Goal: Information Seeking & Learning: Learn about a topic

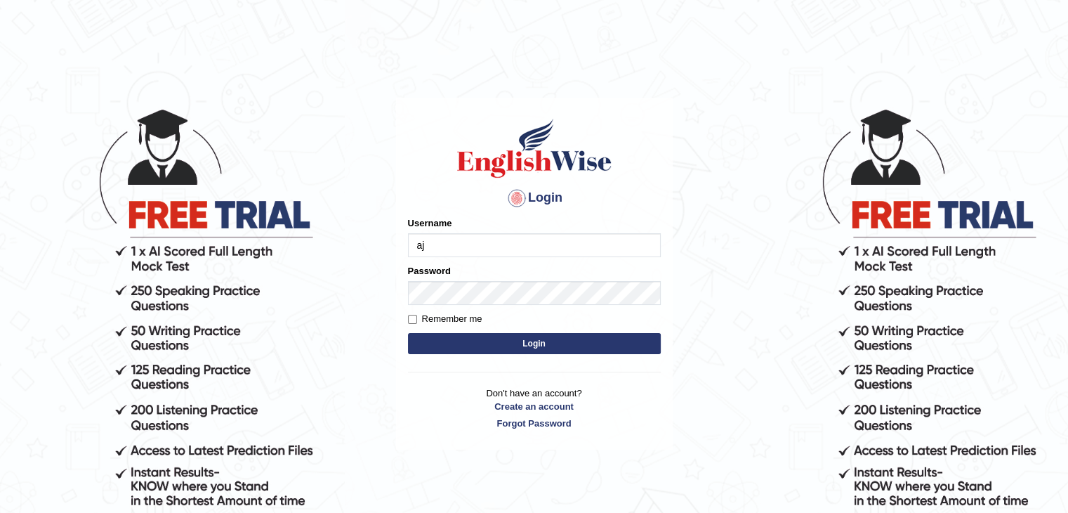
type input "ajnconcept"
click at [490, 351] on button "Login" at bounding box center [534, 343] width 253 height 21
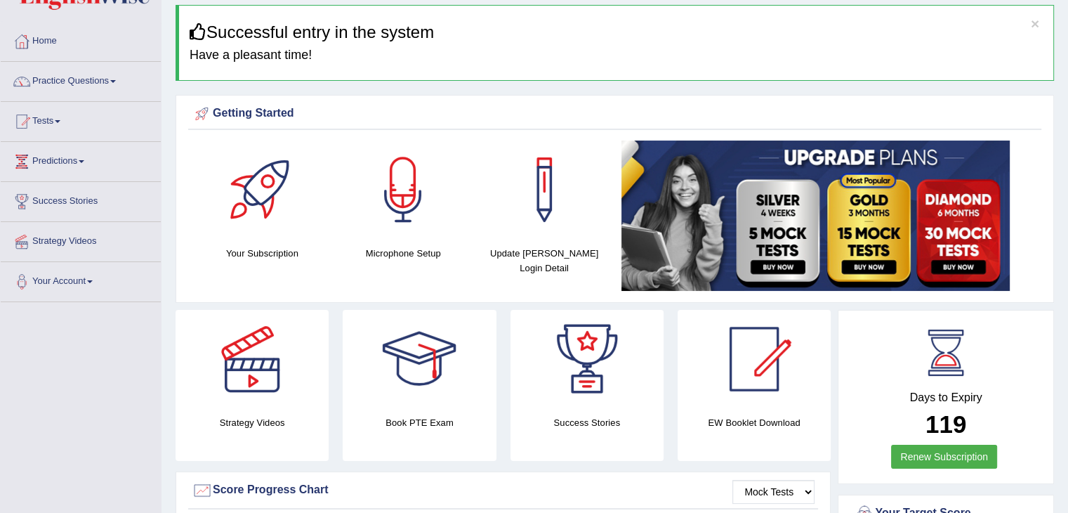
scroll to position [46, 0]
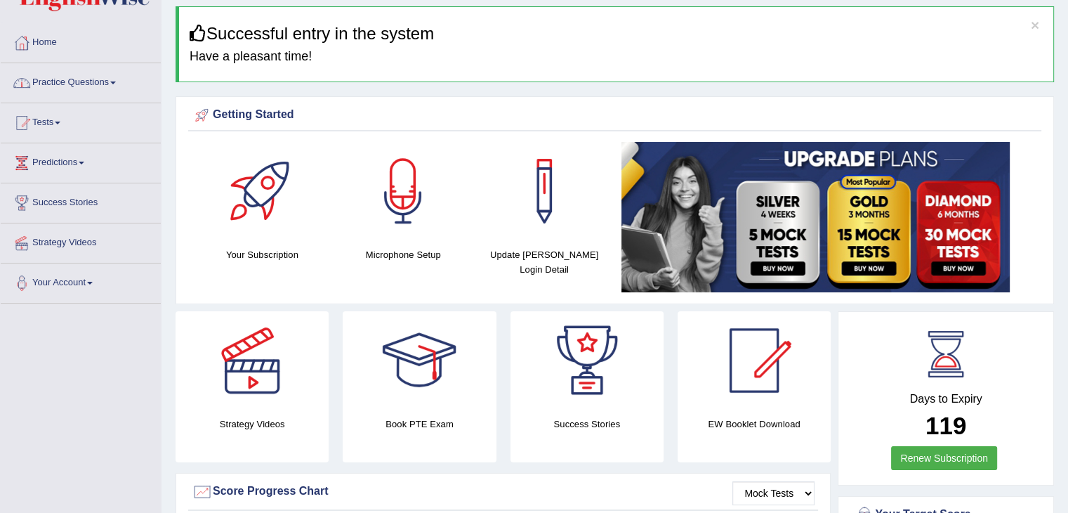
click at [112, 79] on link "Practice Questions" at bounding box center [81, 80] width 160 height 35
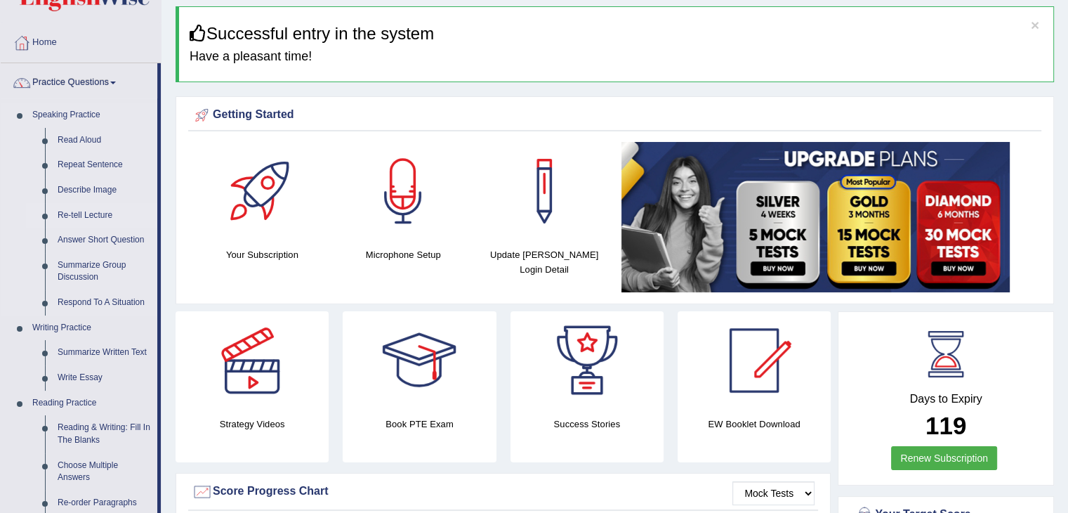
click at [88, 211] on link "Re-tell Lecture" at bounding box center [104, 215] width 106 height 25
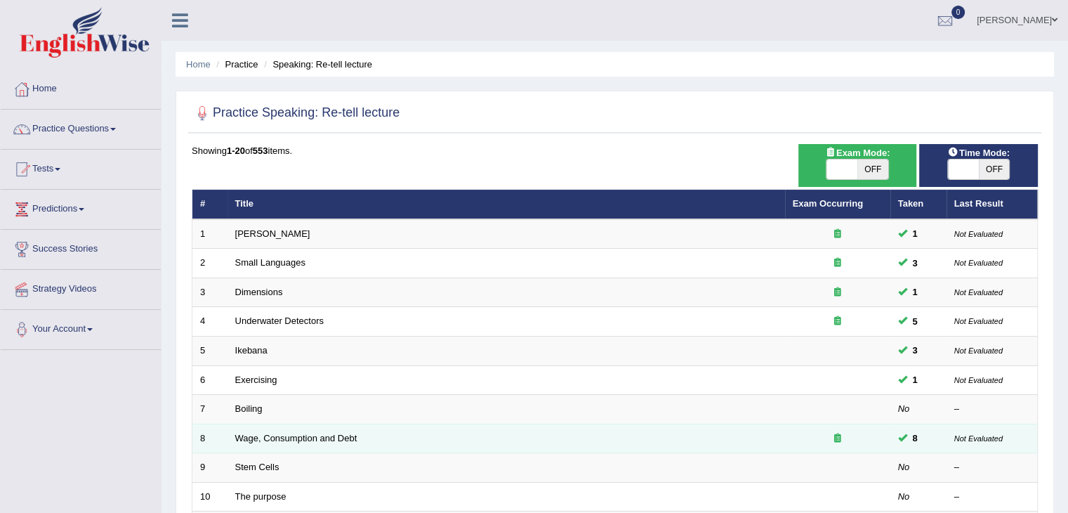
click at [871, 432] on div at bounding box center [838, 438] width 90 height 13
click at [344, 437] on link "Wage, Consumption and Debt" at bounding box center [296, 438] width 122 height 11
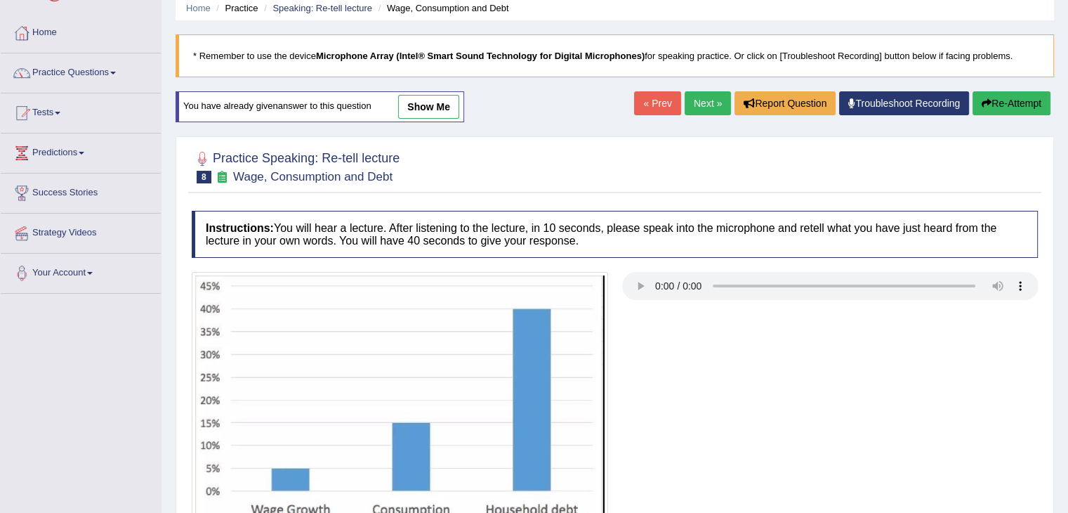
scroll to position [10, 0]
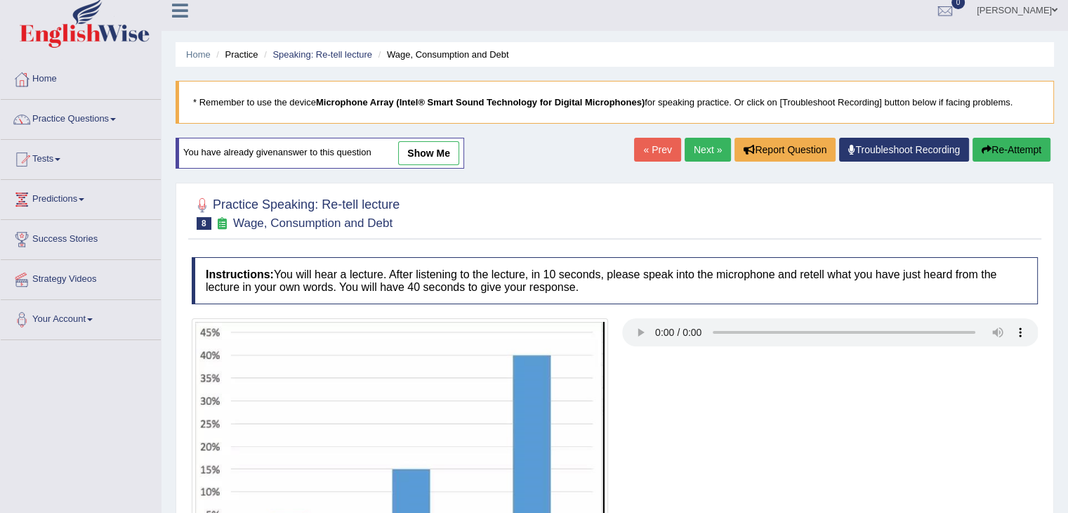
click at [438, 146] on link "show me" at bounding box center [428, 153] width 61 height 24
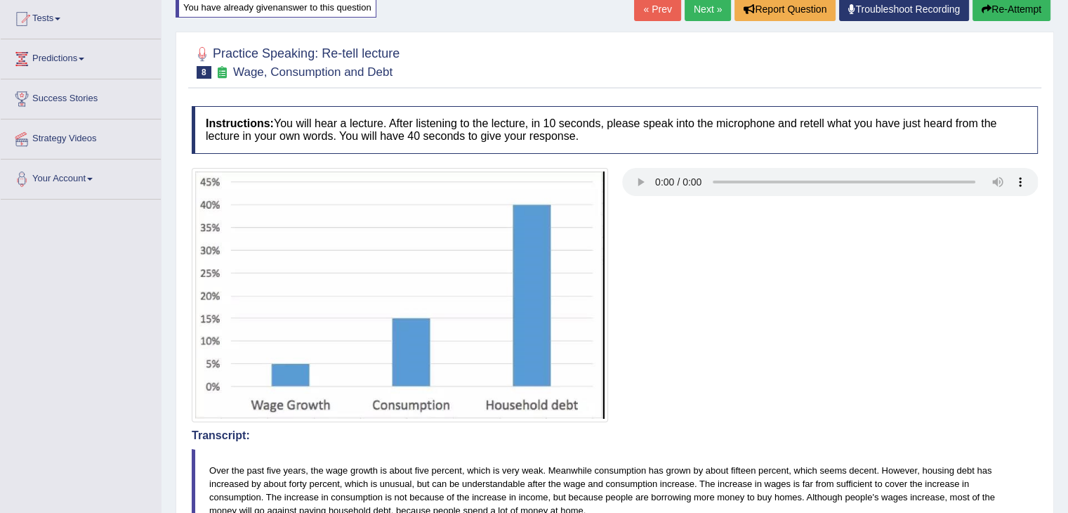
scroll to position [56, 0]
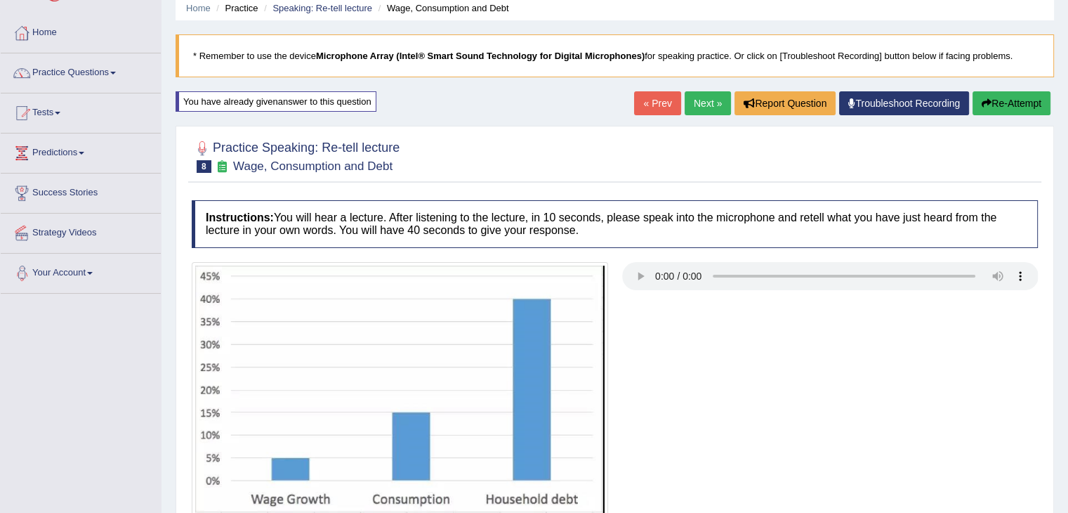
click at [91, 270] on link "Your Account" at bounding box center [81, 271] width 160 height 35
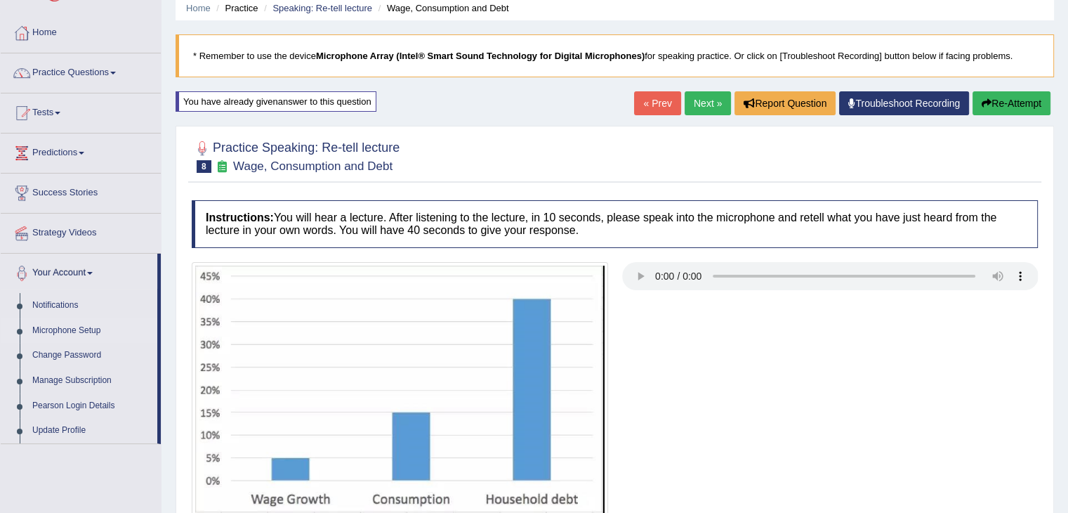
click at [86, 333] on link "Microphone Setup" at bounding box center [91, 330] width 131 height 25
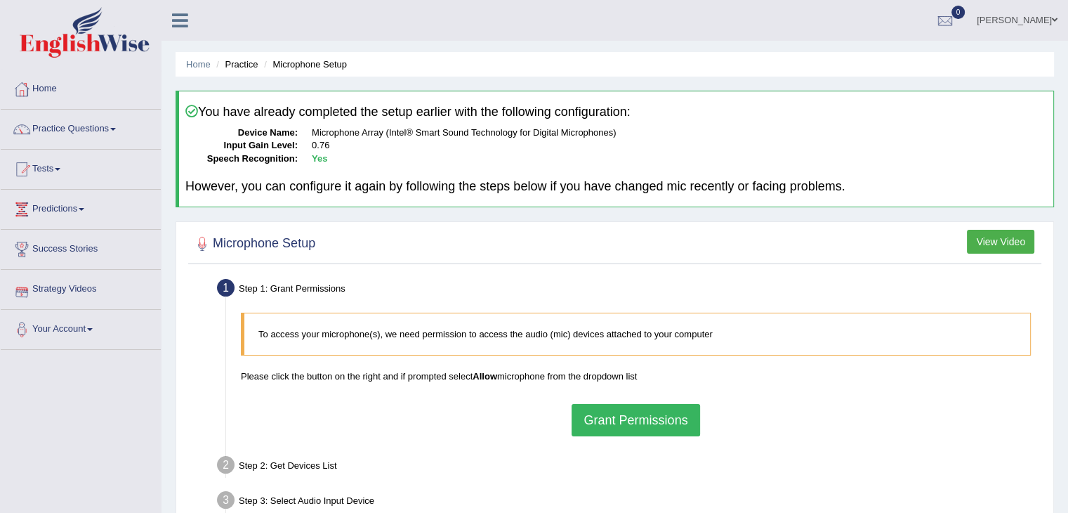
click at [646, 431] on button "Grant Permissions" at bounding box center [636, 420] width 128 height 32
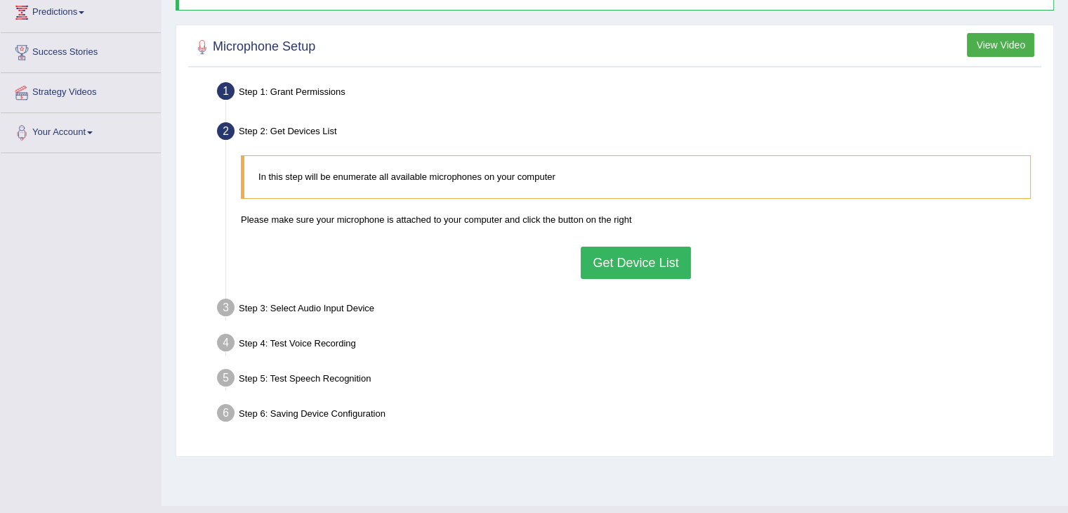
scroll to position [225, 0]
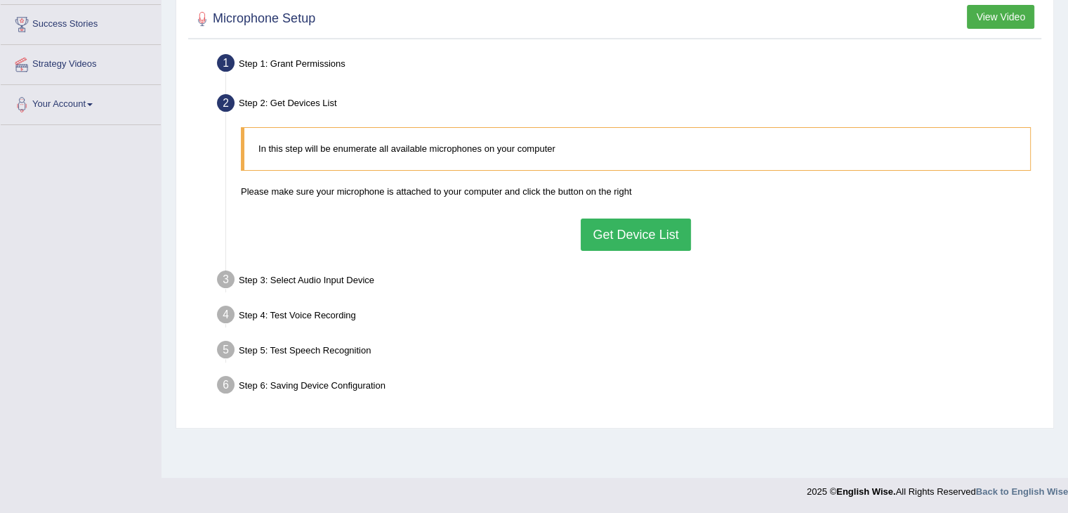
click at [644, 242] on button "Get Device List" at bounding box center [636, 234] width 110 height 32
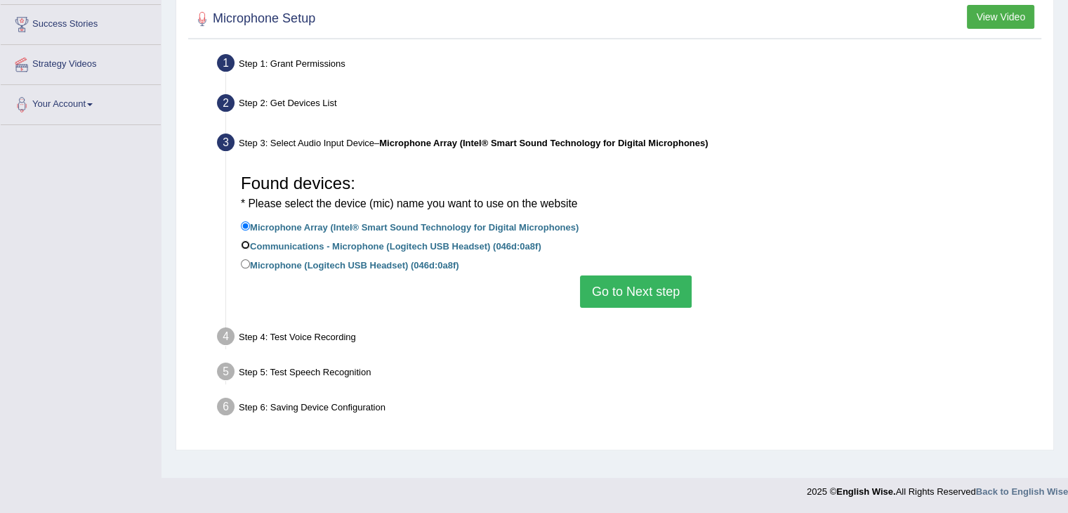
click at [243, 242] on input "Communications - Microphone (Logitech USB Headset) (046d:0a8f)" at bounding box center [245, 244] width 9 height 9
radio input "true"
click at [243, 242] on input "Communications - Microphone (Logitech USB Headset) (046d:0a8f)" at bounding box center [245, 244] width 9 height 9
click at [613, 288] on button "Go to Next step" at bounding box center [636, 291] width 112 height 32
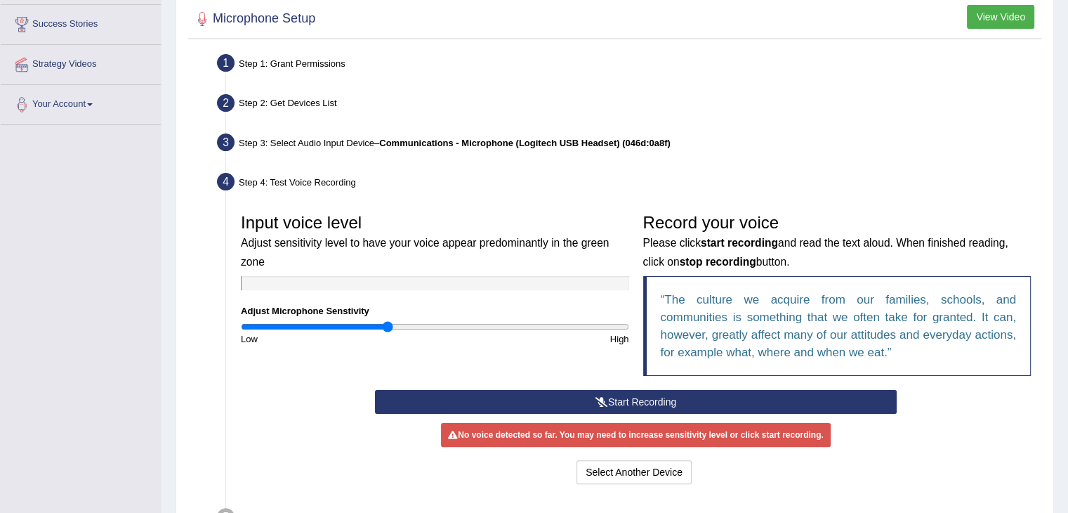
click at [619, 403] on button "Start Recording" at bounding box center [636, 402] width 522 height 24
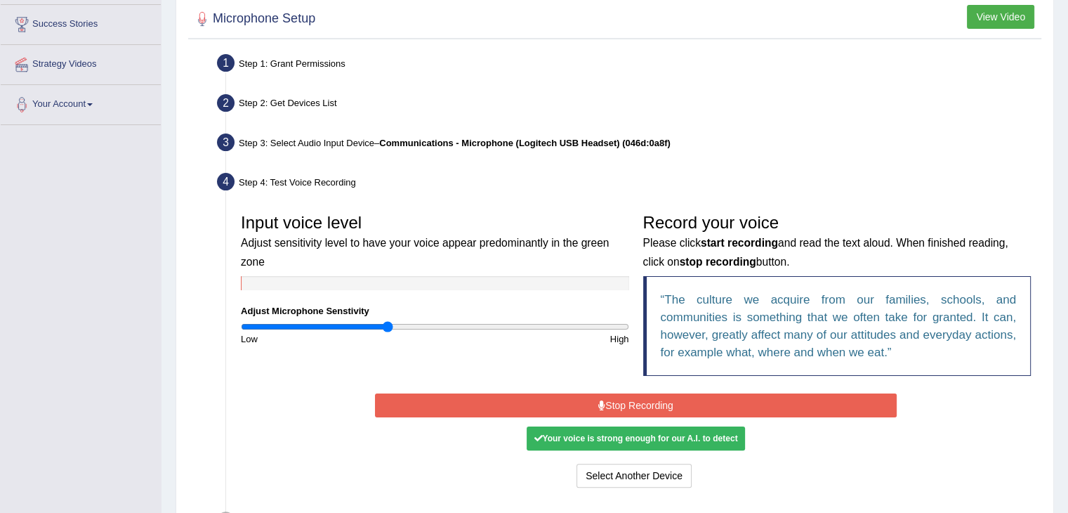
click at [643, 439] on div "Your voice is strong enough for our A.I. to detect" at bounding box center [636, 438] width 218 height 24
click at [706, 394] on button "Stop Recording" at bounding box center [636, 405] width 522 height 24
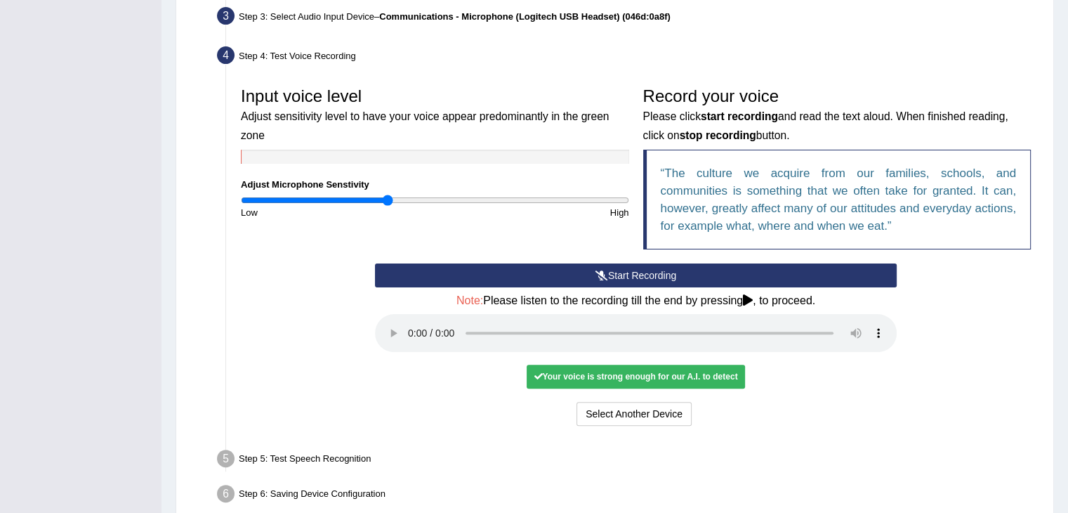
scroll to position [365, 0]
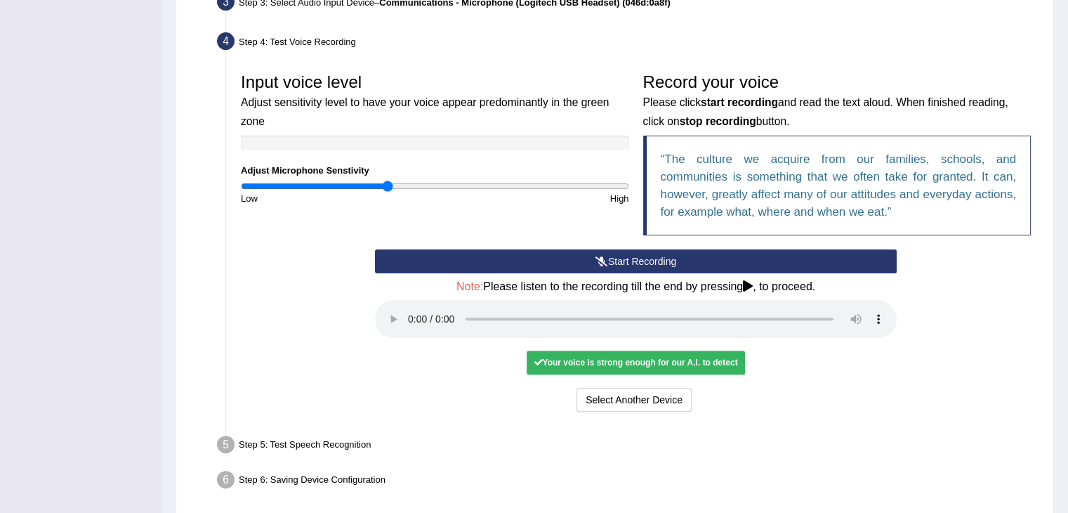
click at [684, 257] on button "Start Recording" at bounding box center [636, 261] width 522 height 24
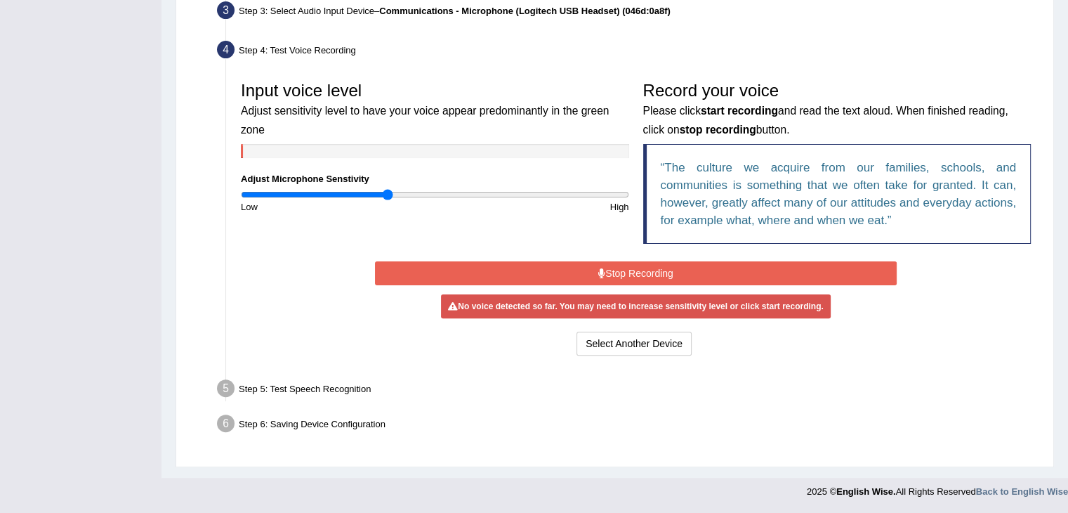
scroll to position [355, 0]
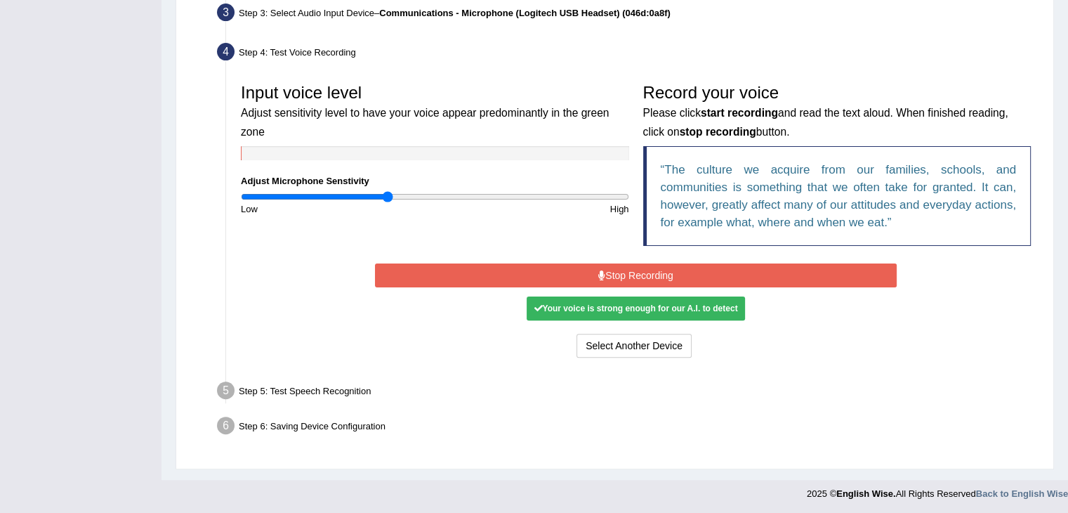
click at [655, 273] on button "Stop Recording" at bounding box center [636, 275] width 522 height 24
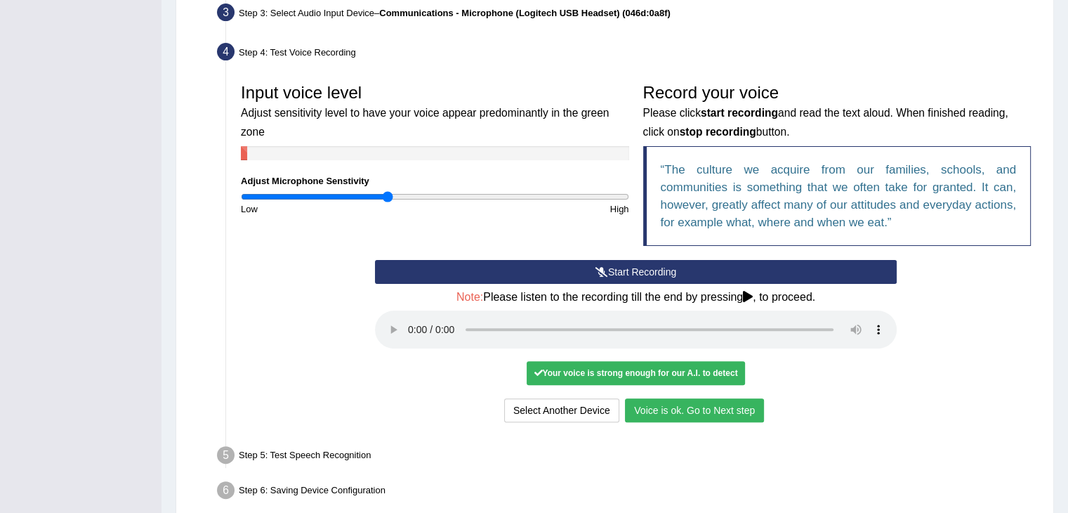
click at [717, 405] on button "Voice is ok. Go to Next step" at bounding box center [694, 410] width 139 height 24
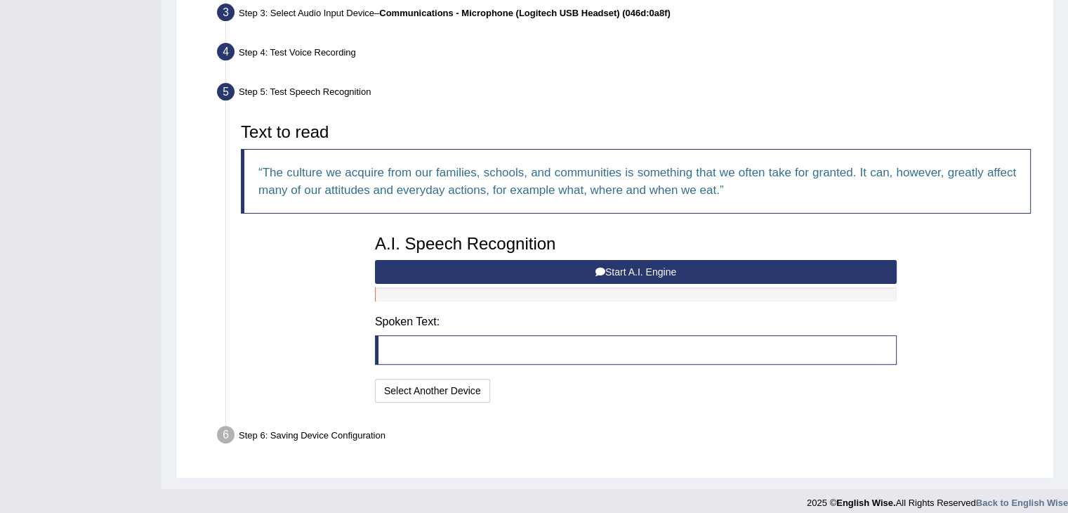
click at [649, 270] on button "Start A.I. Engine" at bounding box center [636, 272] width 522 height 24
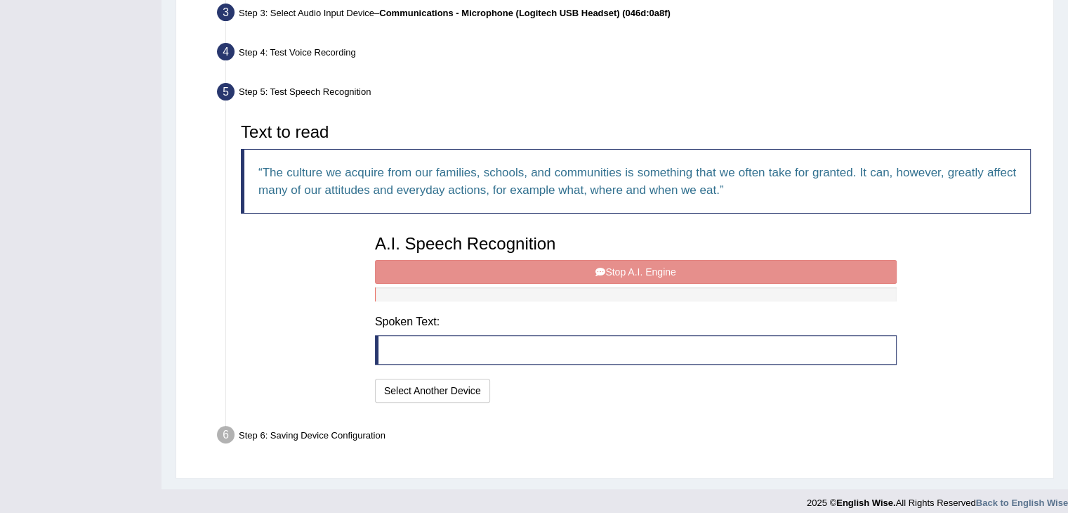
click at [647, 270] on div "A.I. Speech Recognition Start A.I. Engine Stop A.I. Engine Note: Please listen …" at bounding box center [636, 317] width 536 height 178
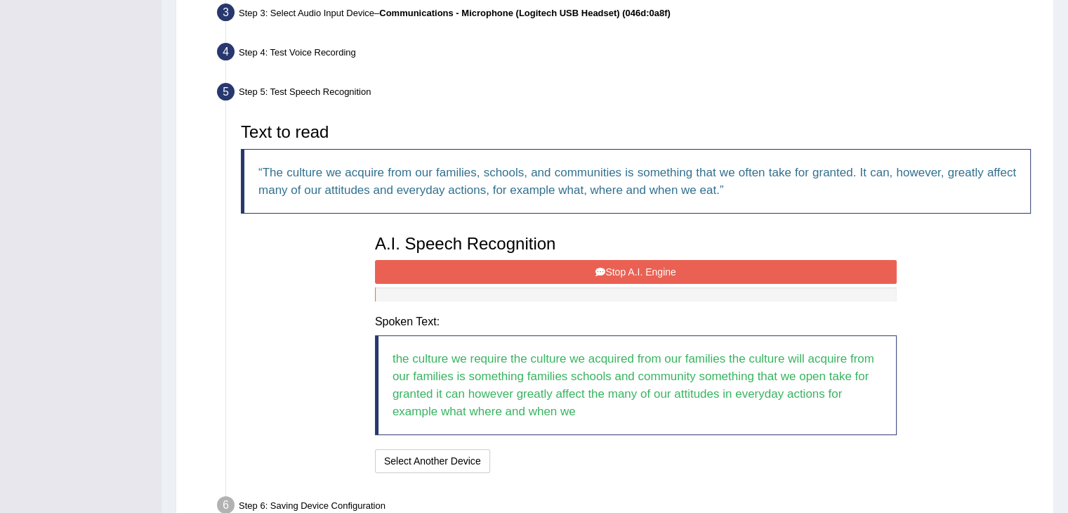
click at [643, 269] on div "A.I. Speech Recognition Start A.I. Engine Stop A.I. Engine Note: Please listen …" at bounding box center [636, 352] width 536 height 249
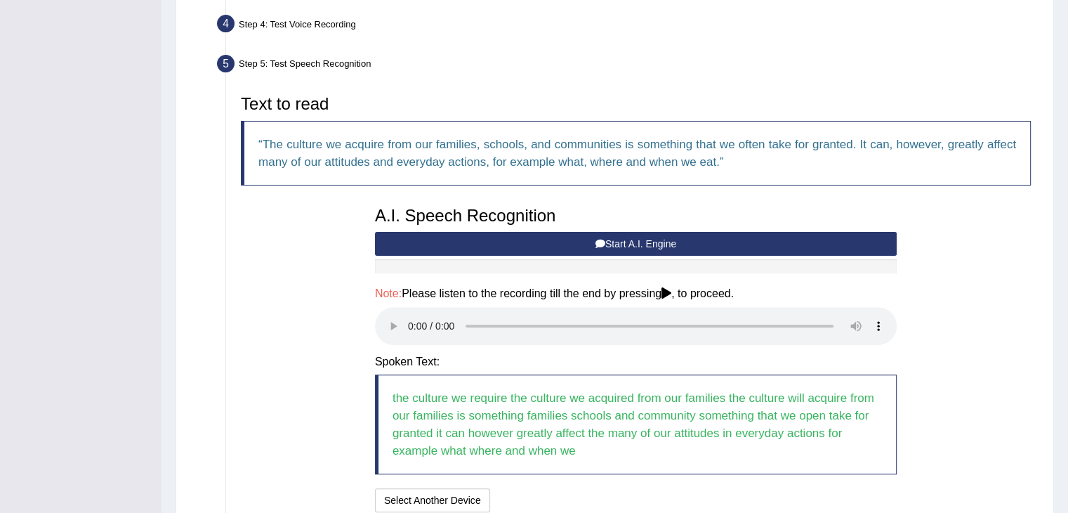
scroll to position [502, 0]
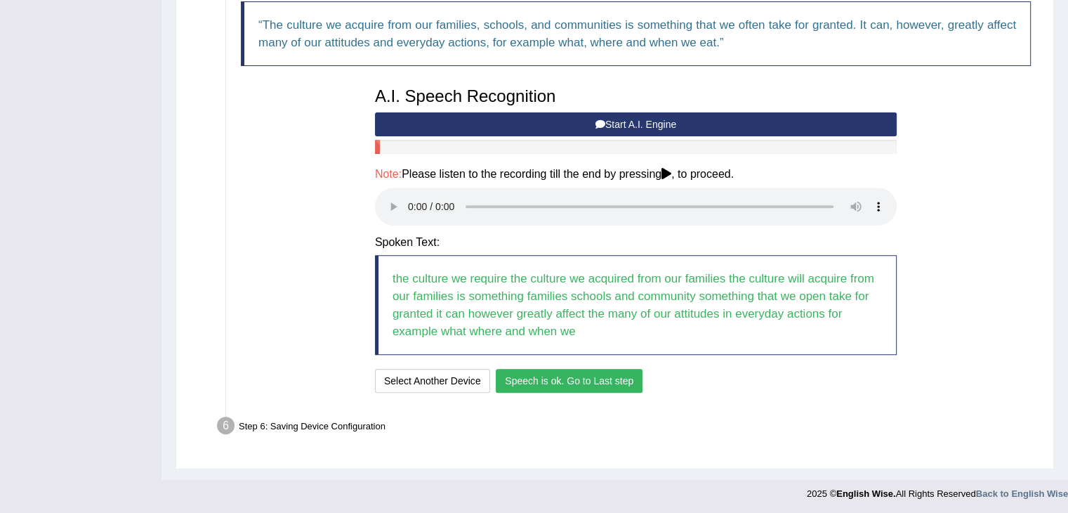
click at [627, 380] on button "Speech is ok. Go to Last step" at bounding box center [569, 381] width 147 height 24
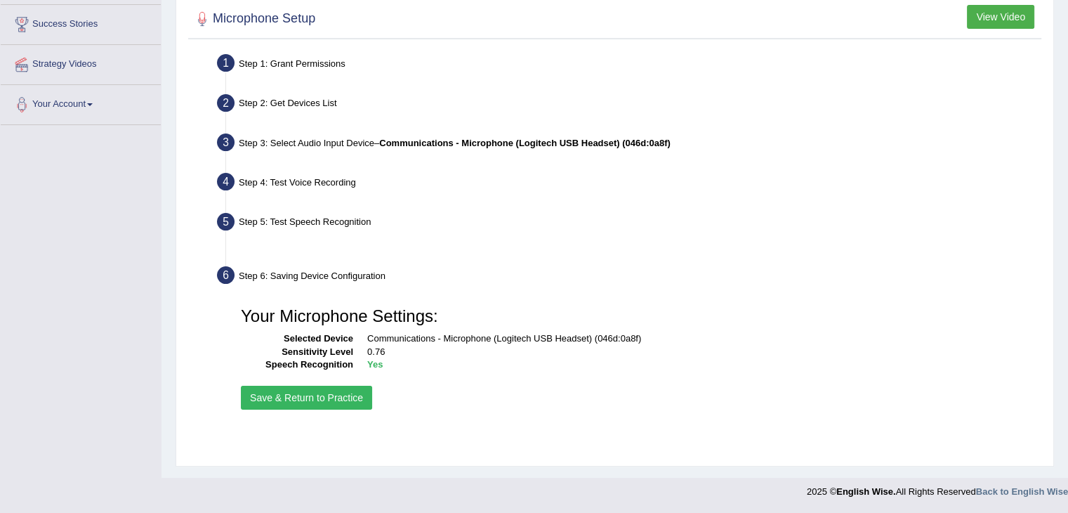
scroll to position [225, 0]
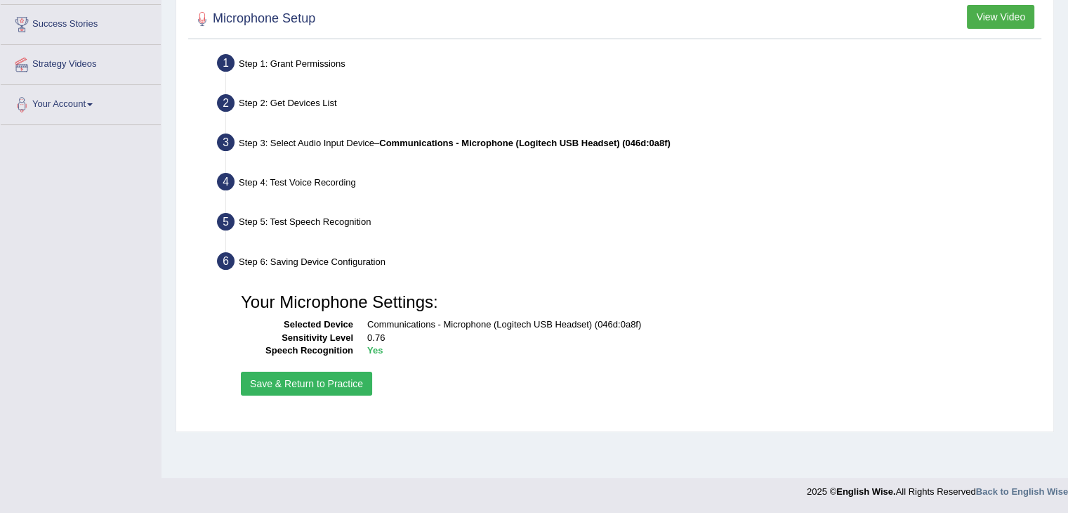
click at [341, 379] on button "Save & Return to Practice" at bounding box center [306, 384] width 131 height 24
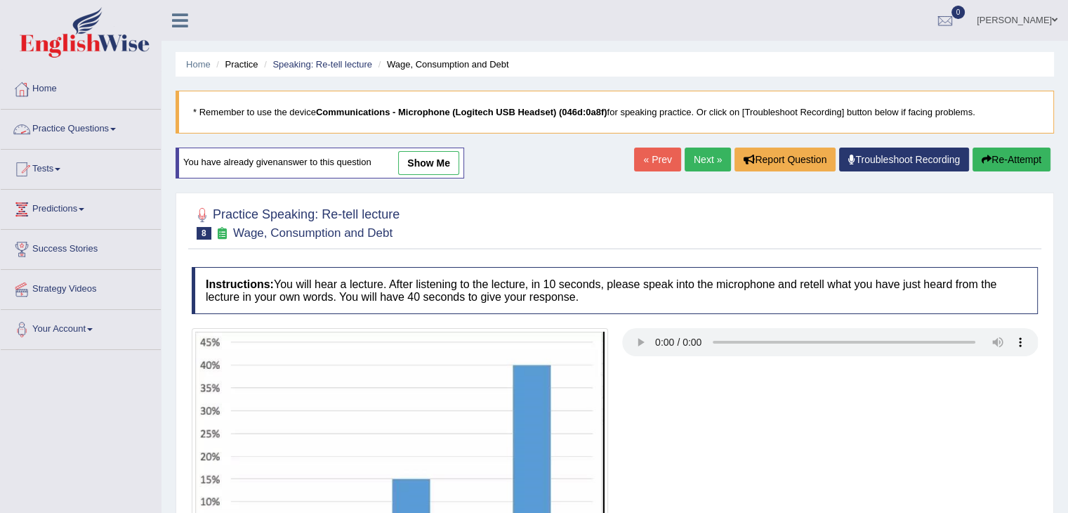
click at [115, 128] on link "Practice Questions" at bounding box center [81, 127] width 160 height 35
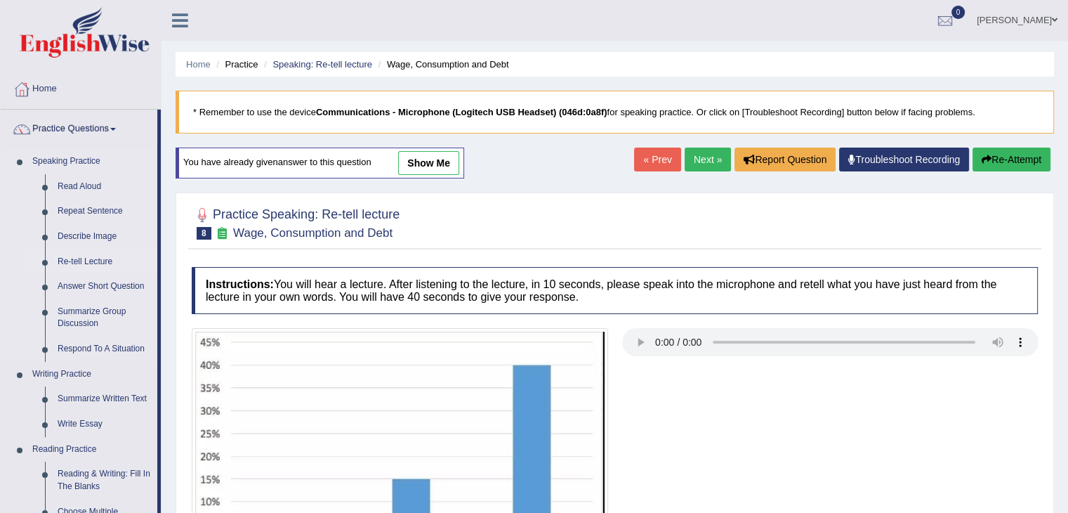
click at [99, 260] on link "Re-tell Lecture" at bounding box center [104, 261] width 106 height 25
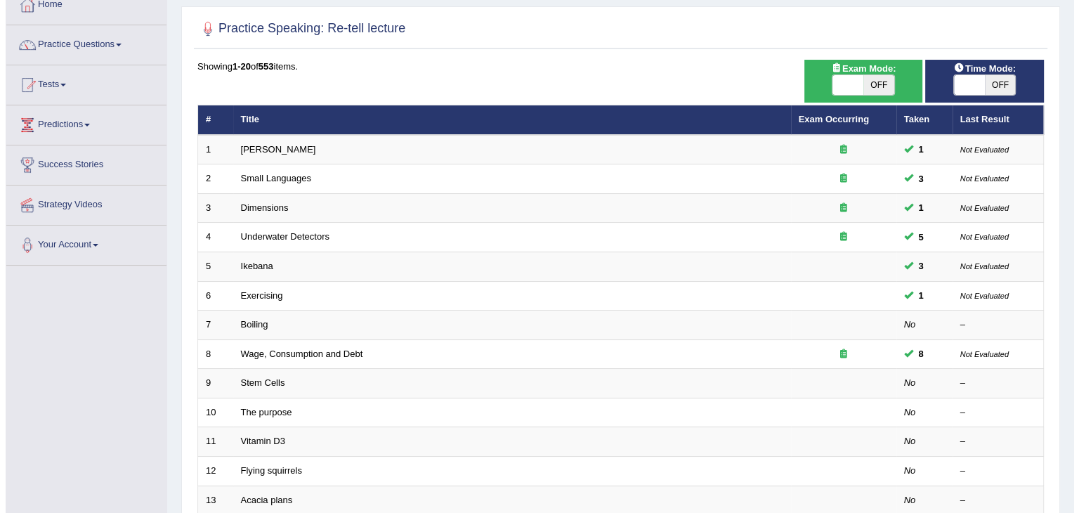
scroll to position [112, 0]
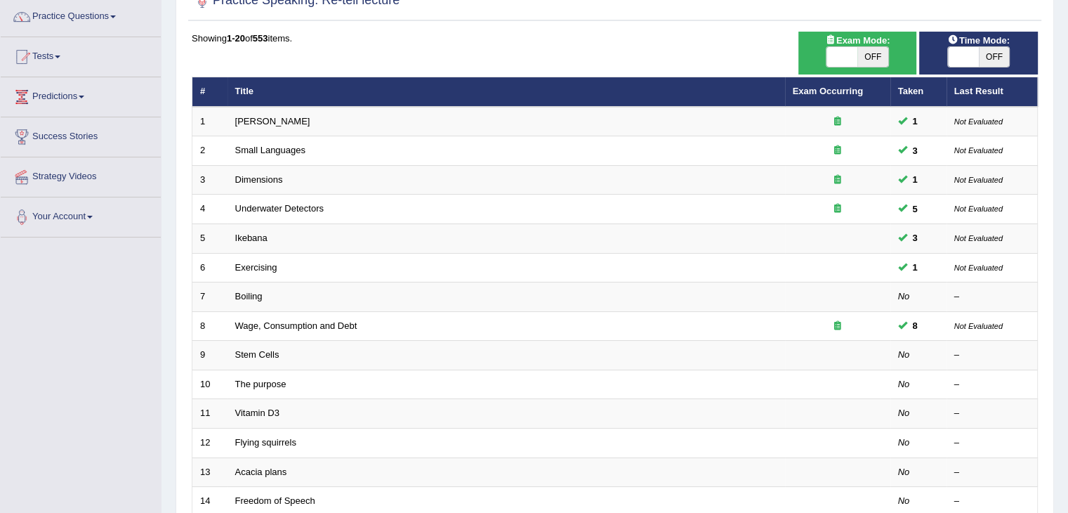
click at [830, 53] on span at bounding box center [842, 57] width 31 height 20
checkbox input "true"
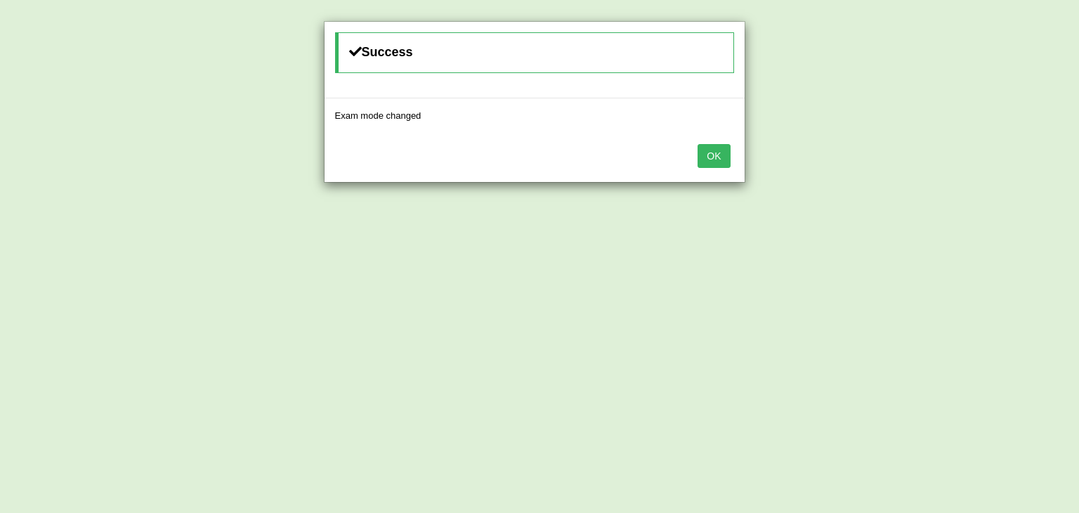
click at [716, 149] on button "OK" at bounding box center [714, 156] width 32 height 24
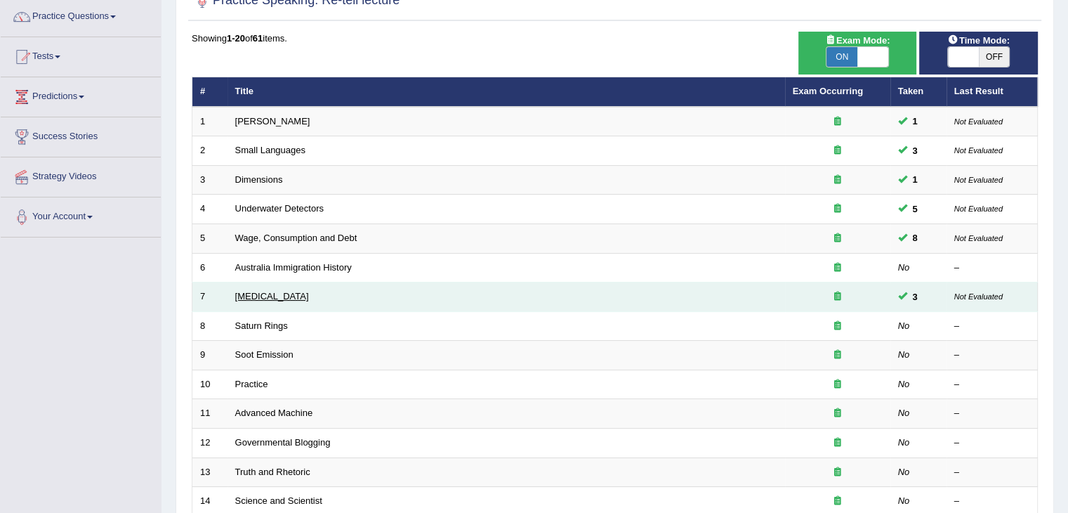
click at [284, 294] on link "[MEDICAL_DATA]" at bounding box center [272, 296] width 74 height 11
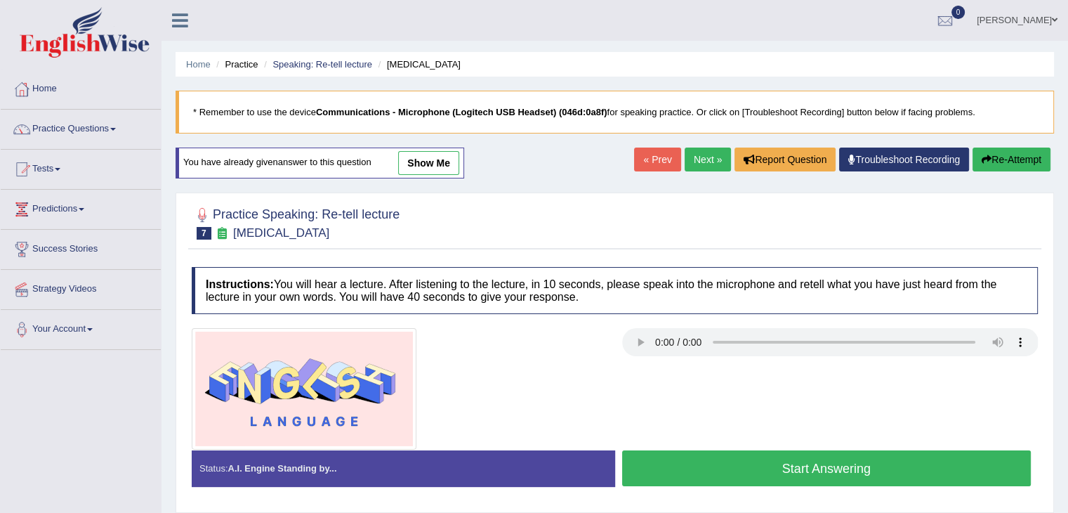
click at [421, 163] on link "show me" at bounding box center [428, 163] width 61 height 24
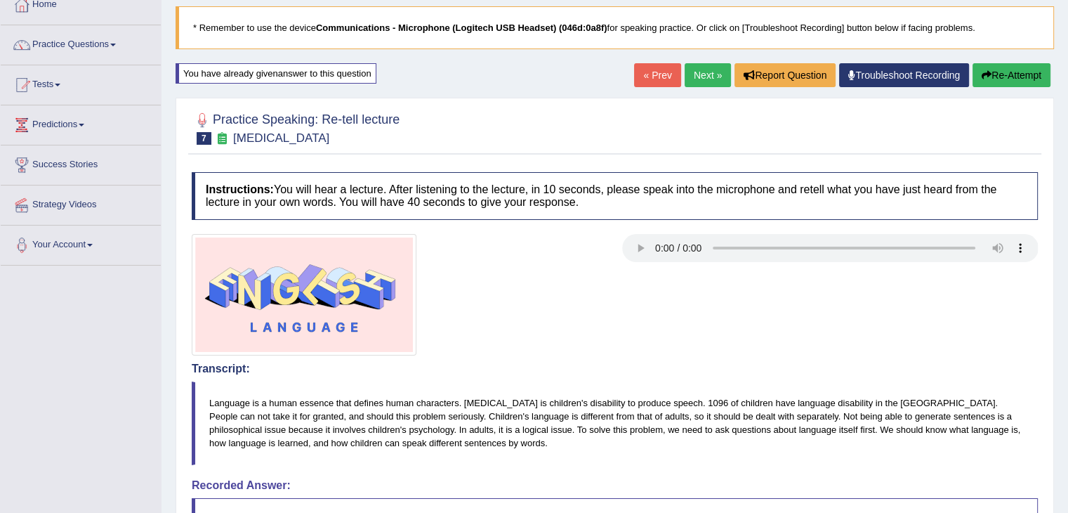
scroll to position [74, 0]
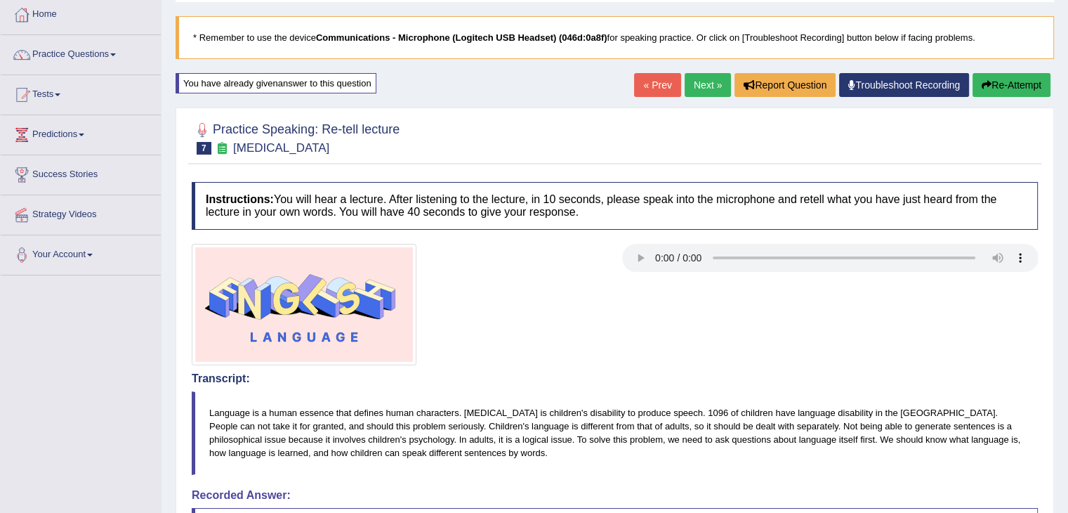
click at [1009, 83] on button "Re-Attempt" at bounding box center [1012, 85] width 78 height 24
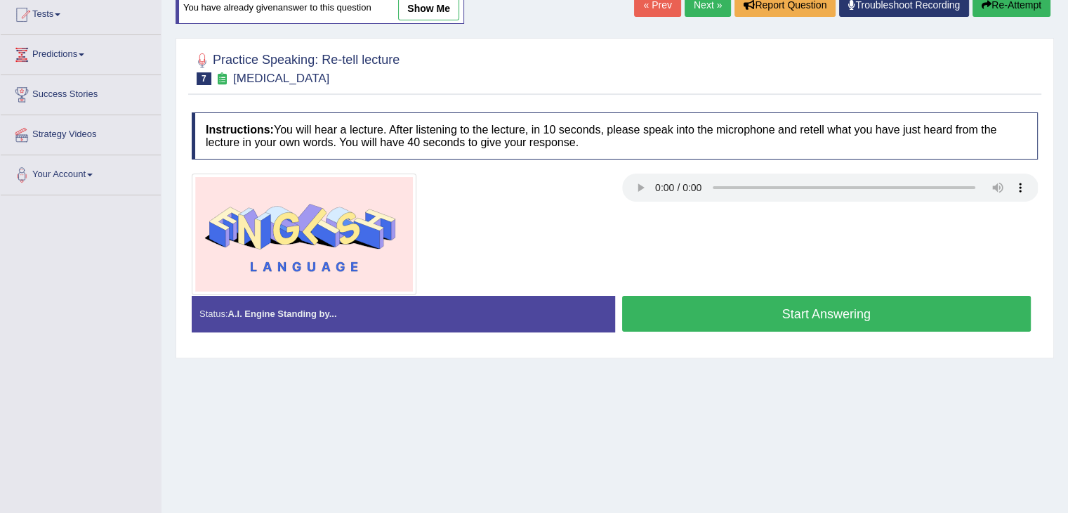
scroll to position [159, 0]
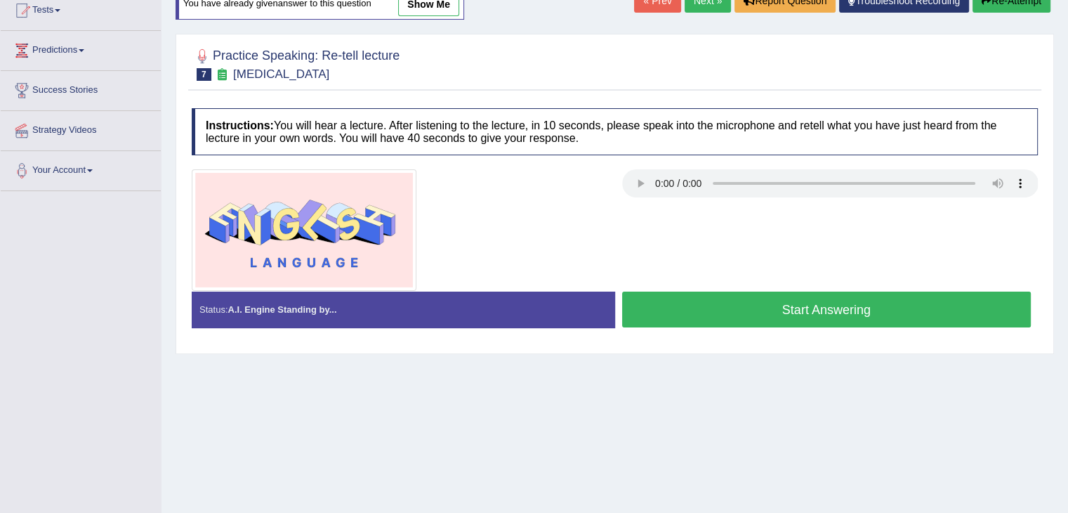
click at [841, 309] on button "Start Answering" at bounding box center [827, 310] width 410 height 36
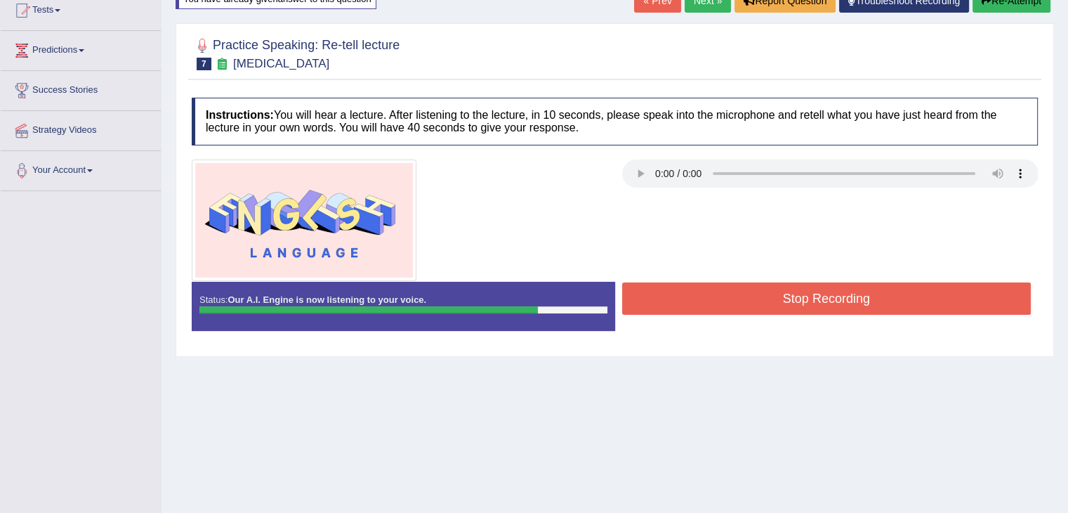
click at [838, 303] on button "Stop Recording" at bounding box center [827, 298] width 410 height 32
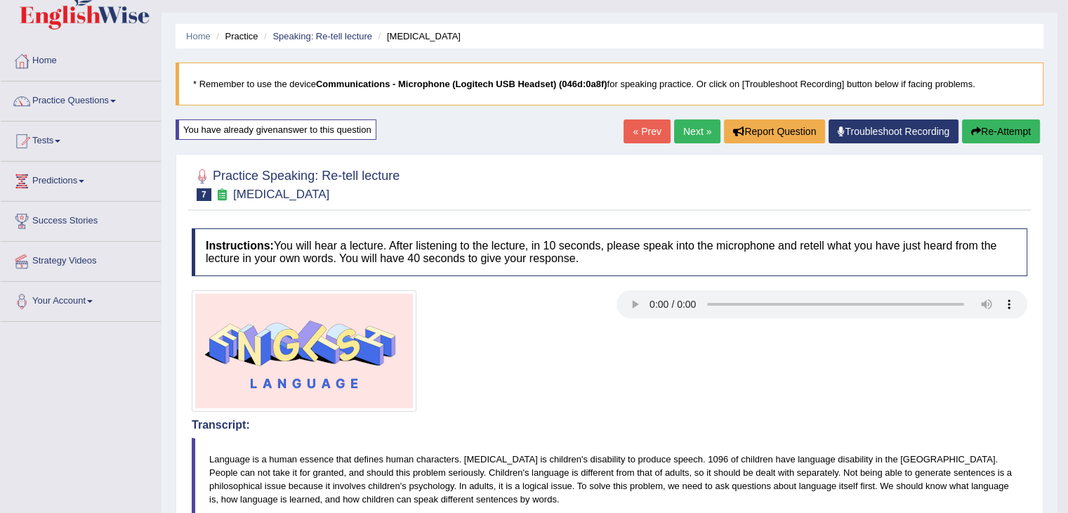
scroll to position [0, 0]
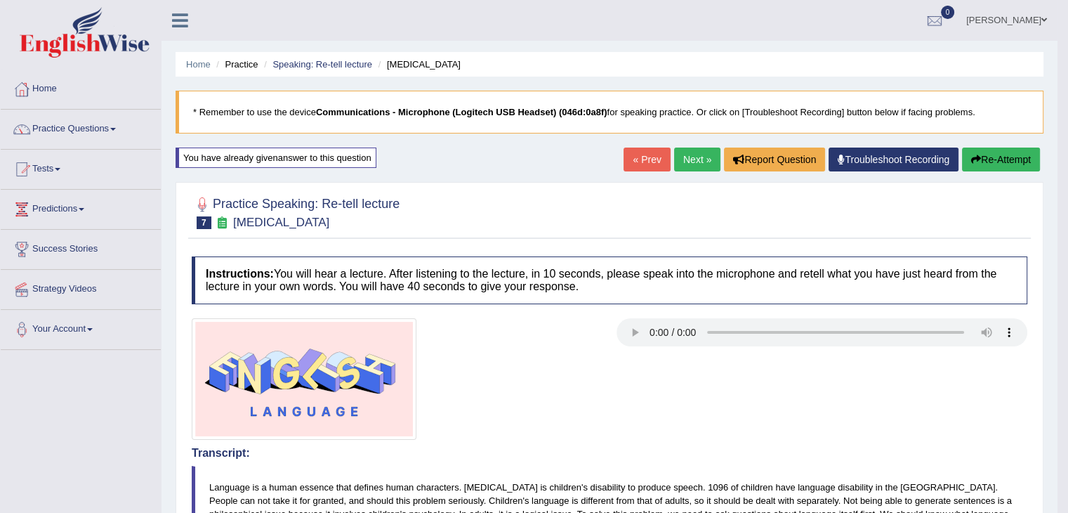
click at [994, 152] on button "Re-Attempt" at bounding box center [1001, 160] width 78 height 24
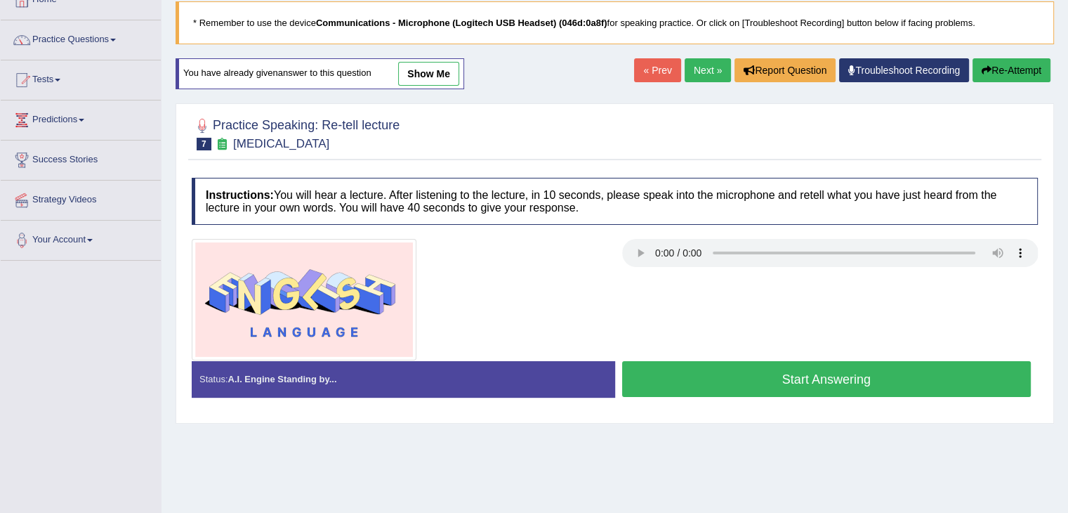
scroll to position [112, 0]
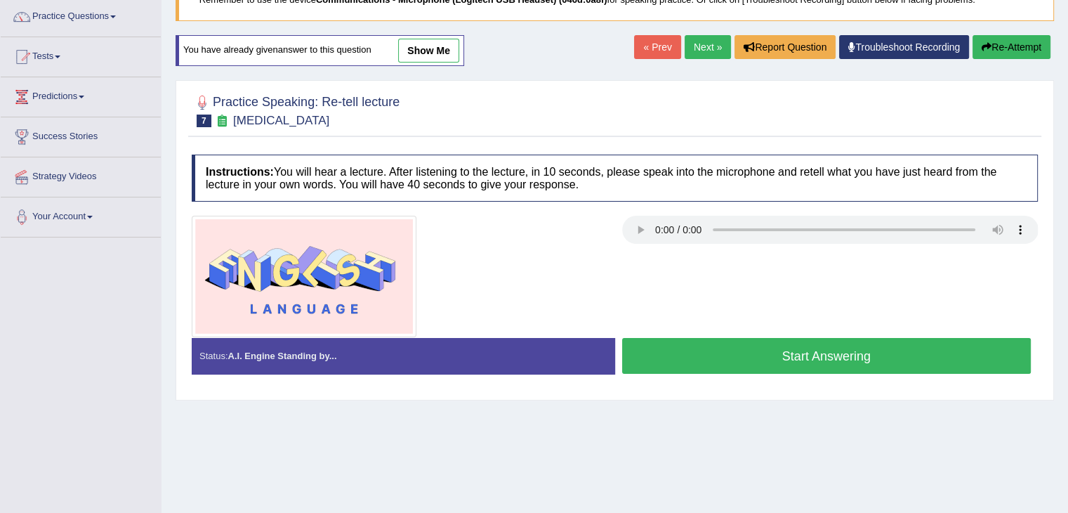
click at [864, 351] on button "Start Answering" at bounding box center [827, 356] width 410 height 36
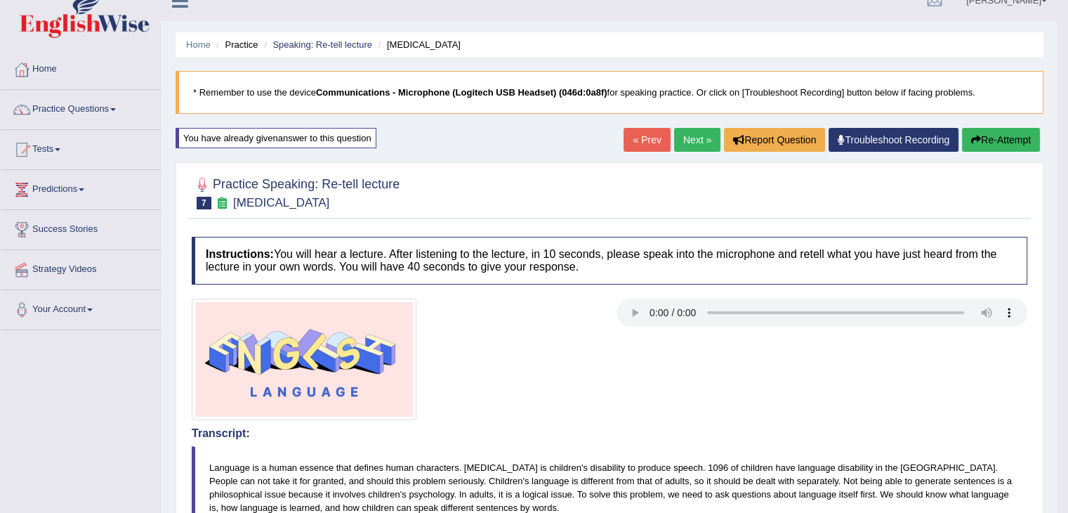
scroll to position [11, 0]
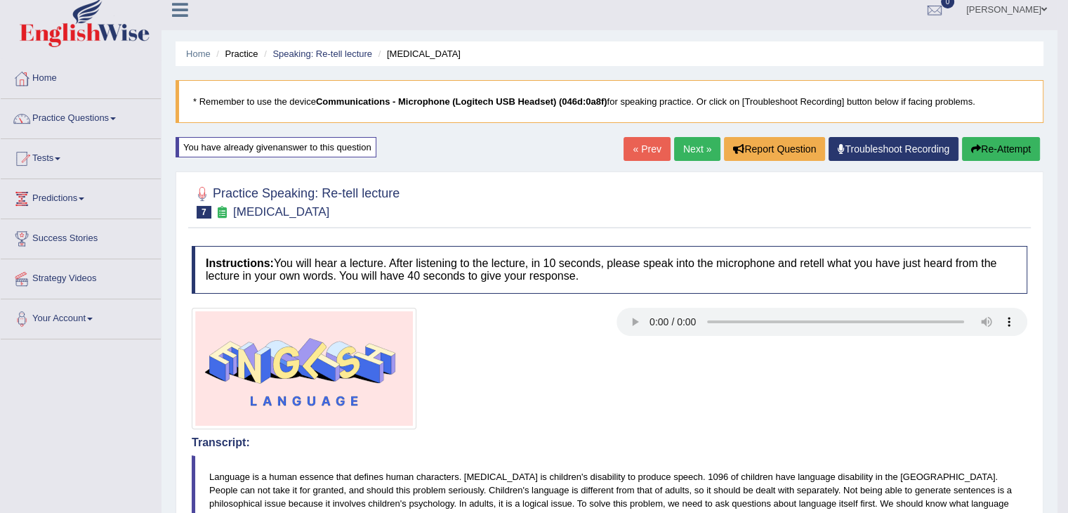
click at [995, 145] on button "Re-Attempt" at bounding box center [1001, 149] width 78 height 24
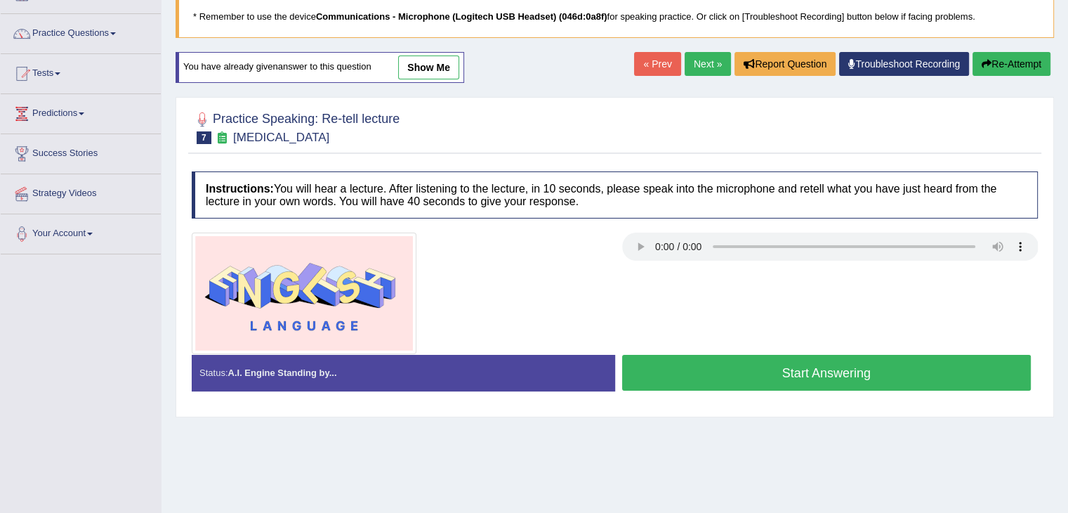
scroll to position [123, 0]
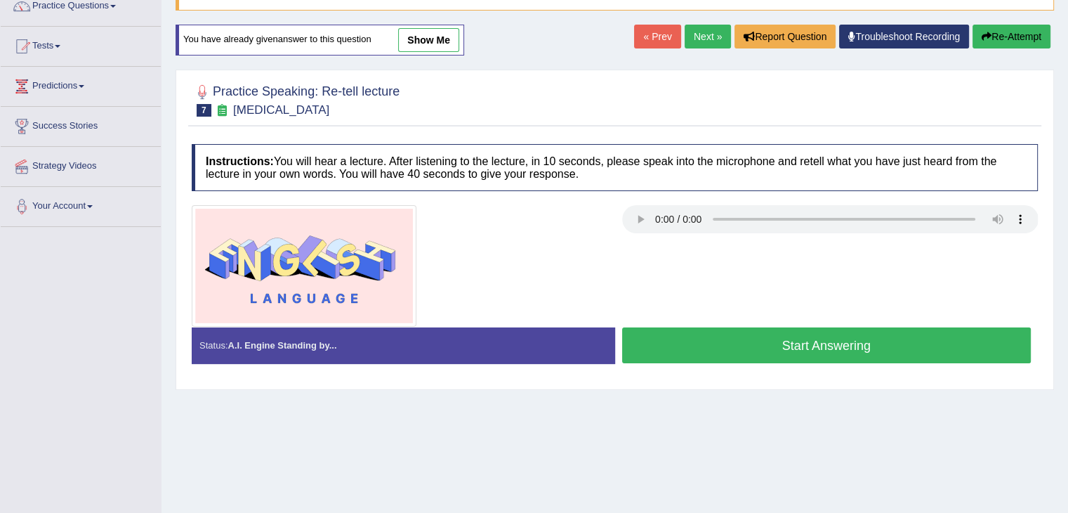
click at [693, 345] on button "Start Answering" at bounding box center [827, 345] width 410 height 36
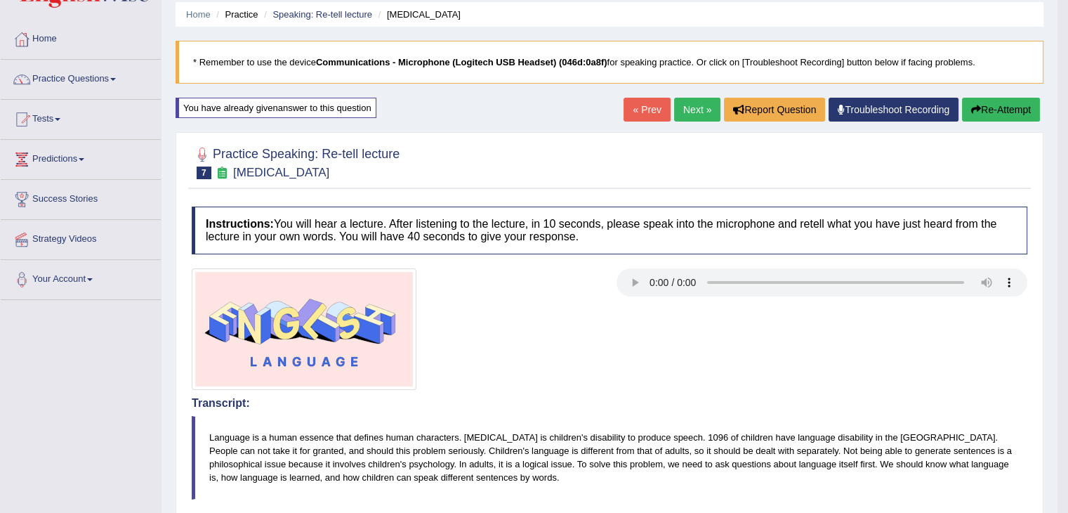
scroll to position [0, 0]
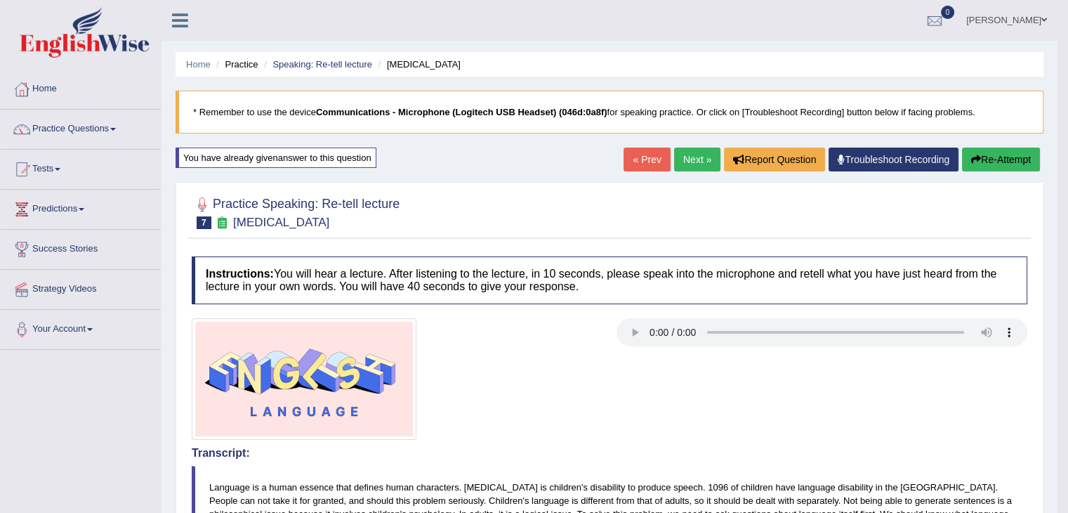
click at [1003, 153] on button "Re-Attempt" at bounding box center [1001, 160] width 78 height 24
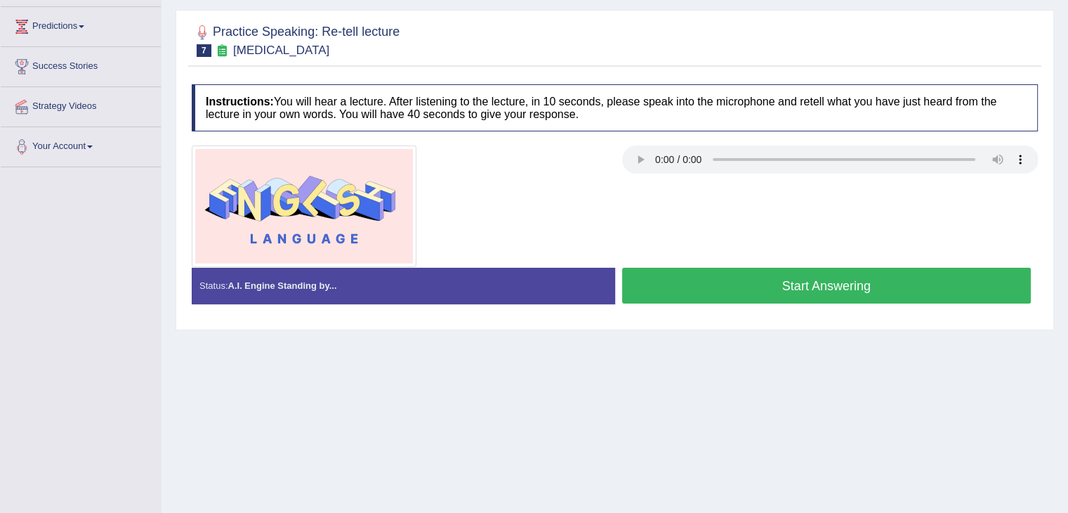
scroll to position [197, 0]
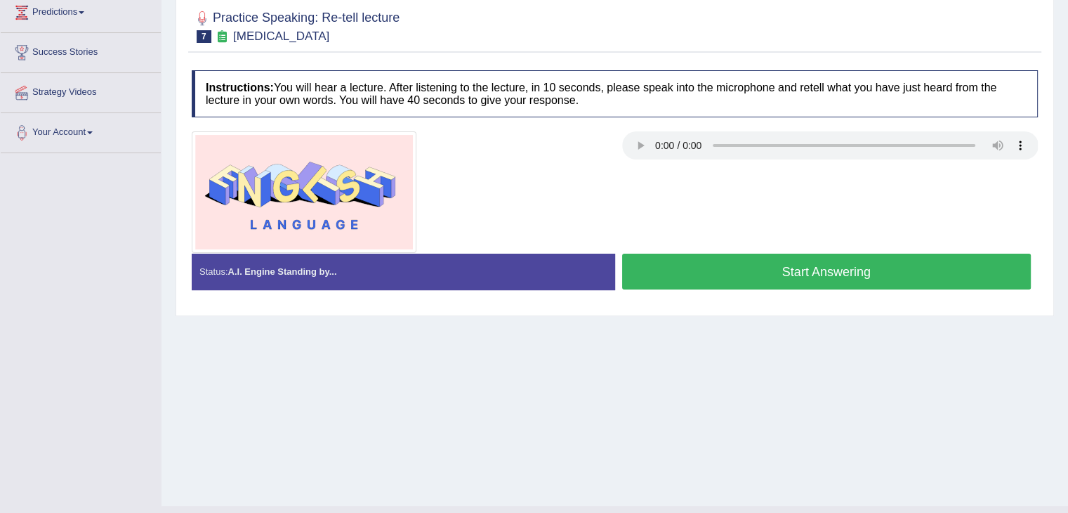
click at [839, 266] on button "Start Answering" at bounding box center [827, 272] width 410 height 36
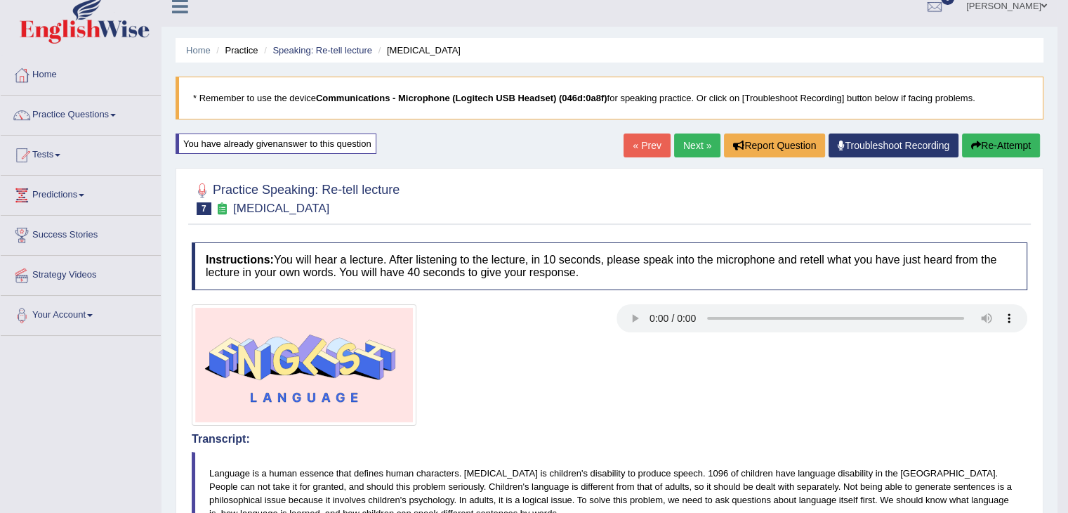
scroll to position [0, 0]
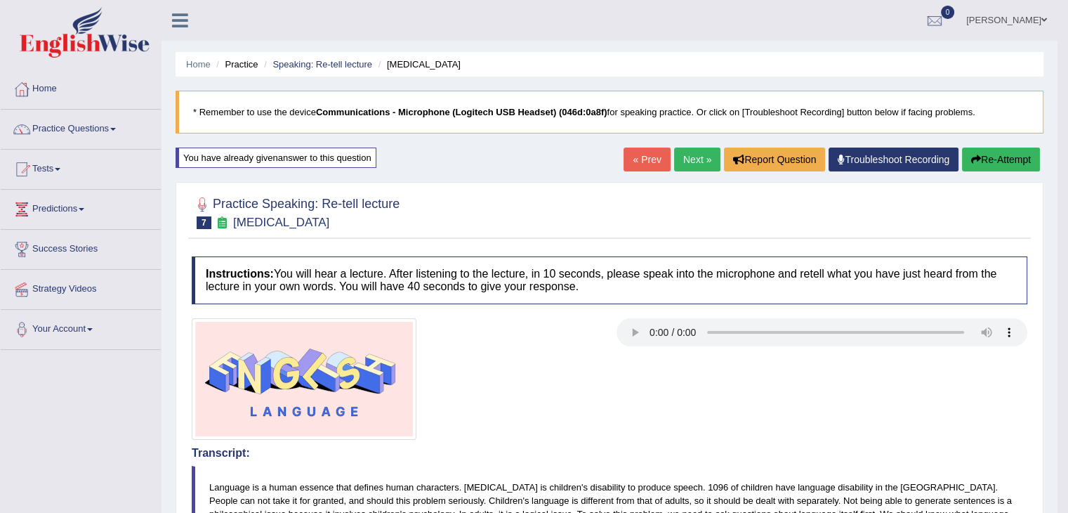
click at [679, 152] on link "Next »" at bounding box center [697, 160] width 46 height 24
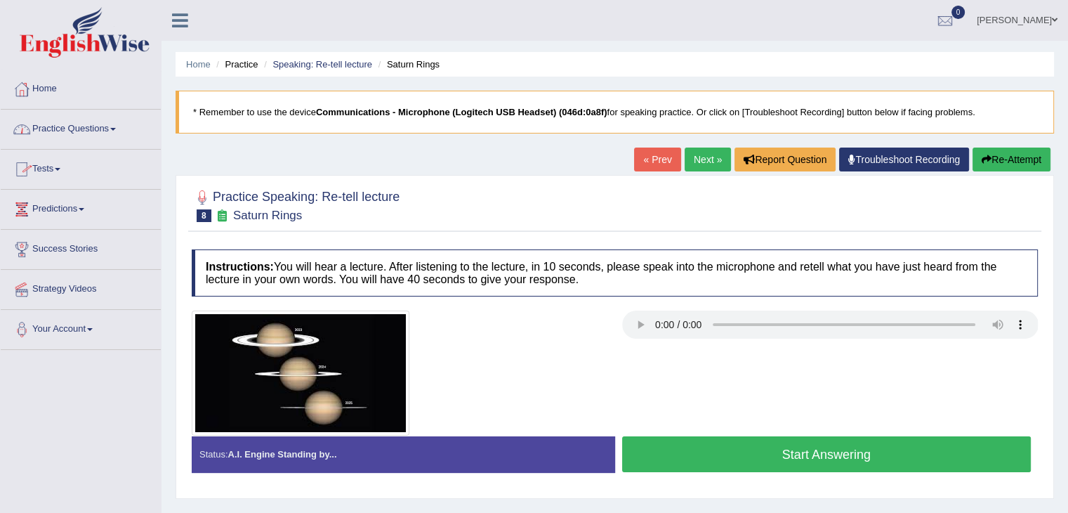
click at [115, 133] on link "Practice Questions" at bounding box center [81, 127] width 160 height 35
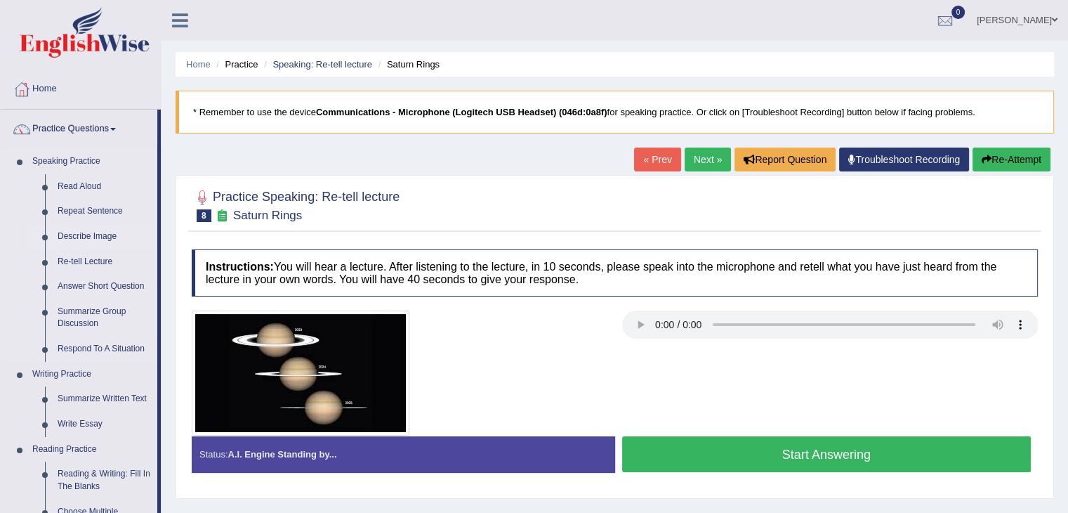
click at [107, 235] on link "Describe Image" at bounding box center [104, 236] width 106 height 25
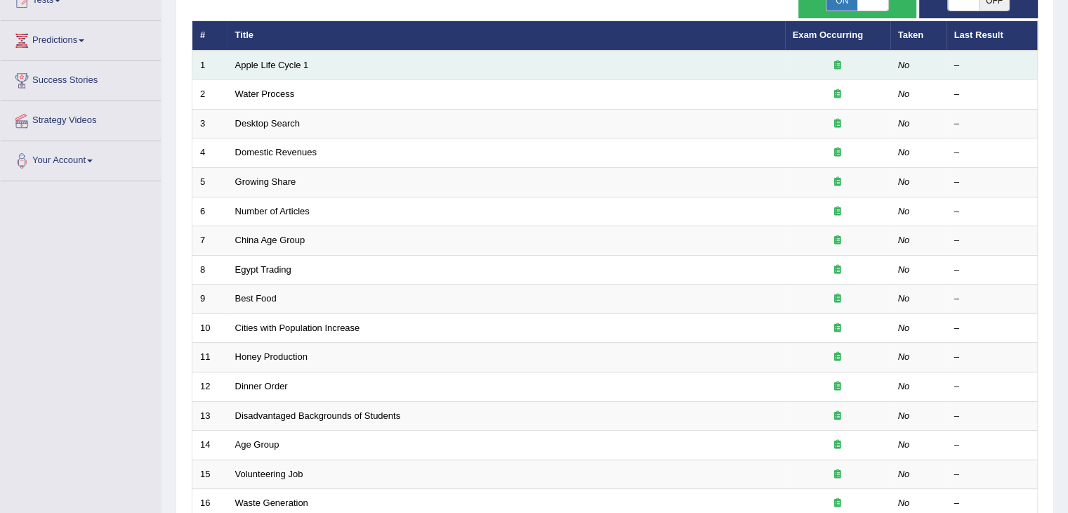
click at [309, 68] on td "Apple Life Cycle 1" at bounding box center [507, 66] width 558 height 30
click at [280, 62] on link "Apple Life Cycle 1" at bounding box center [272, 65] width 74 height 11
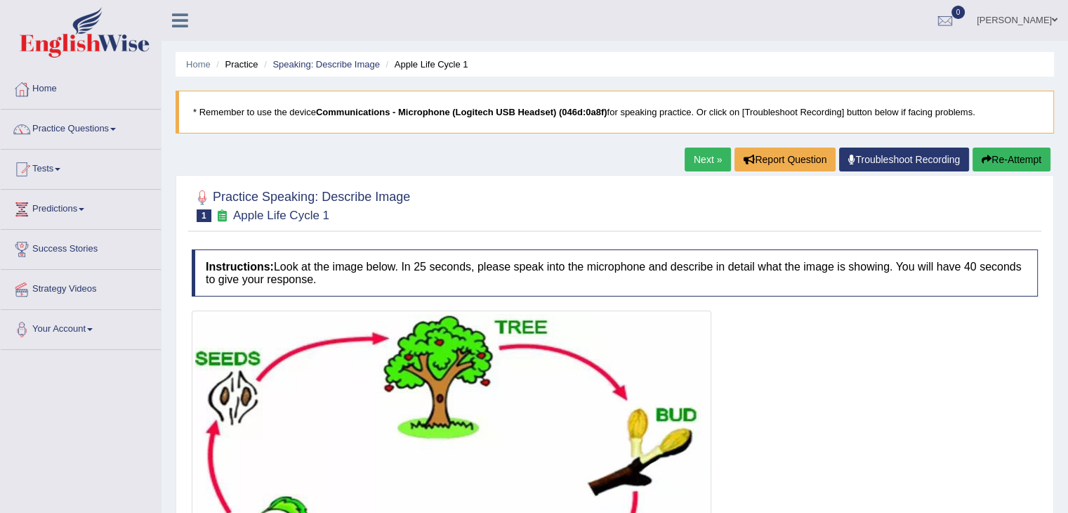
click at [707, 161] on link "Next »" at bounding box center [708, 160] width 46 height 24
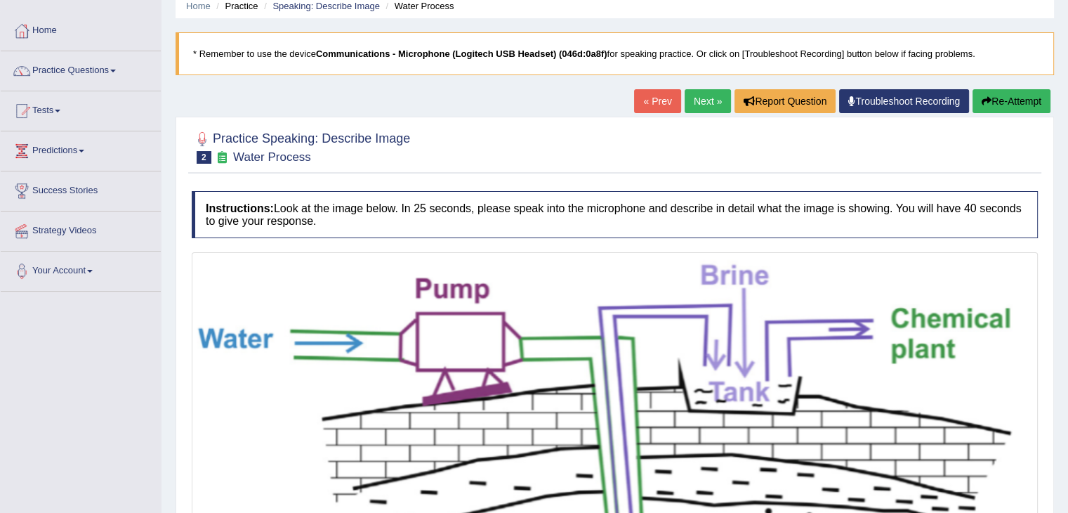
scroll to position [56, 0]
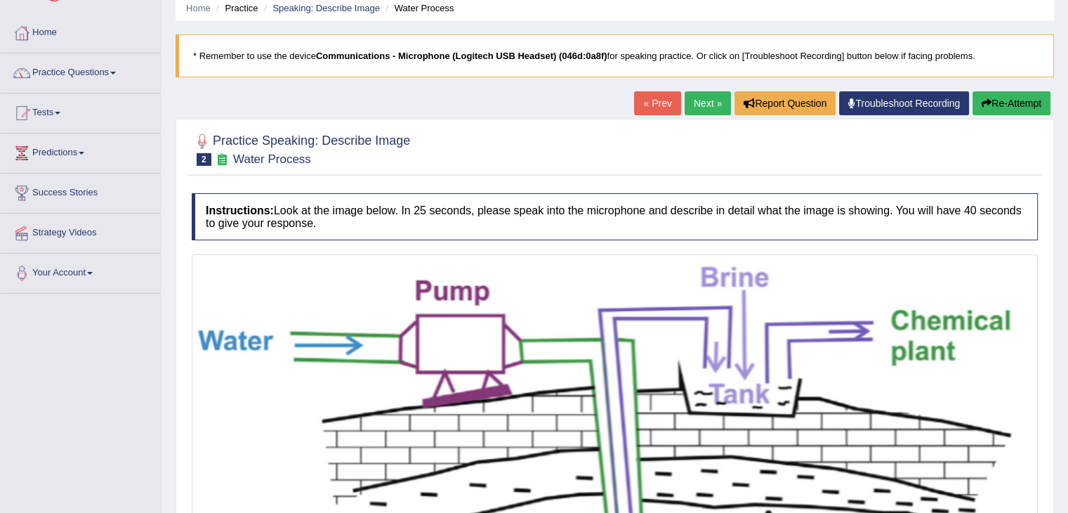
click at [707, 106] on link "Next »" at bounding box center [708, 103] width 46 height 24
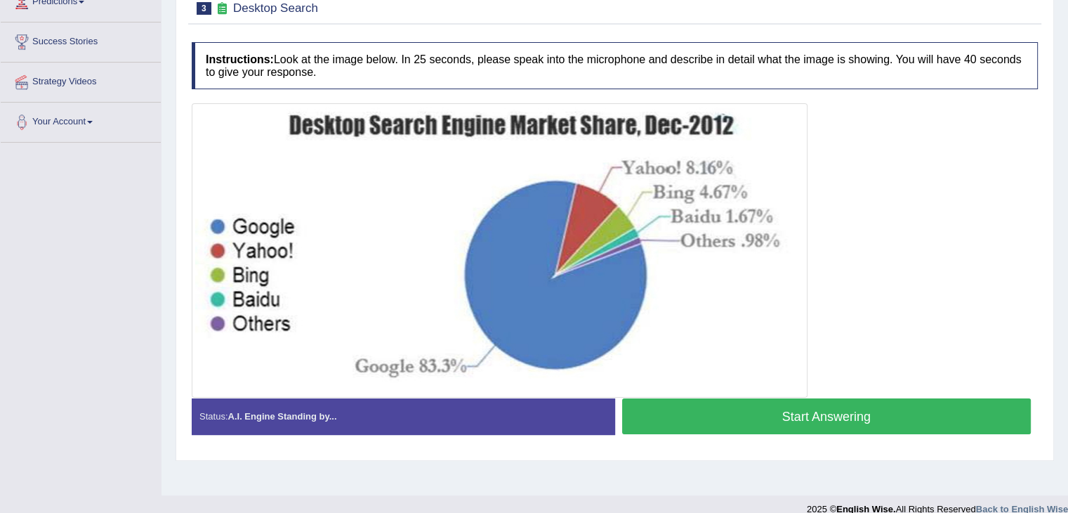
scroll to position [197, 0]
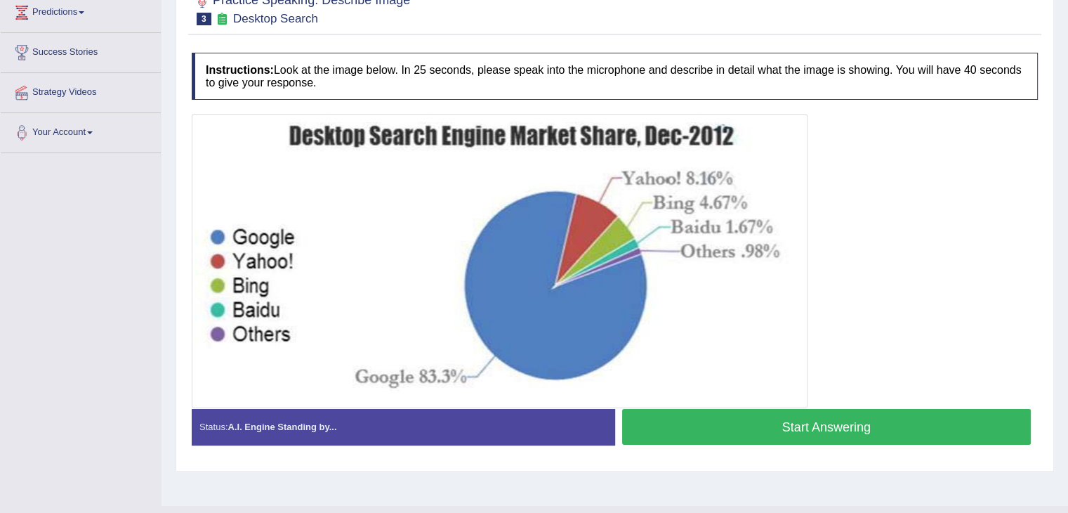
click at [846, 420] on button "Start Answering" at bounding box center [827, 427] width 410 height 36
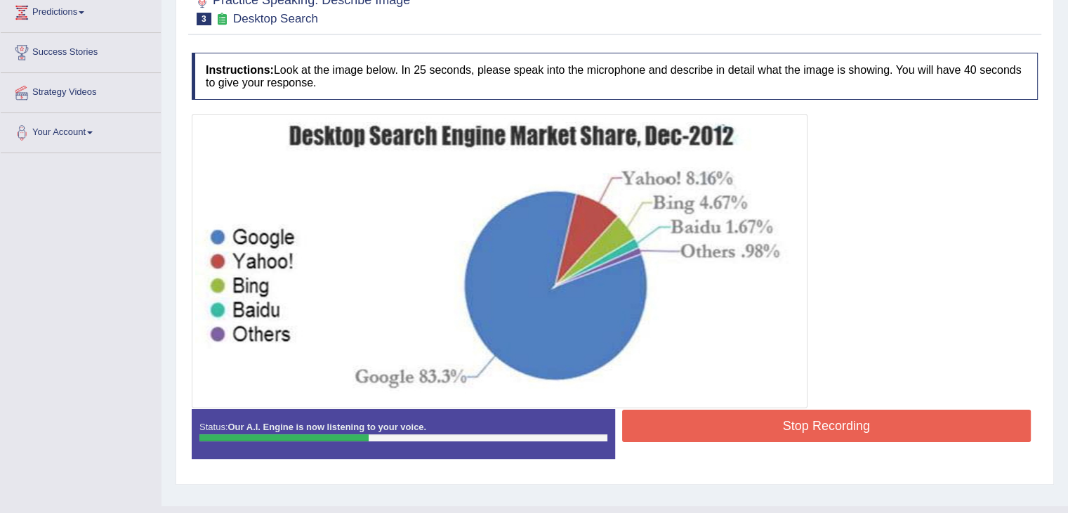
click at [846, 420] on button "Stop Recording" at bounding box center [827, 426] width 410 height 32
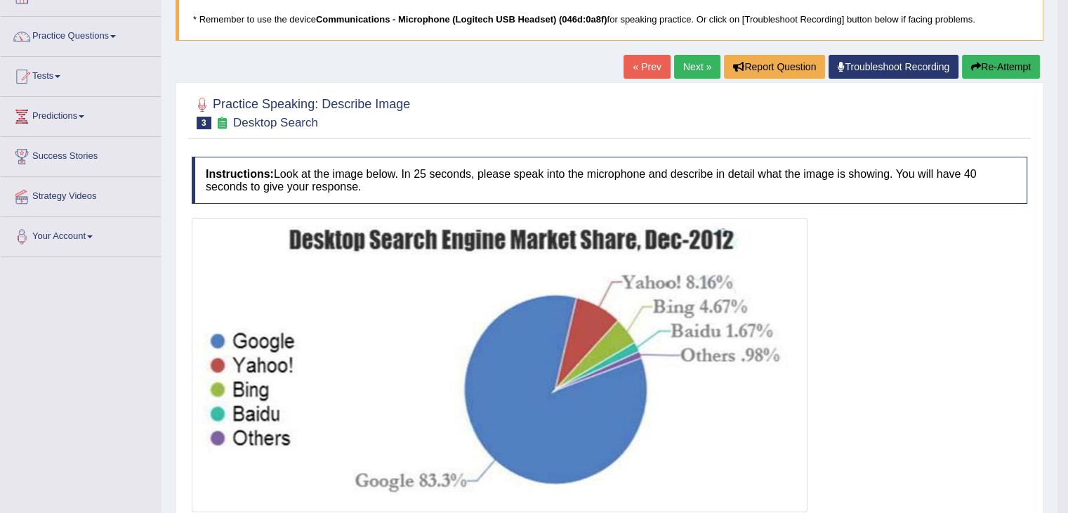
scroll to position [96, 0]
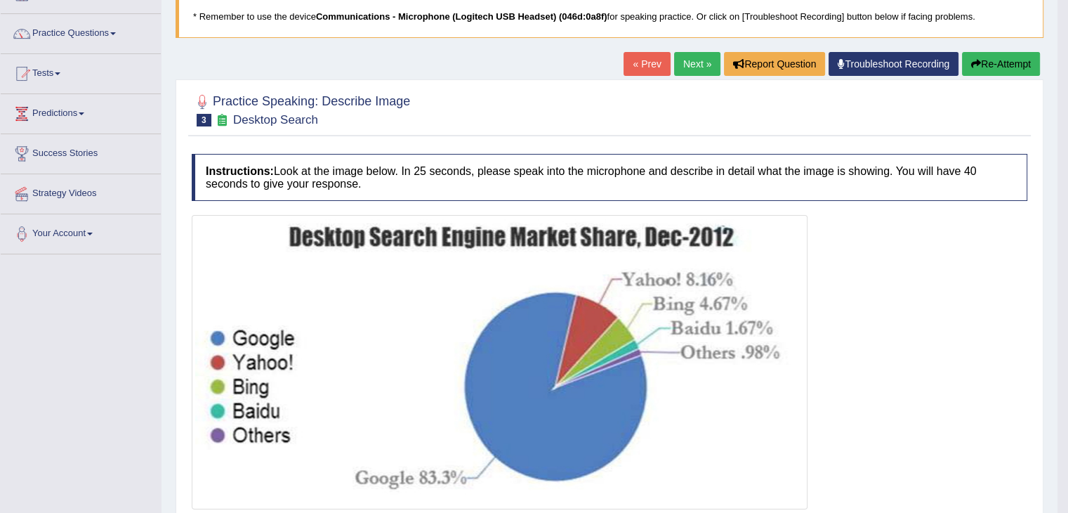
click at [989, 68] on button "Re-Attempt" at bounding box center [1001, 64] width 78 height 24
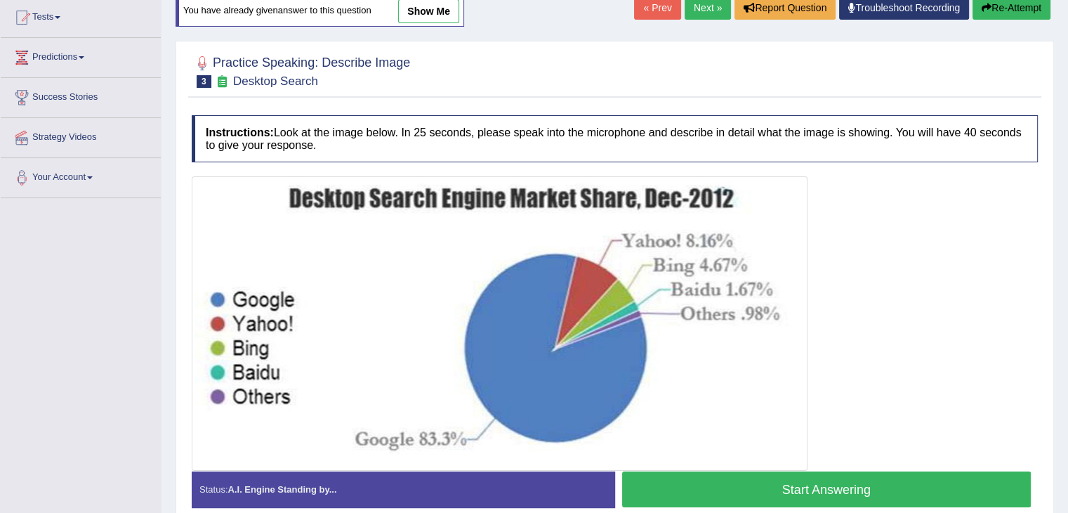
scroll to position [159, 0]
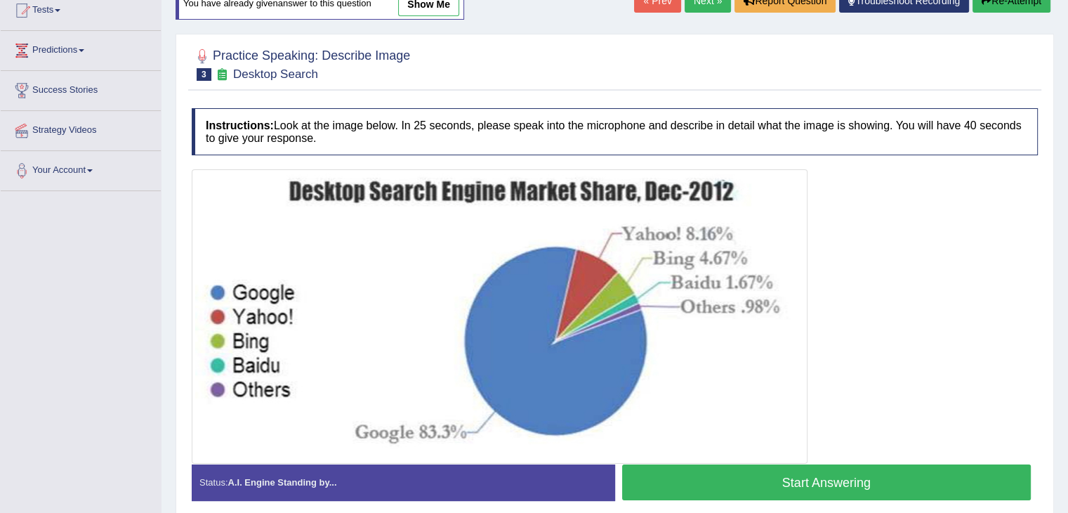
click at [833, 470] on button "Start Answering" at bounding box center [827, 482] width 410 height 36
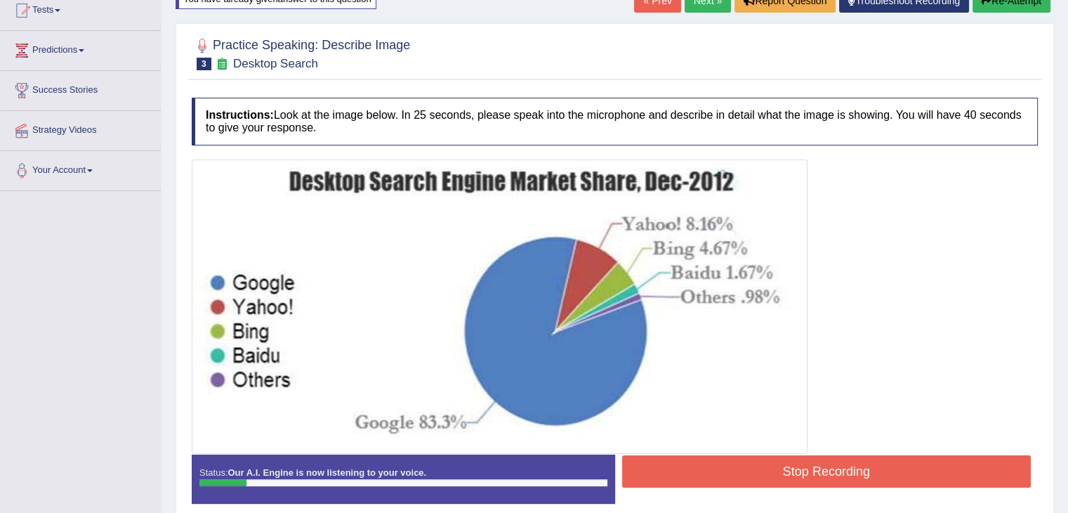
click at [835, 462] on button "Stop Recording" at bounding box center [827, 471] width 410 height 32
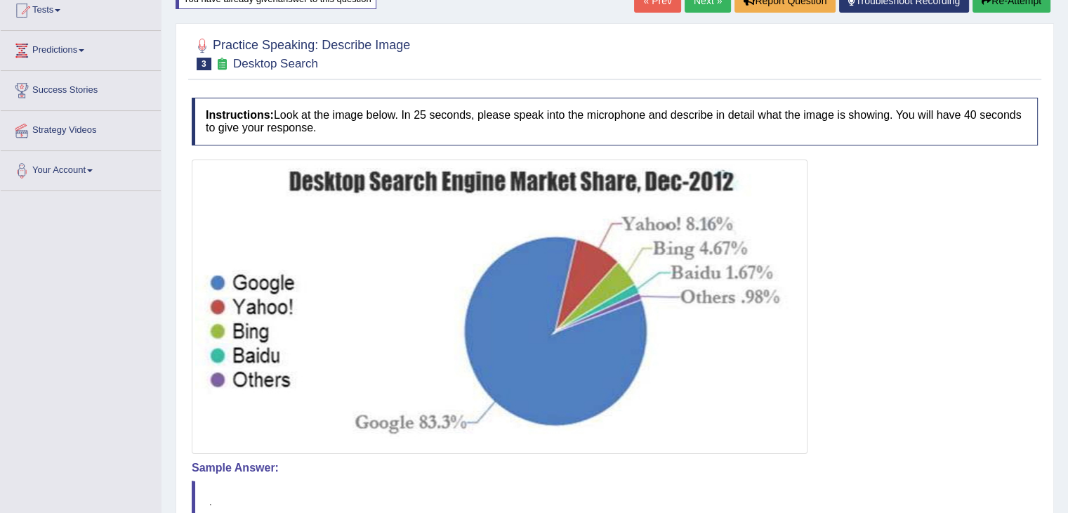
click at [636, 4] on link "« Prev" at bounding box center [657, 1] width 46 height 24
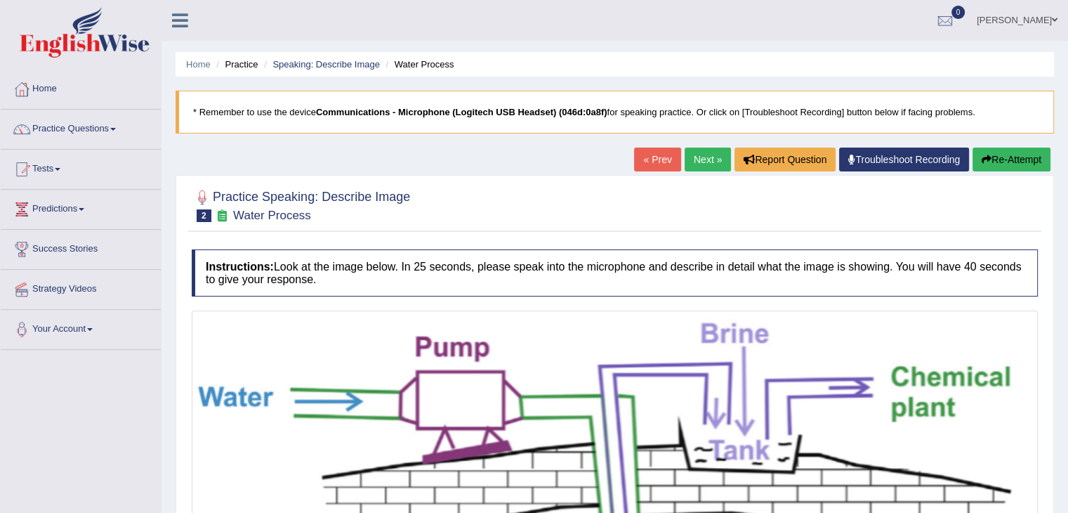
click at [712, 158] on link "Next »" at bounding box center [708, 160] width 46 height 24
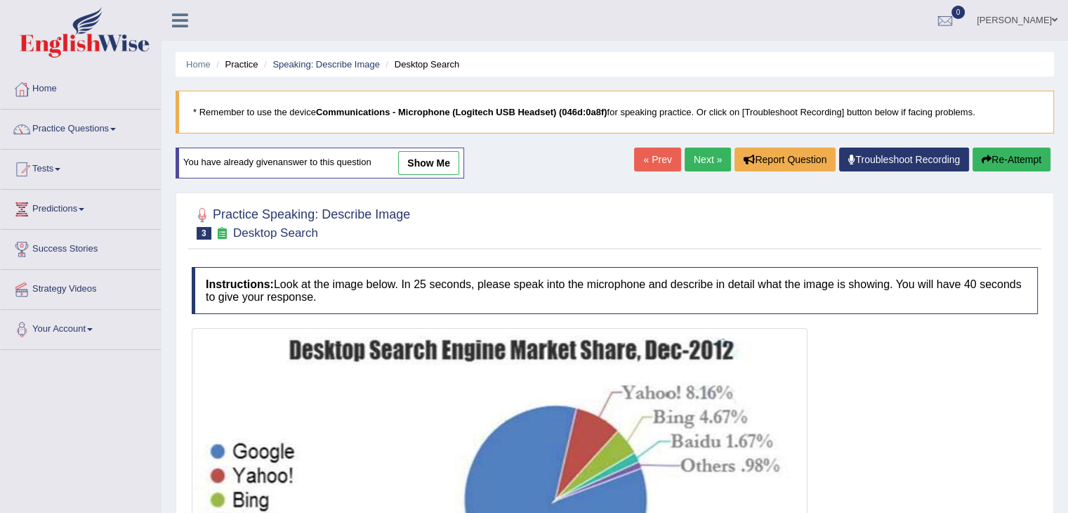
click at [442, 171] on link "show me" at bounding box center [428, 163] width 61 height 24
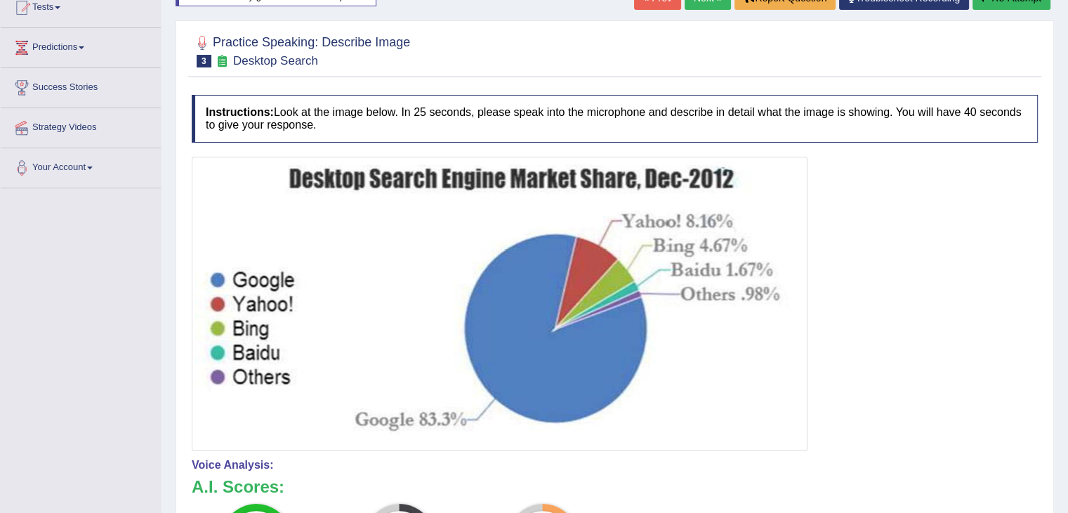
scroll to position [154, 0]
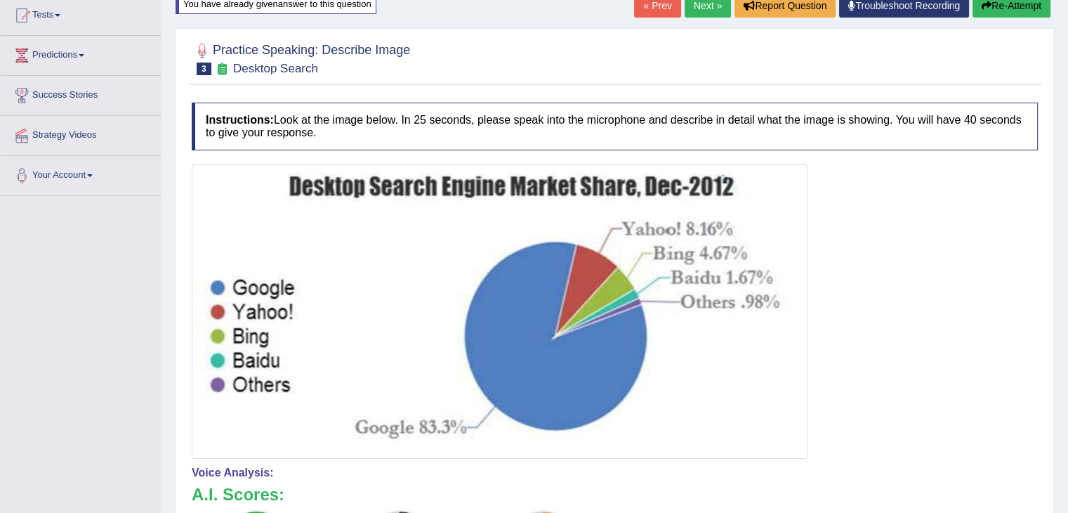
click at [1020, 6] on button "Re-Attempt" at bounding box center [1012, 6] width 78 height 24
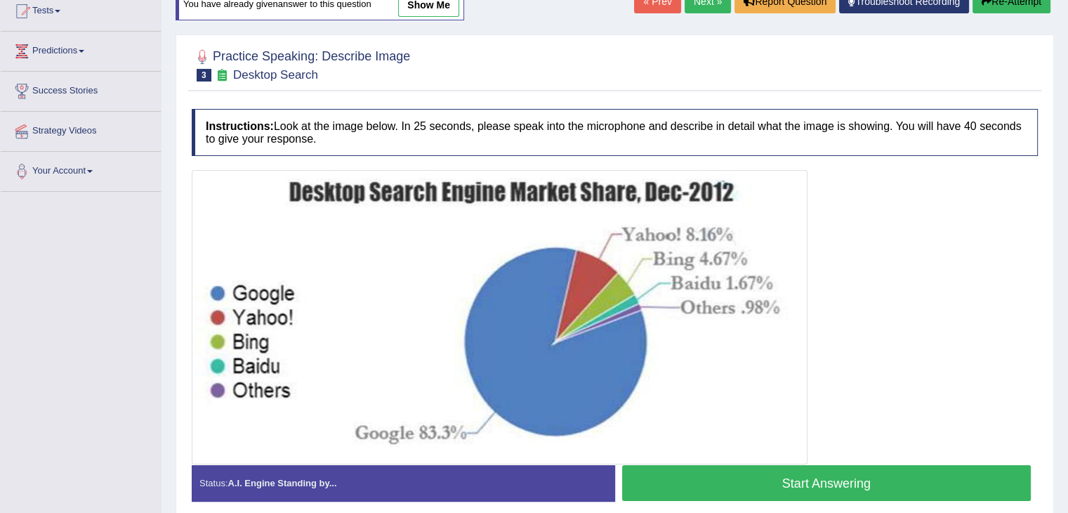
scroll to position [158, 0]
click at [822, 475] on button "Start Answering" at bounding box center [827, 483] width 410 height 36
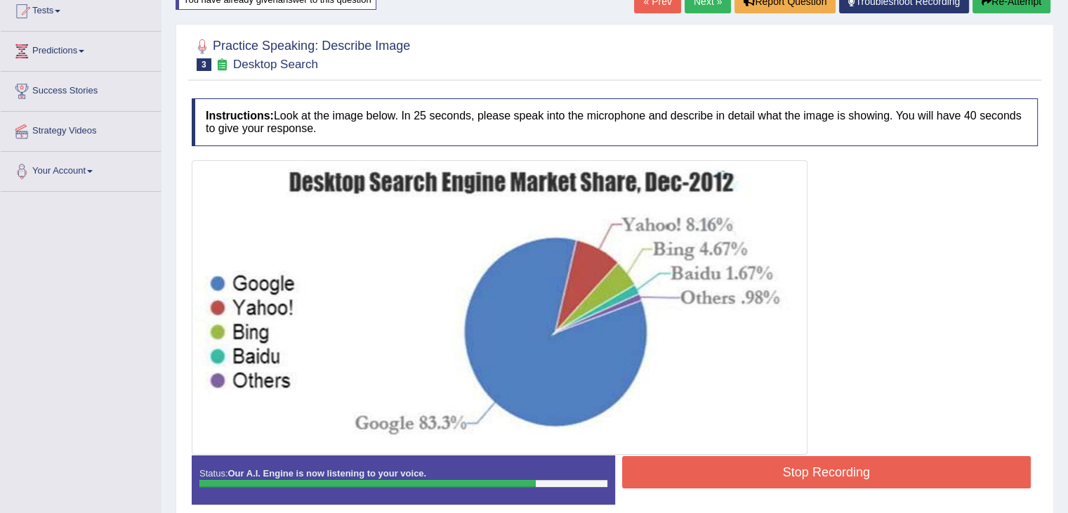
click at [873, 464] on button "Stop Recording" at bounding box center [827, 472] width 410 height 32
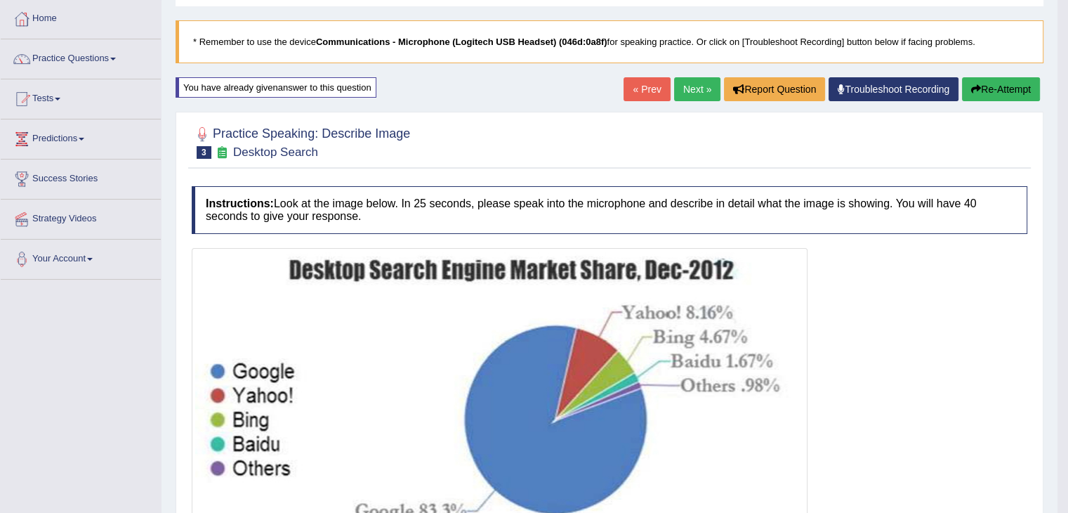
scroll to position [43, 0]
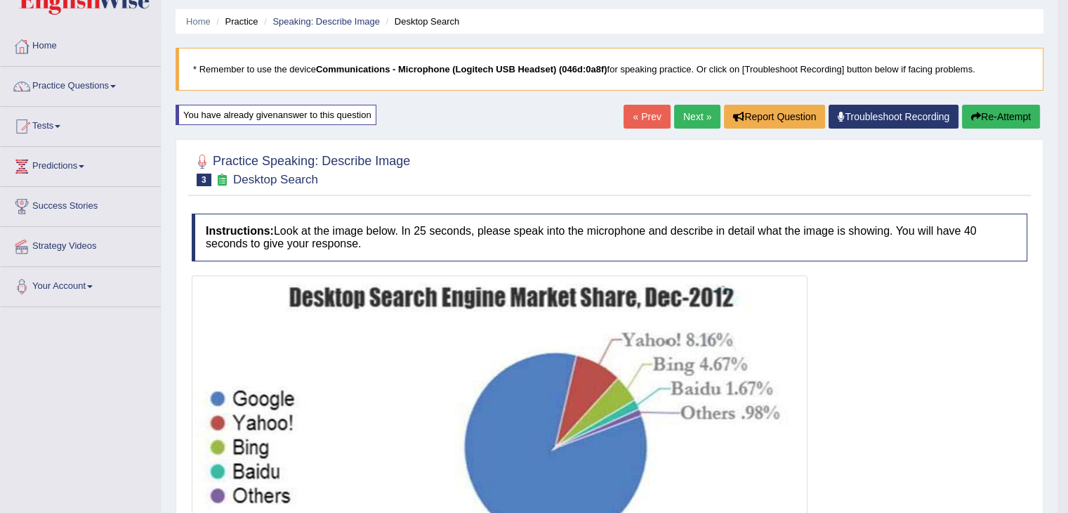
click at [993, 112] on button "Re-Attempt" at bounding box center [1001, 117] width 78 height 24
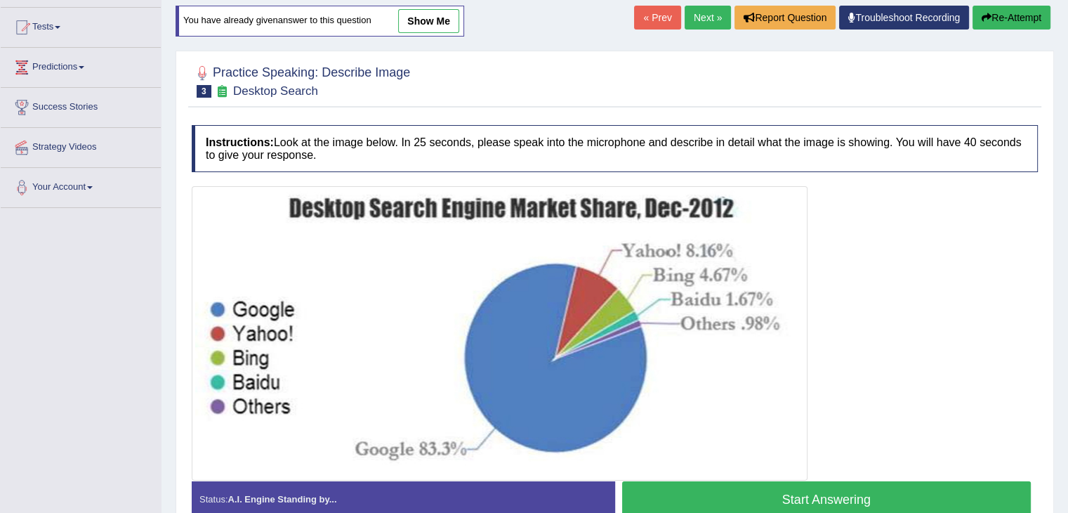
scroll to position [143, 0]
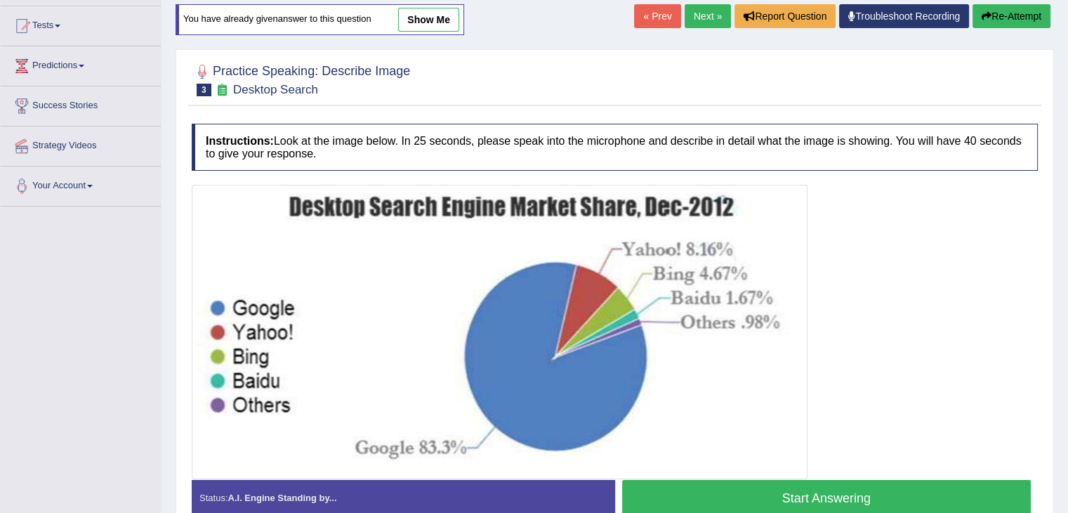
click at [811, 487] on button "Start Answering" at bounding box center [827, 498] width 410 height 36
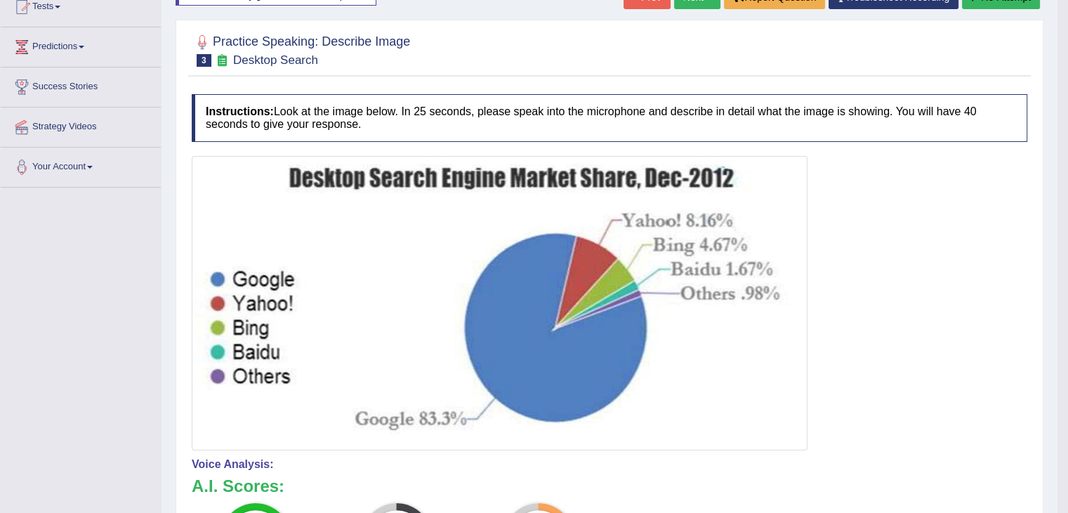
scroll to position [134, 0]
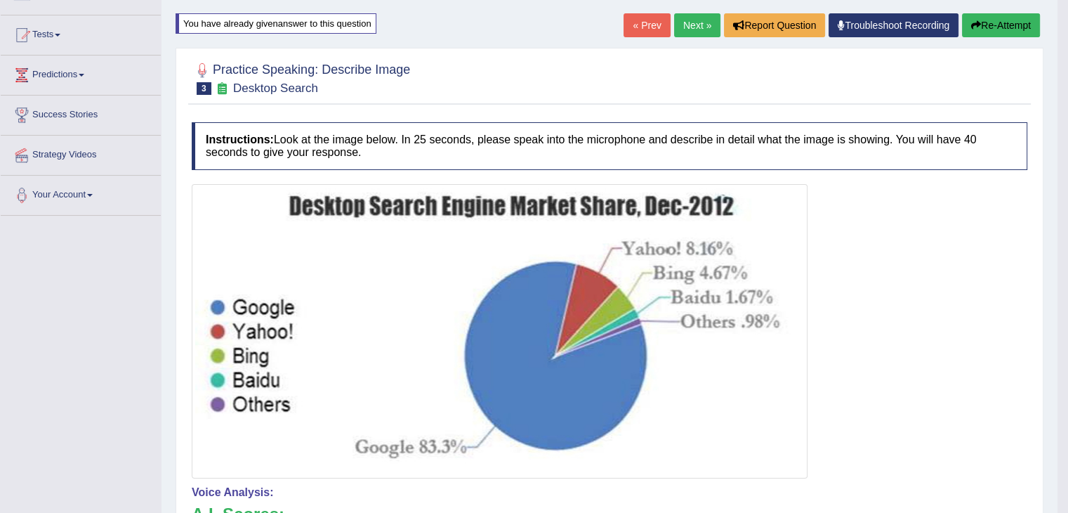
click at [1013, 20] on button "Re-Attempt" at bounding box center [1001, 25] width 78 height 24
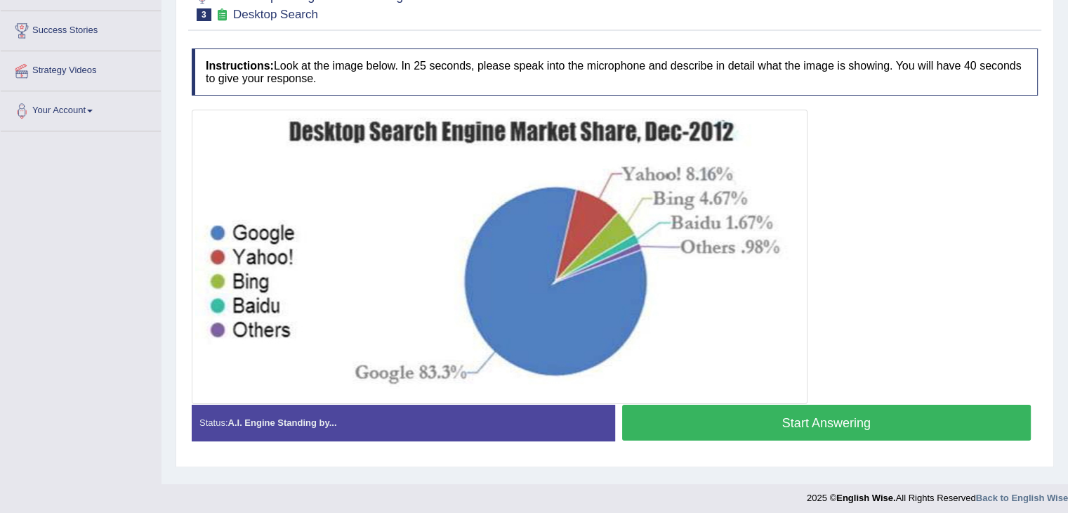
scroll to position [225, 0]
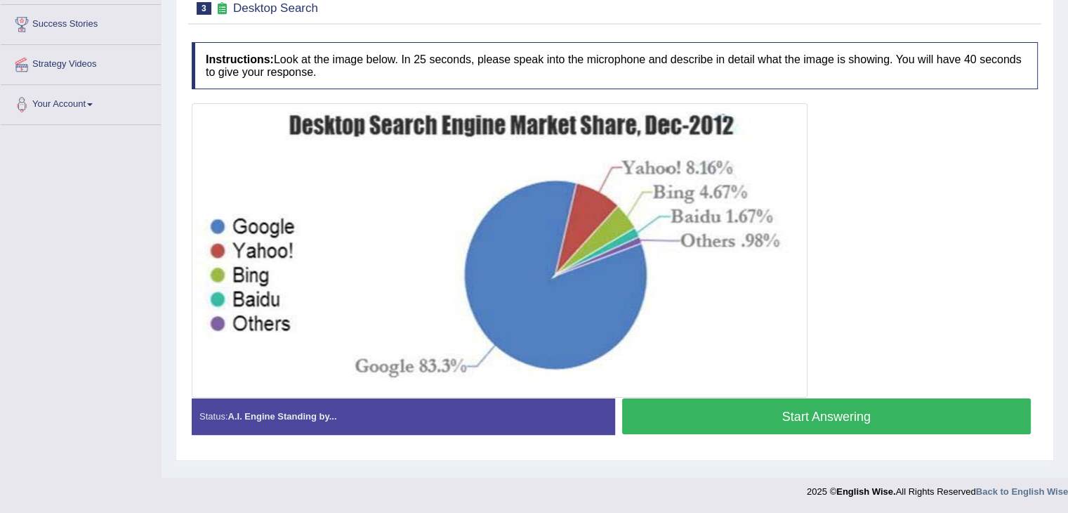
click at [792, 407] on button "Start Answering" at bounding box center [827, 416] width 410 height 36
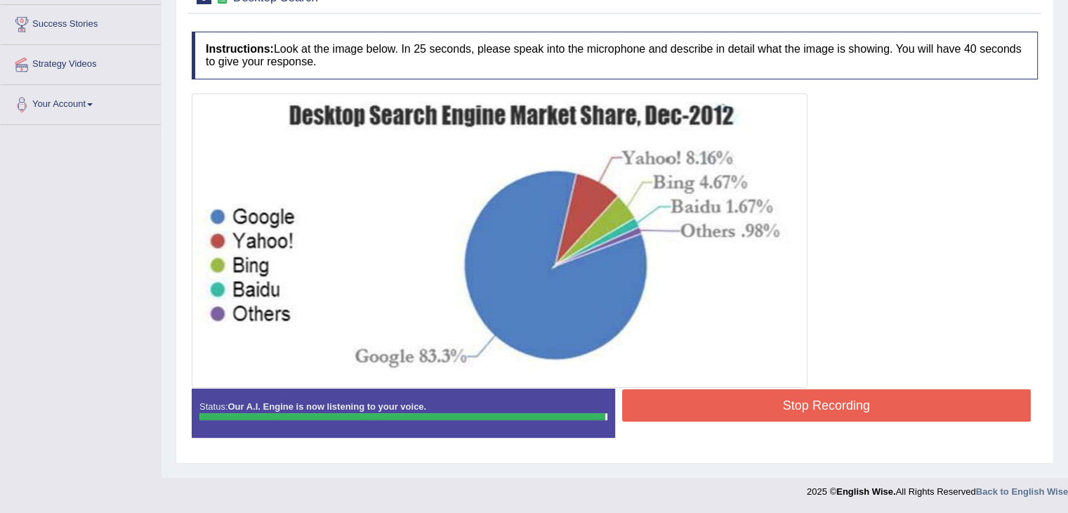
click at [844, 393] on button "Stop Recording" at bounding box center [827, 405] width 410 height 32
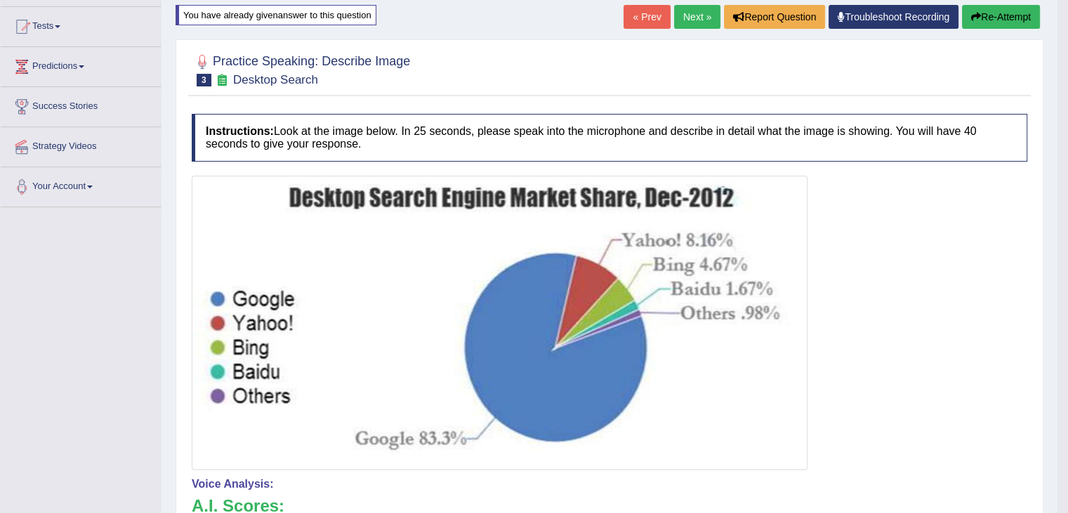
scroll to position [100, 0]
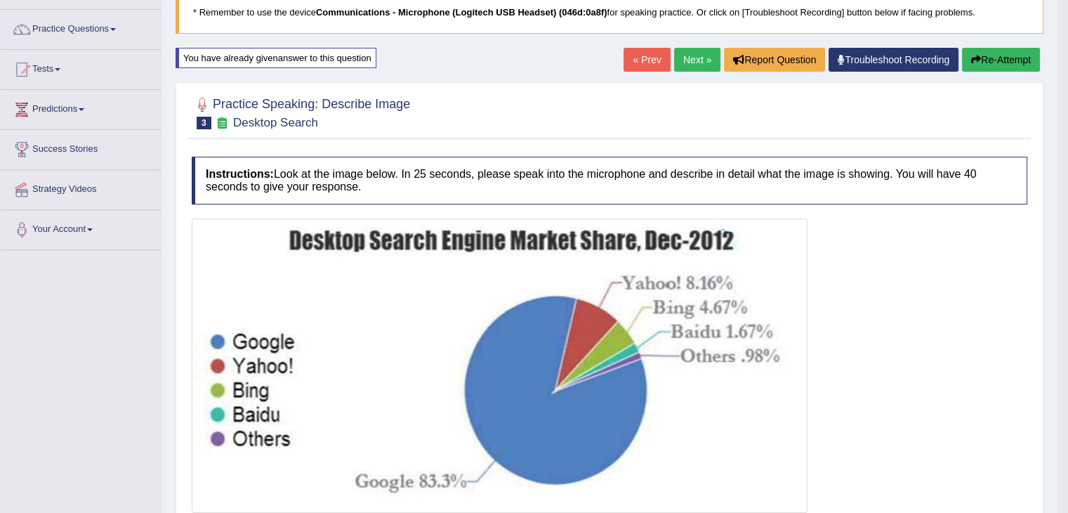
click at [1026, 65] on button "Re-Attempt" at bounding box center [1001, 60] width 78 height 24
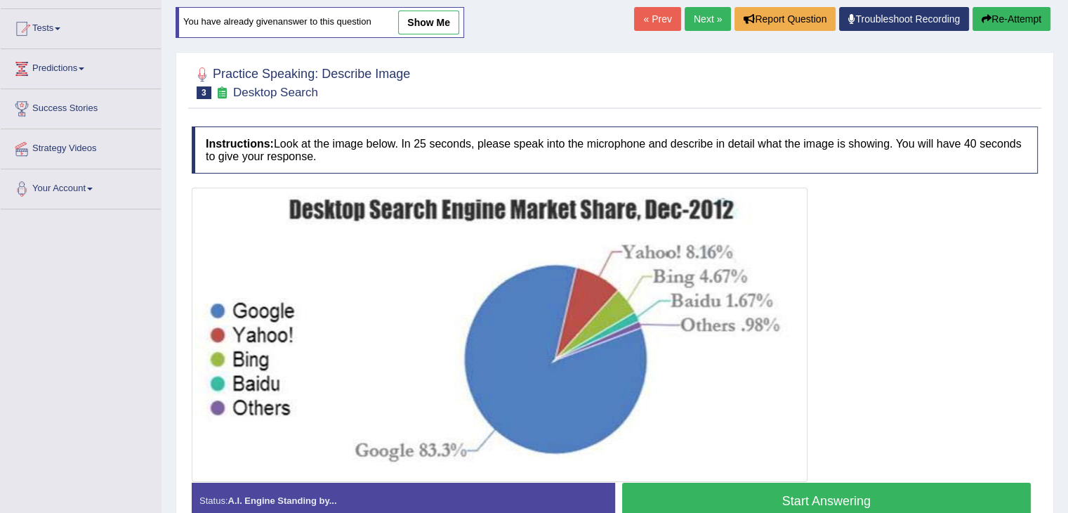
scroll to position [150, 0]
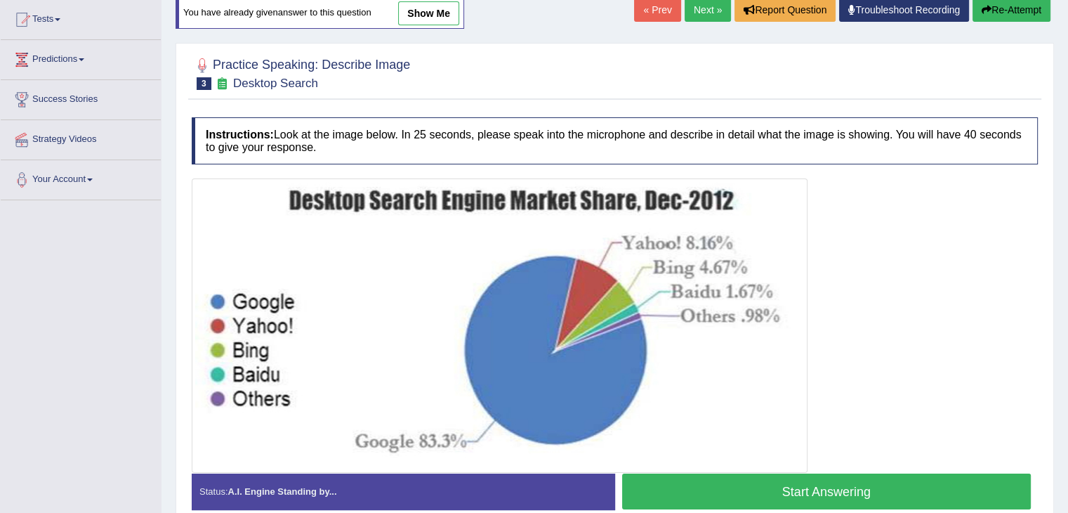
click at [836, 484] on button "Start Answering" at bounding box center [827, 491] width 410 height 36
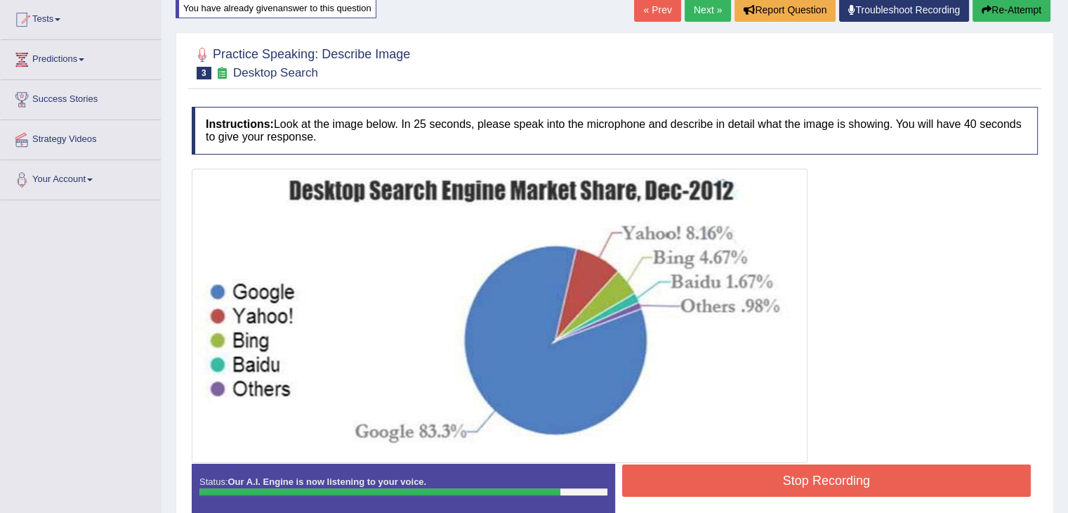
click at [783, 479] on button "Stop Recording" at bounding box center [827, 480] width 410 height 32
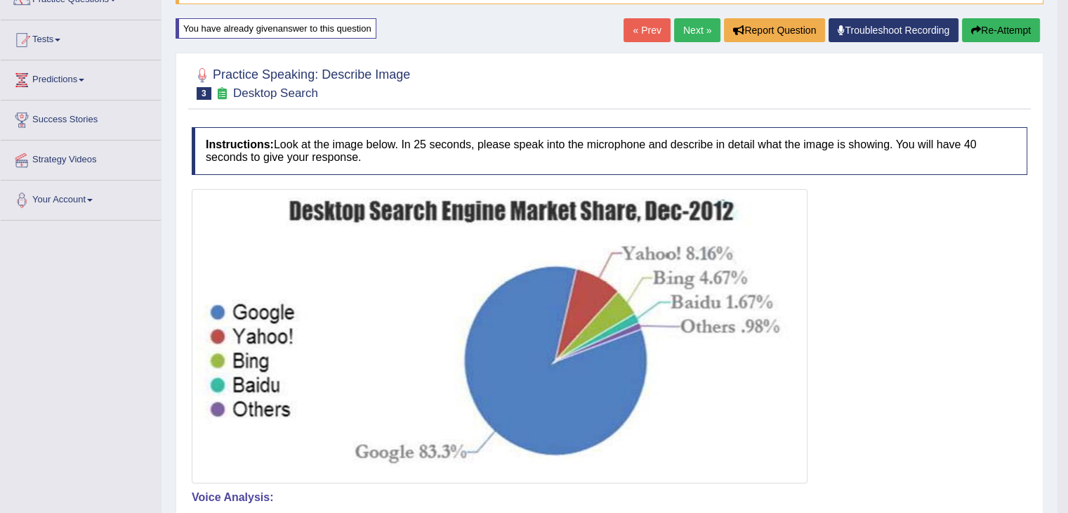
scroll to position [101, 0]
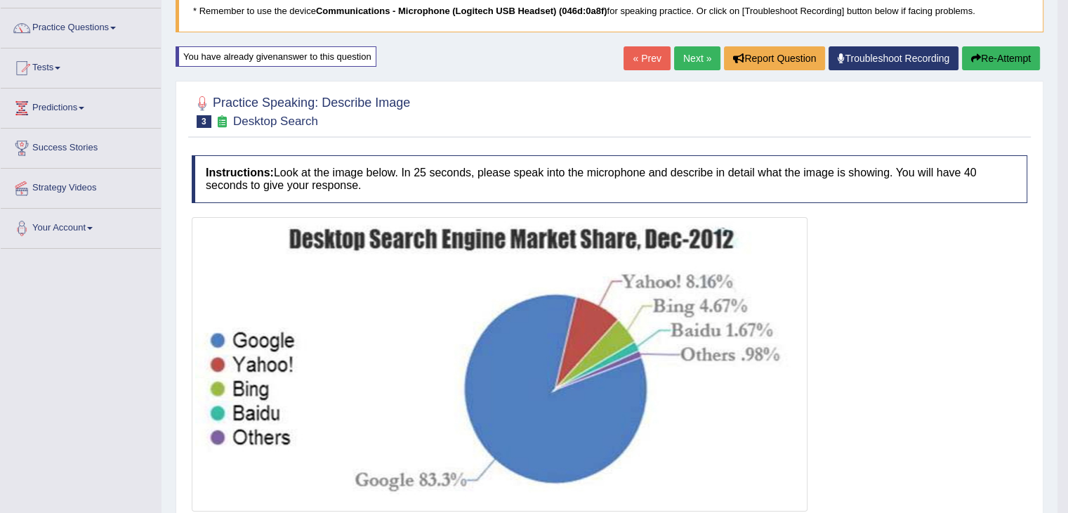
click at [1007, 53] on button "Re-Attempt" at bounding box center [1001, 58] width 78 height 24
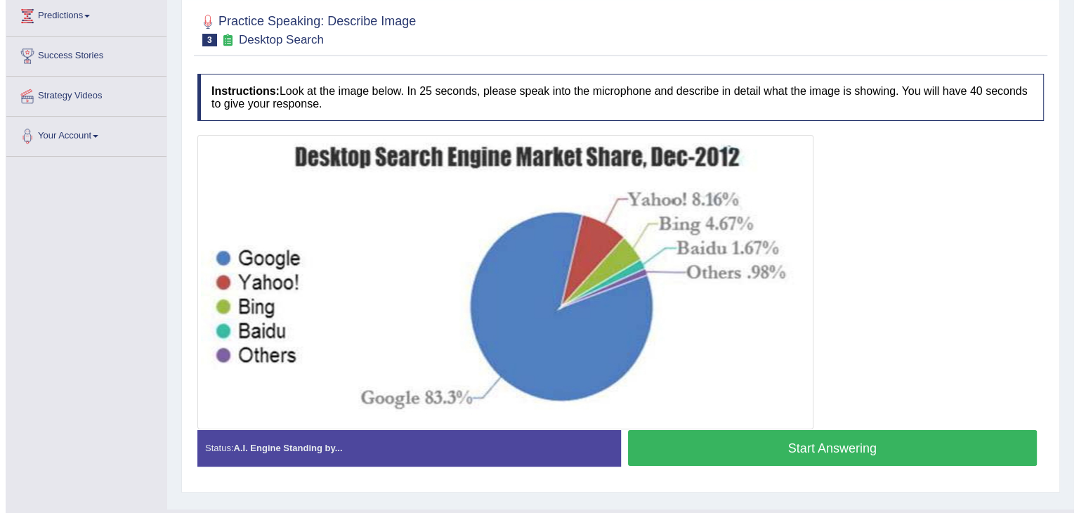
scroll to position [214, 0]
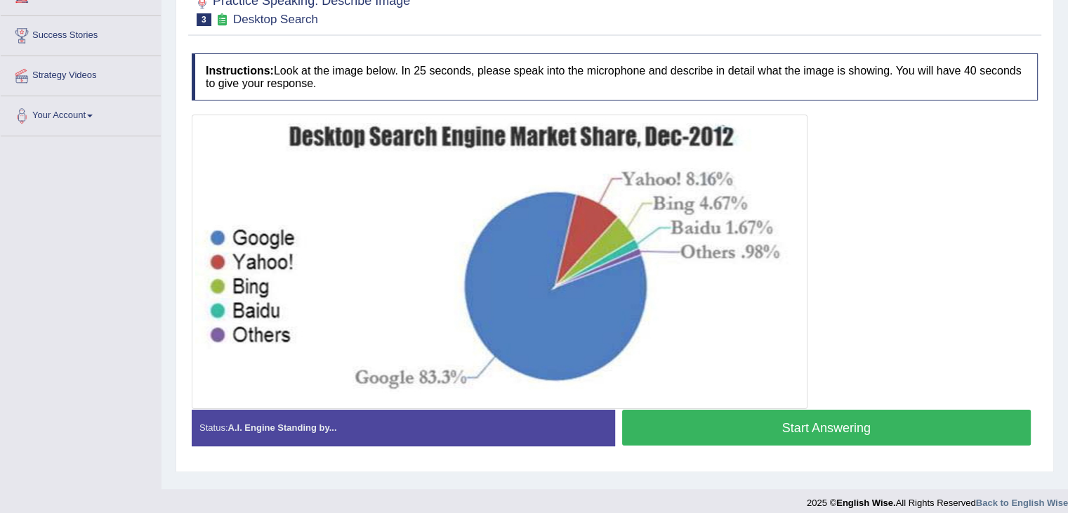
click at [797, 424] on button "Start Answering" at bounding box center [827, 428] width 410 height 36
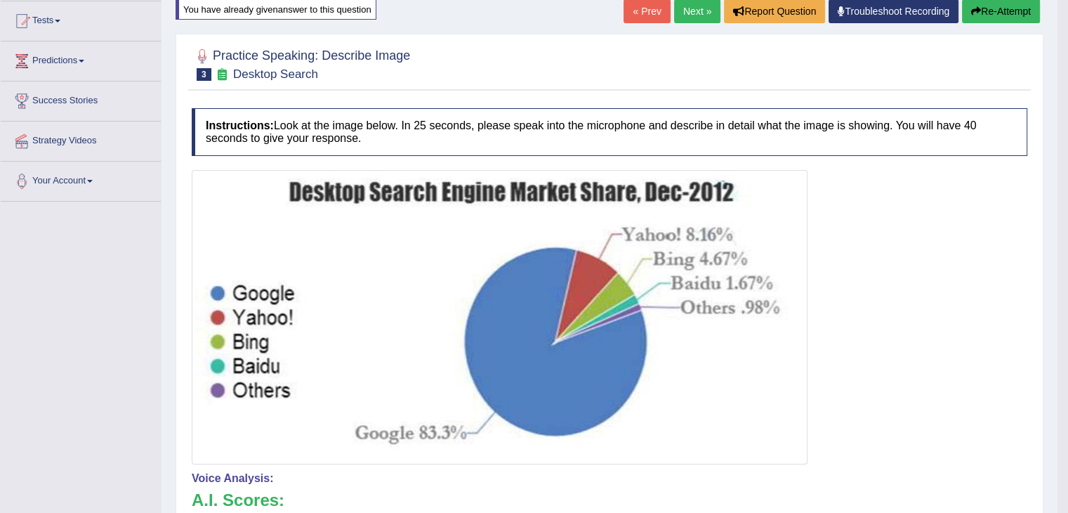
scroll to position [73, 0]
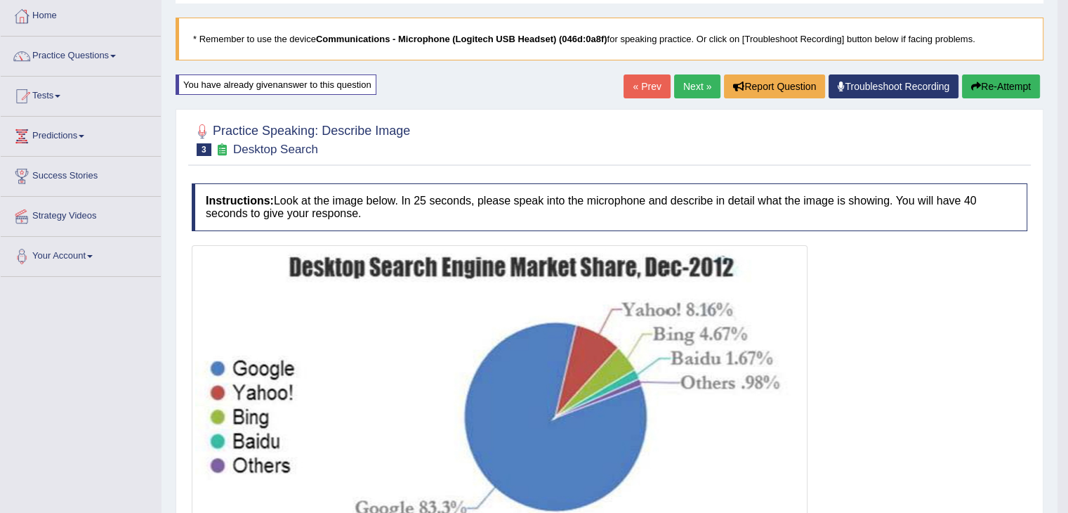
drag, startPoint x: 996, startPoint y: 79, endPoint x: 1040, endPoint y: 363, distance: 287.1
click at [1040, 363] on div "Home Practice Speaking: Describe Image Desktop Search * Remember to use the dev…" at bounding box center [610, 418] width 896 height 983
click at [1017, 86] on button "Re-Attempt" at bounding box center [1001, 86] width 78 height 24
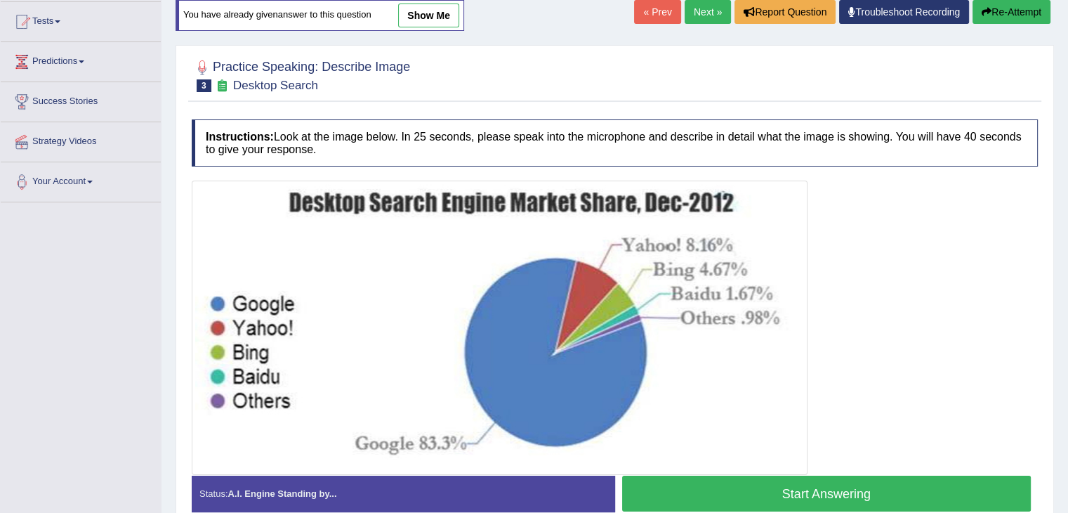
scroll to position [225, 0]
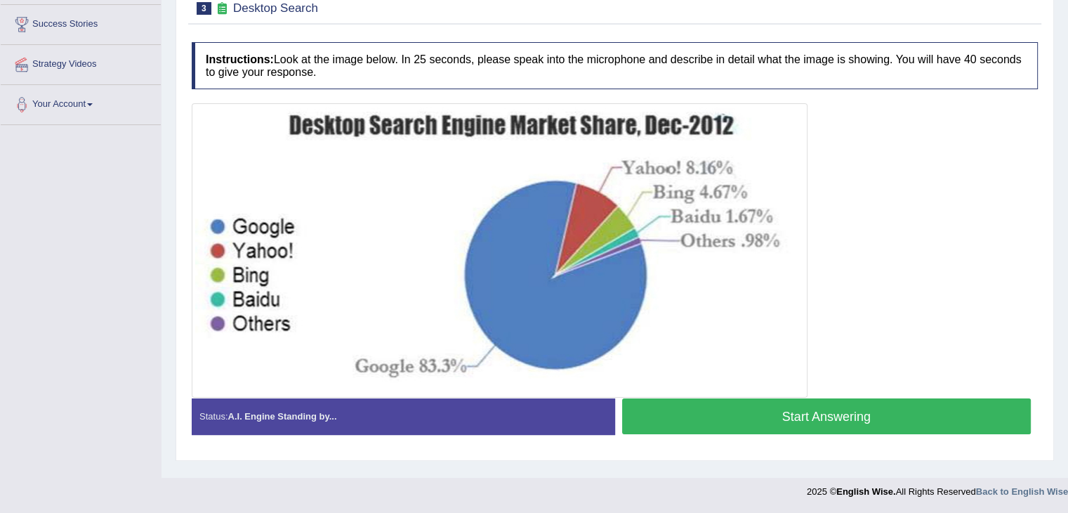
click at [820, 409] on button "Start Answering" at bounding box center [827, 416] width 410 height 36
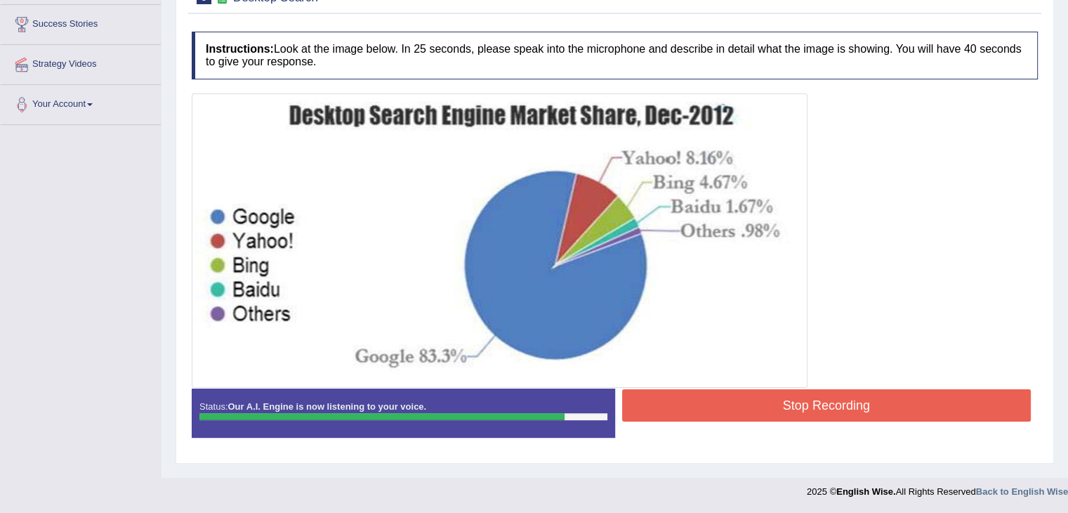
click at [820, 409] on button "Stop Recording" at bounding box center [827, 405] width 410 height 32
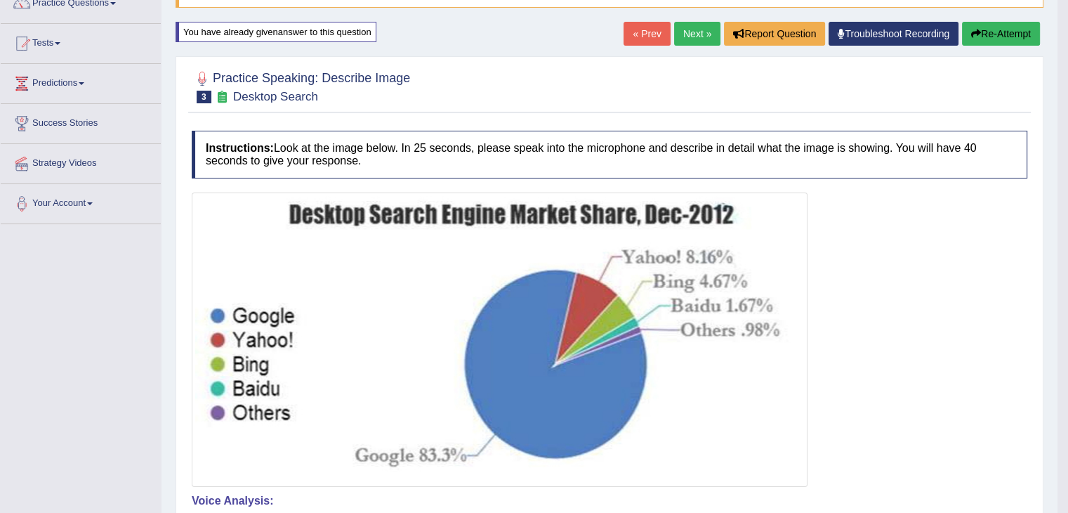
scroll to position [112, 0]
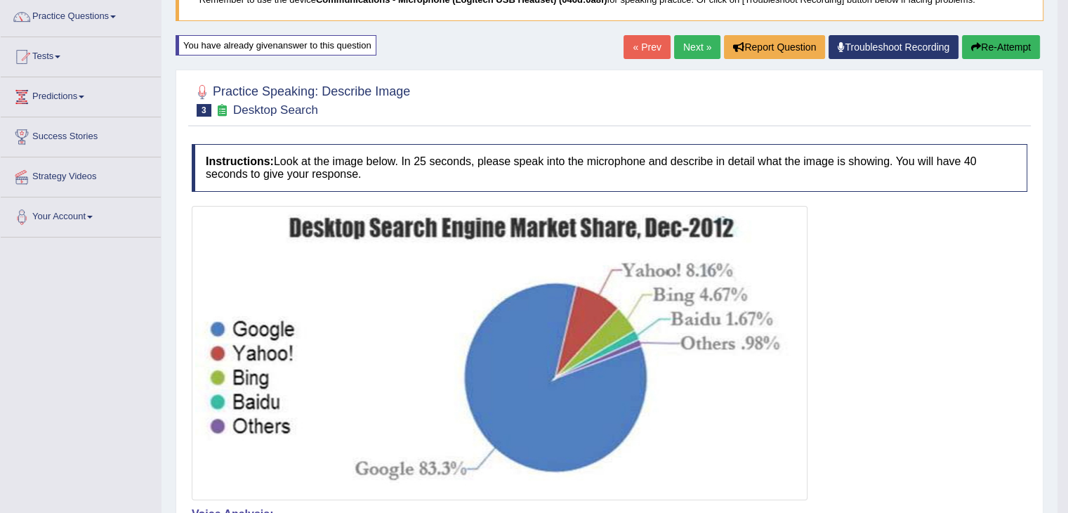
click at [1007, 47] on button "Re-Attempt" at bounding box center [1001, 47] width 78 height 24
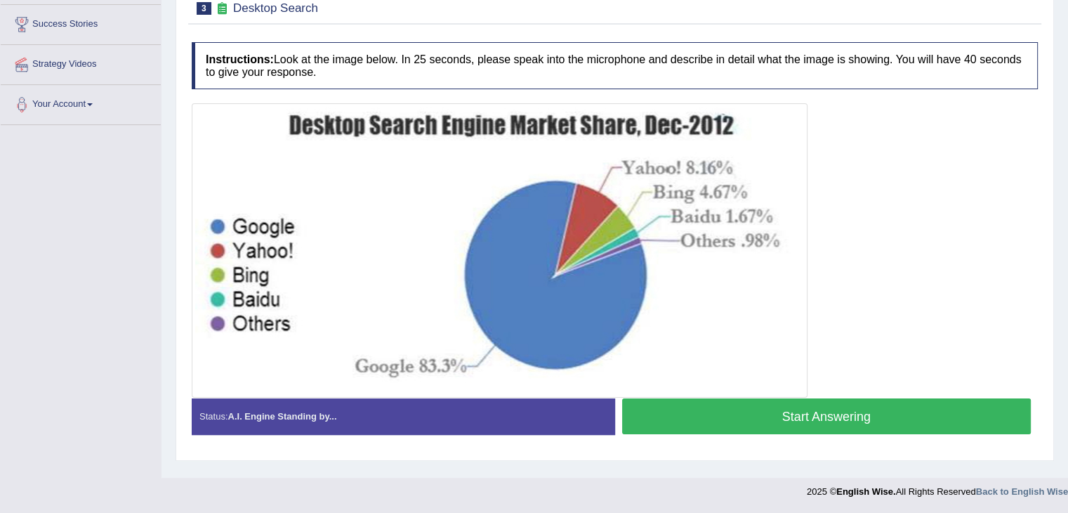
scroll to position [225, 0]
click at [865, 414] on button "Start Answering" at bounding box center [827, 416] width 410 height 36
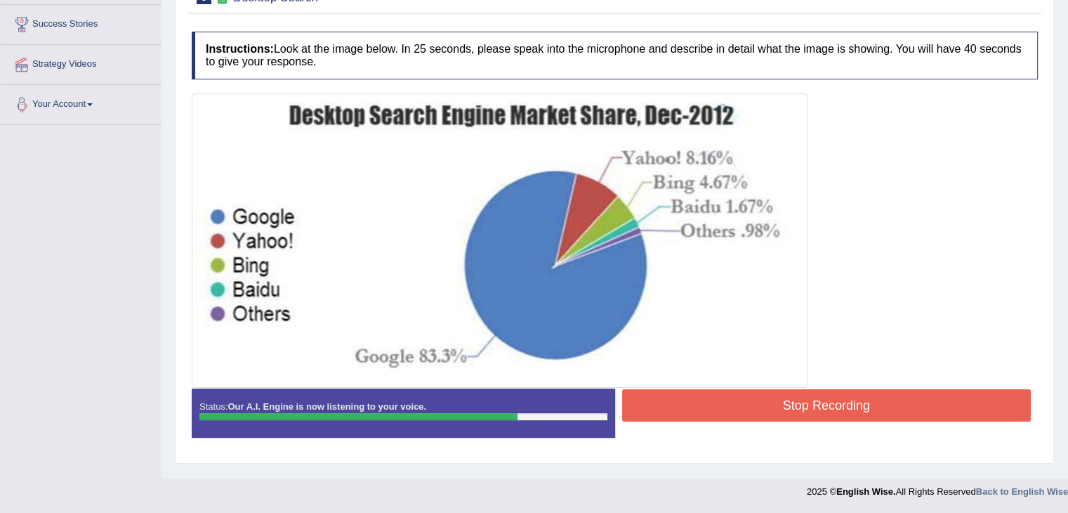
click at [861, 403] on button "Stop Recording" at bounding box center [827, 405] width 410 height 32
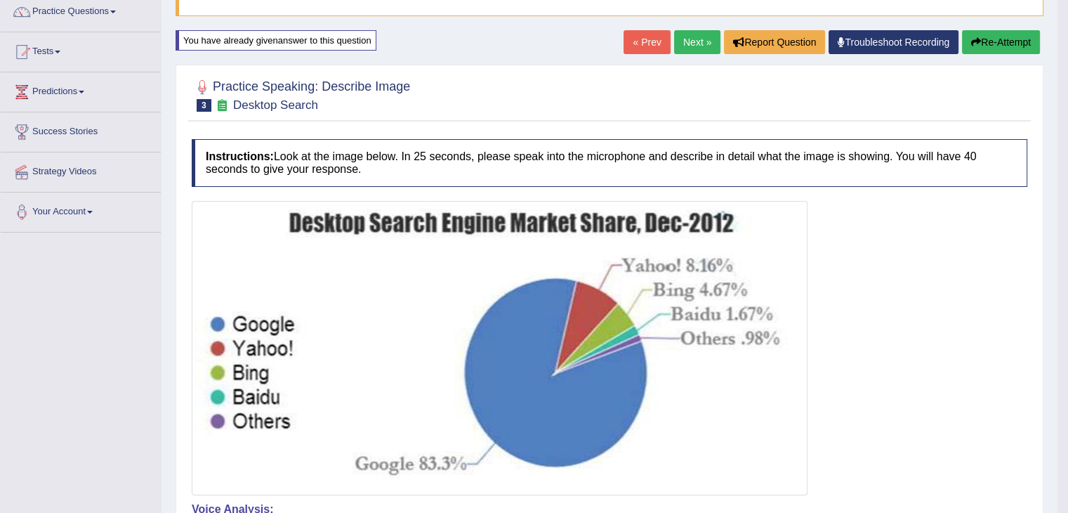
scroll to position [89, 0]
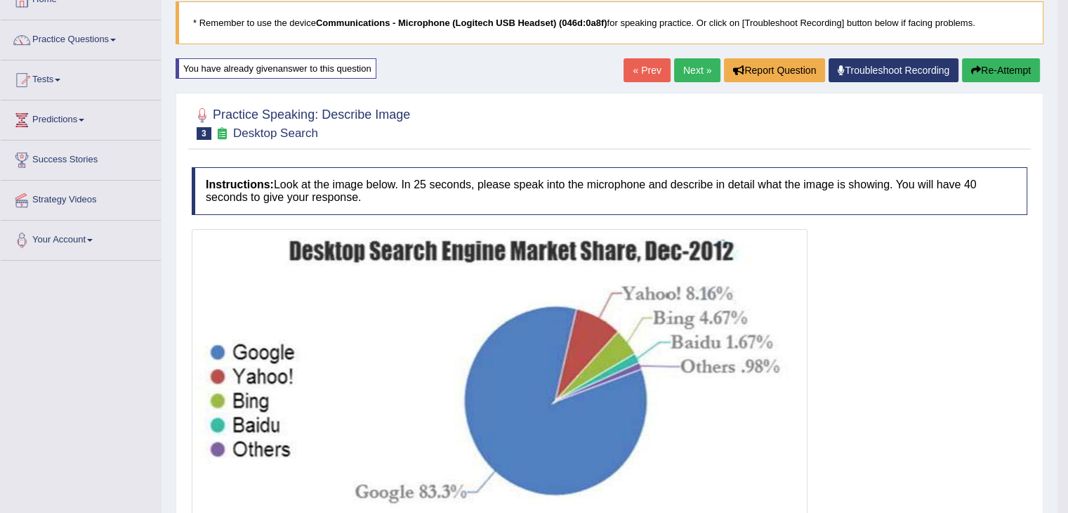
click at [1021, 64] on button "Re-Attempt" at bounding box center [1001, 70] width 78 height 24
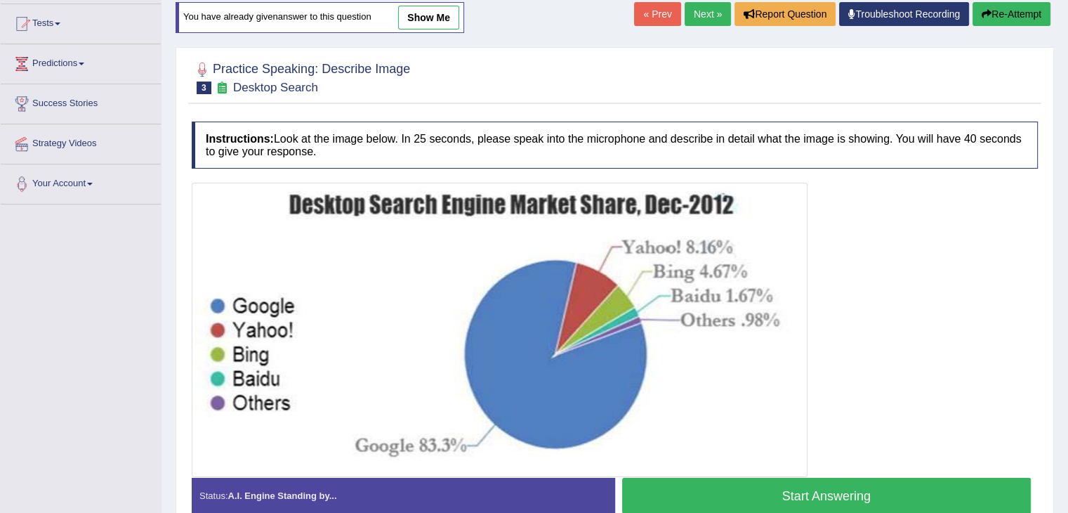
scroll to position [202, 0]
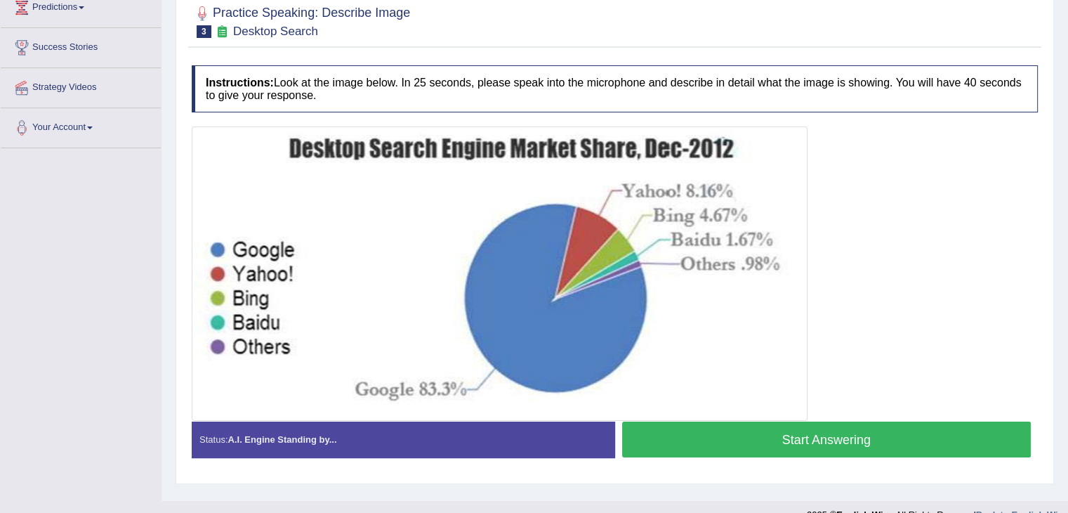
click at [929, 438] on button "Start Answering" at bounding box center [827, 439] width 410 height 36
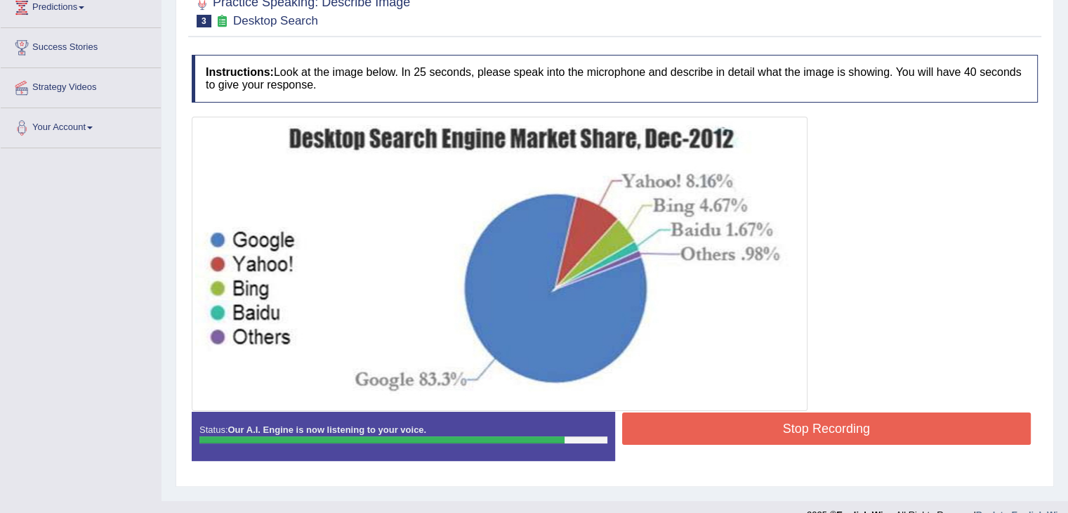
click at [918, 417] on button "Stop Recording" at bounding box center [827, 428] width 410 height 32
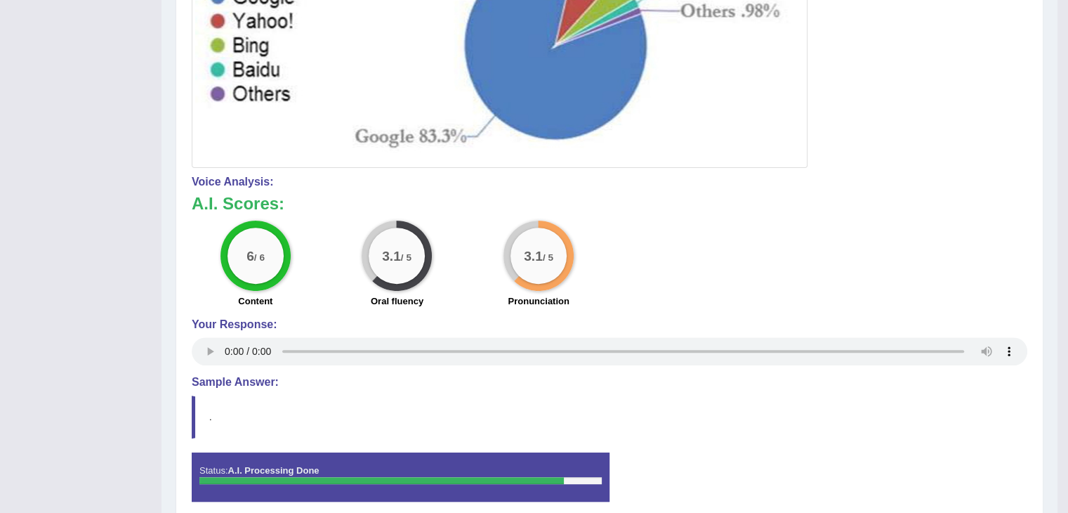
scroll to position [504, 0]
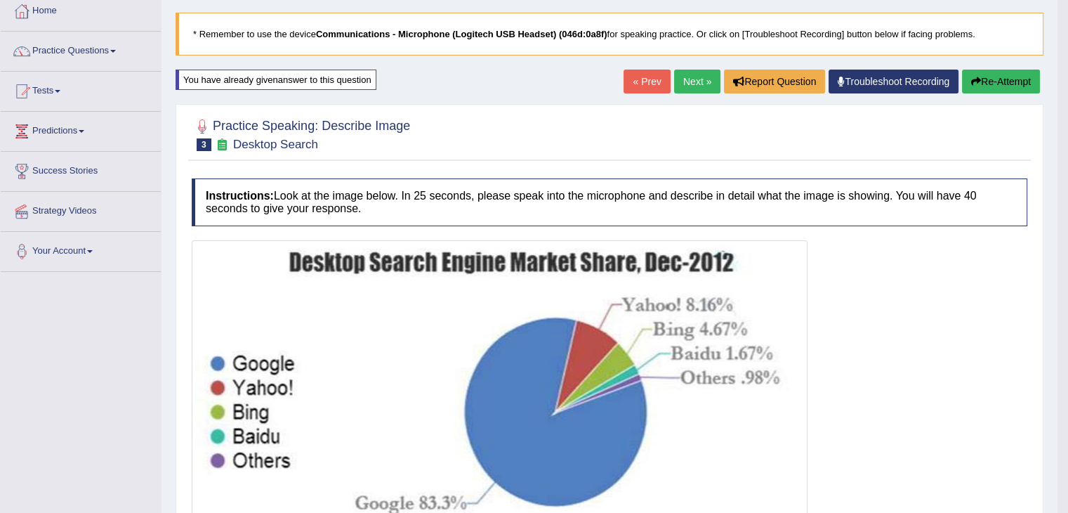
scroll to position [64, 0]
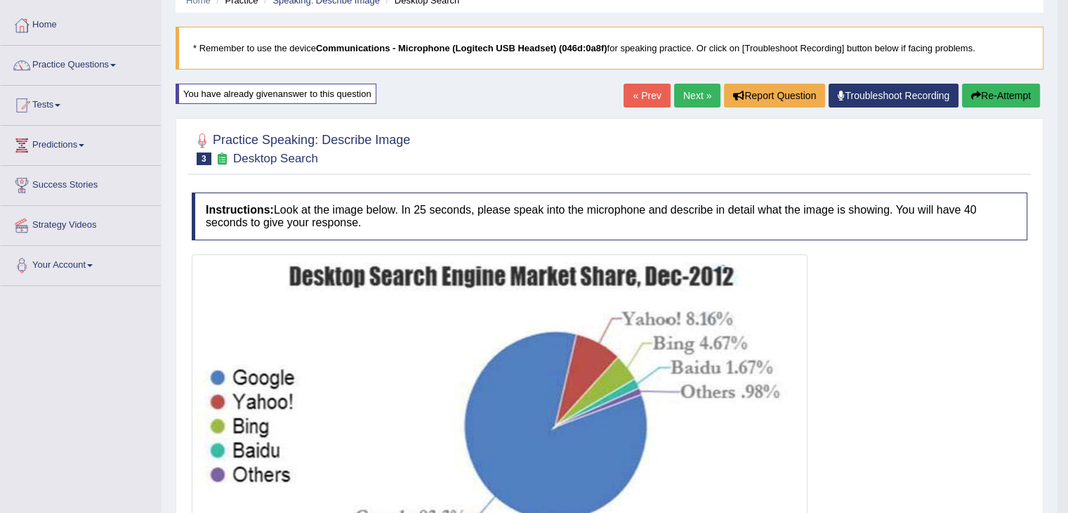
click at [1009, 93] on button "Re-Attempt" at bounding box center [1001, 96] width 78 height 24
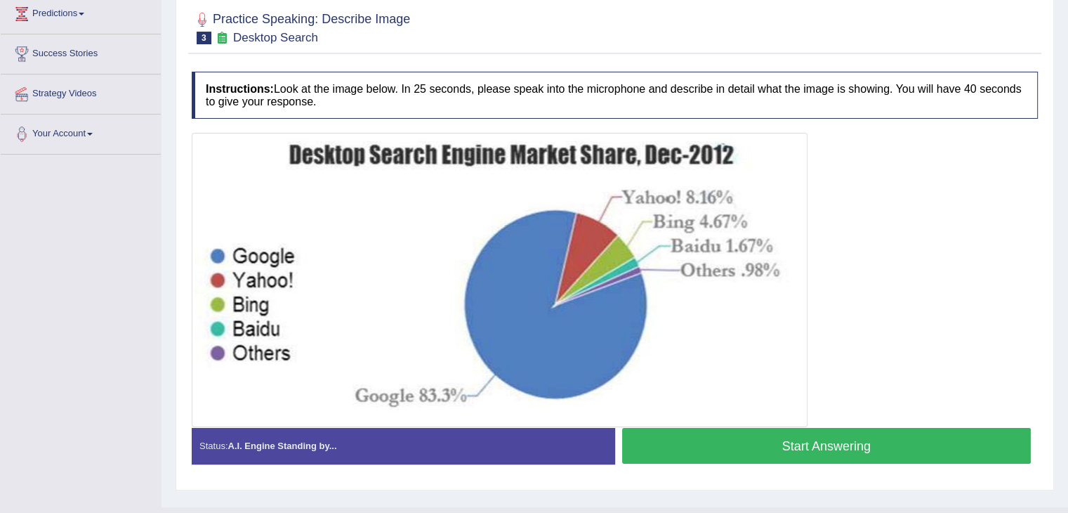
scroll to position [204, 0]
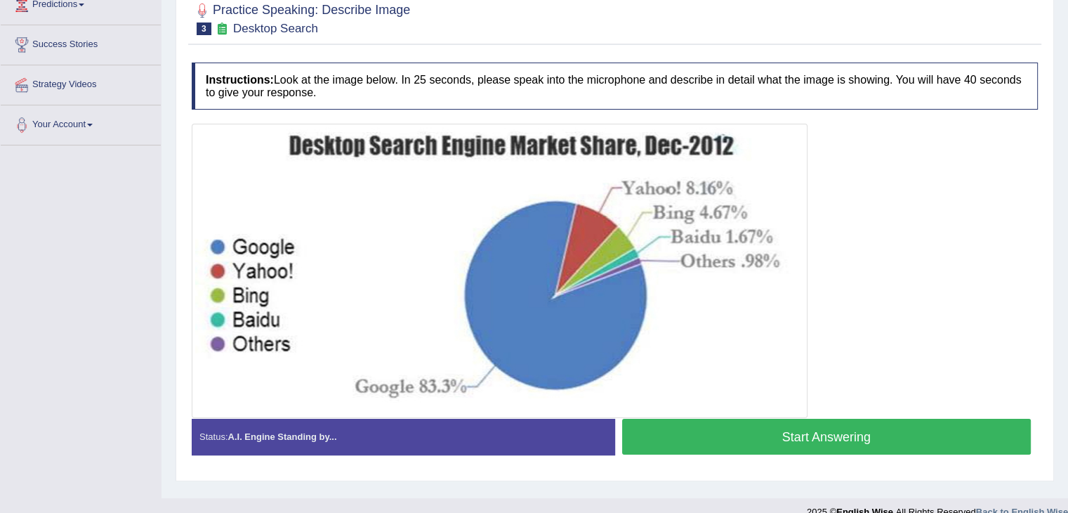
click at [856, 433] on button "Start Answering" at bounding box center [827, 437] width 410 height 36
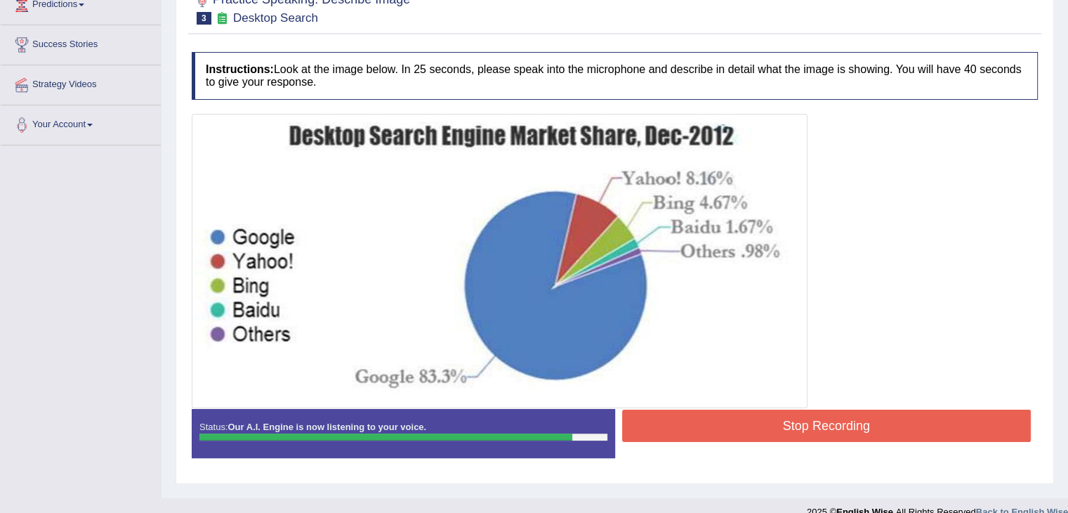
click at [809, 419] on button "Stop Recording" at bounding box center [827, 426] width 410 height 32
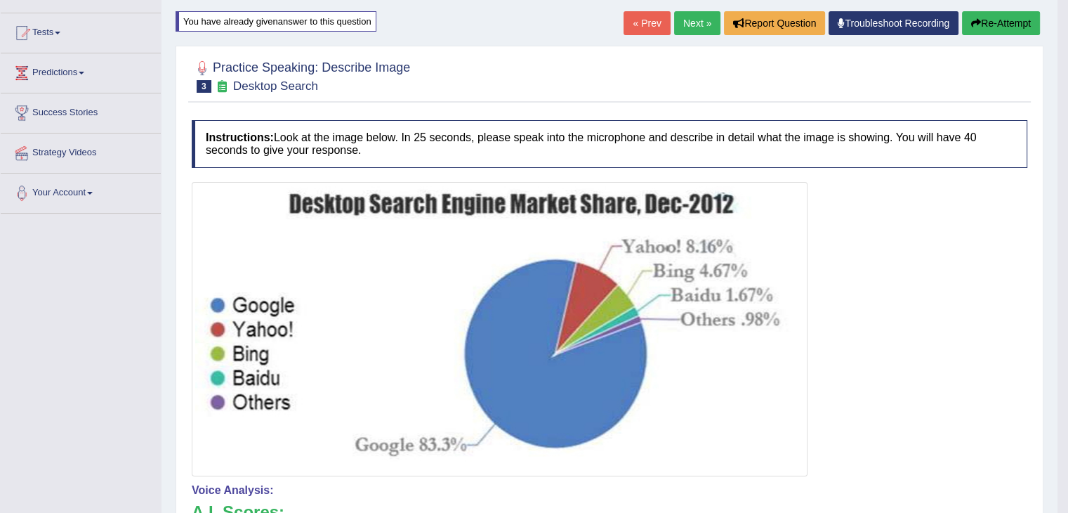
scroll to position [120, 0]
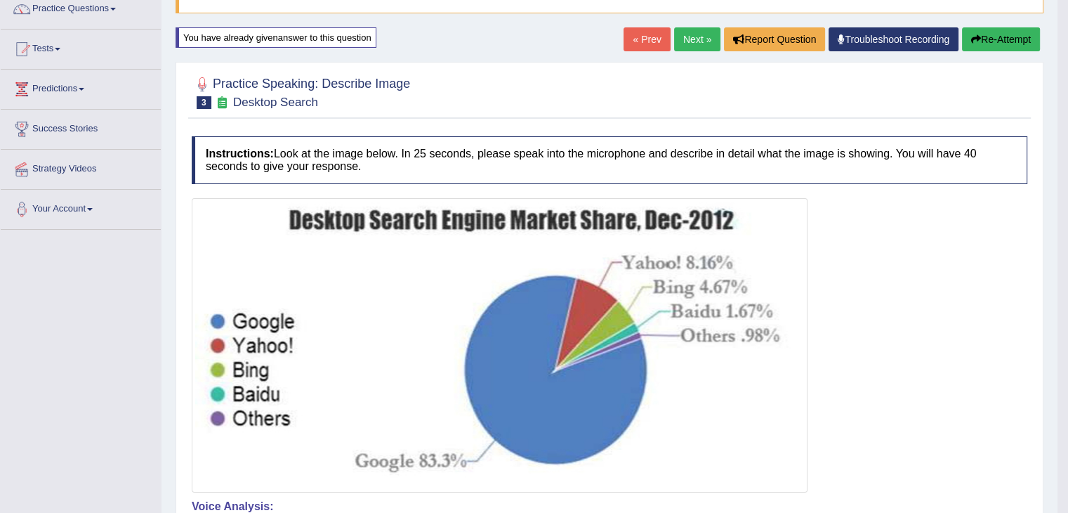
click at [1012, 43] on button "Re-Attempt" at bounding box center [1001, 39] width 78 height 24
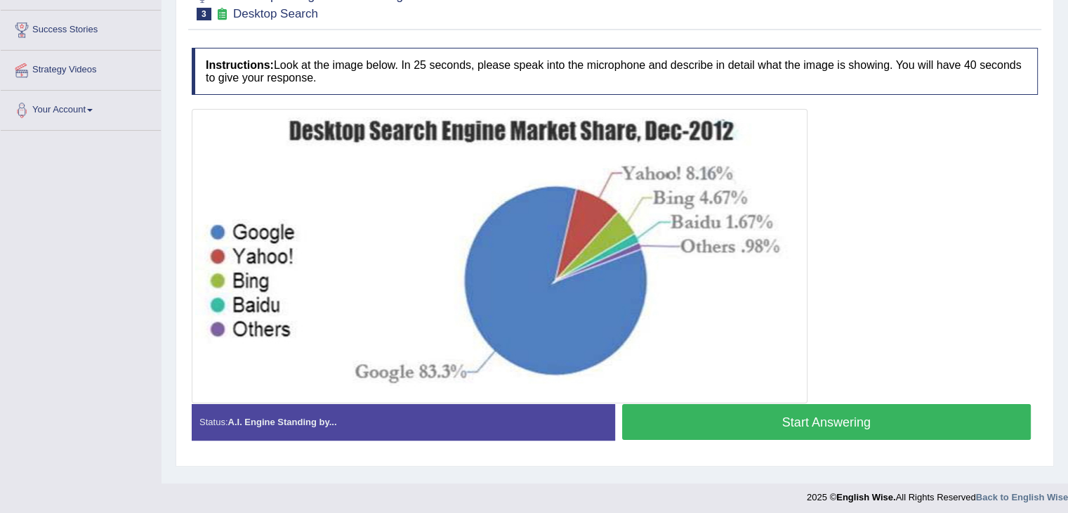
scroll to position [225, 0]
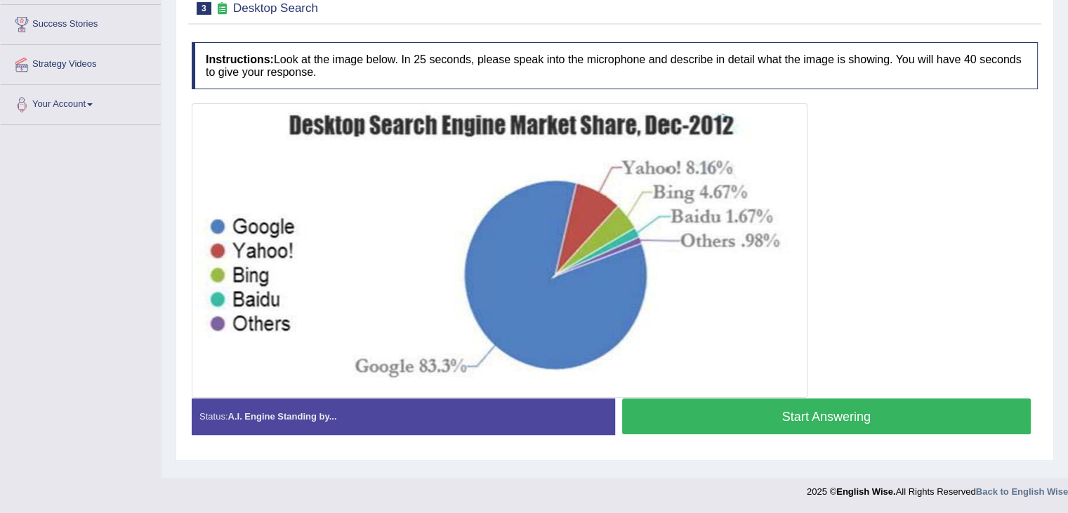
click at [893, 410] on button "Start Answering" at bounding box center [827, 416] width 410 height 36
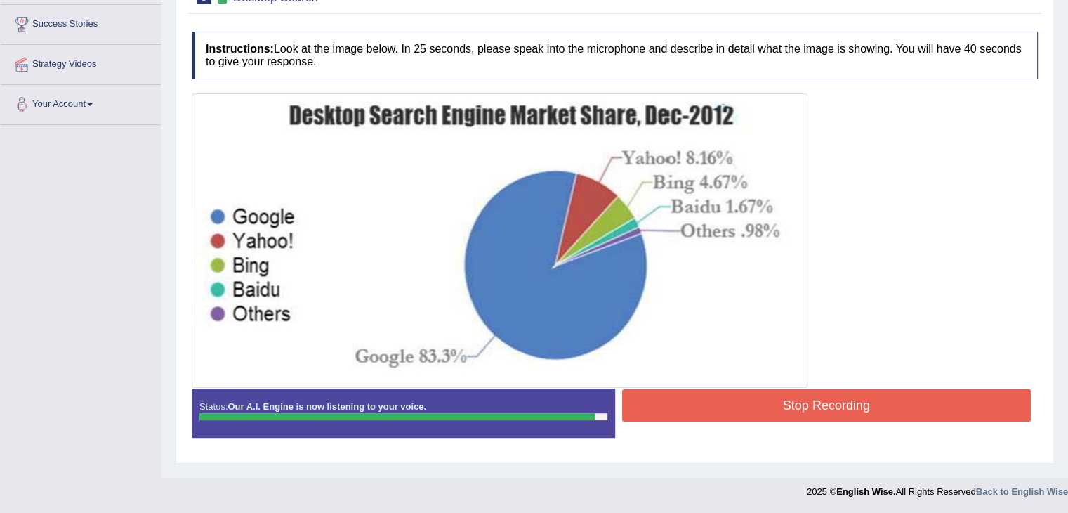
click at [891, 411] on button "Stop Recording" at bounding box center [827, 405] width 410 height 32
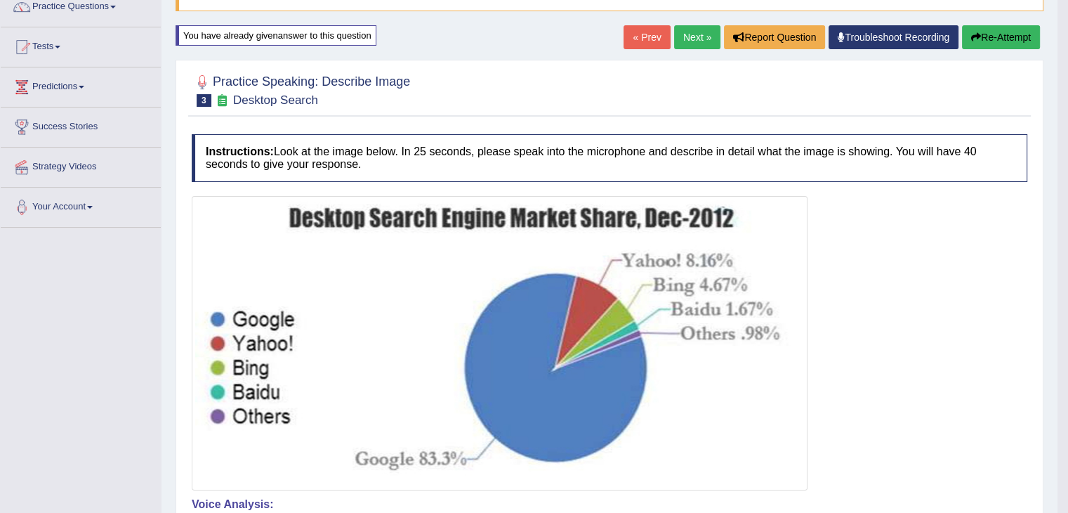
scroll to position [76, 0]
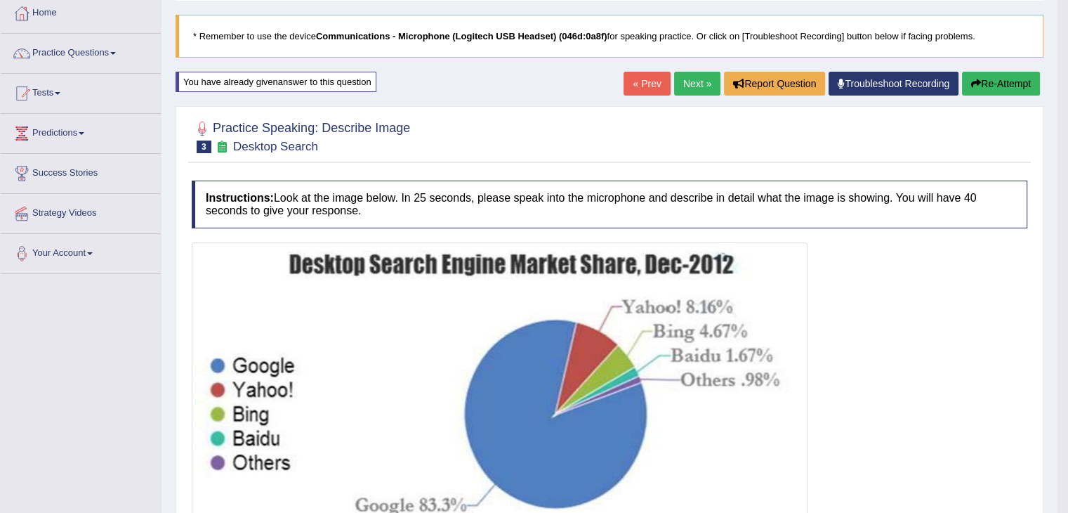
click at [1009, 79] on button "Re-Attempt" at bounding box center [1001, 84] width 78 height 24
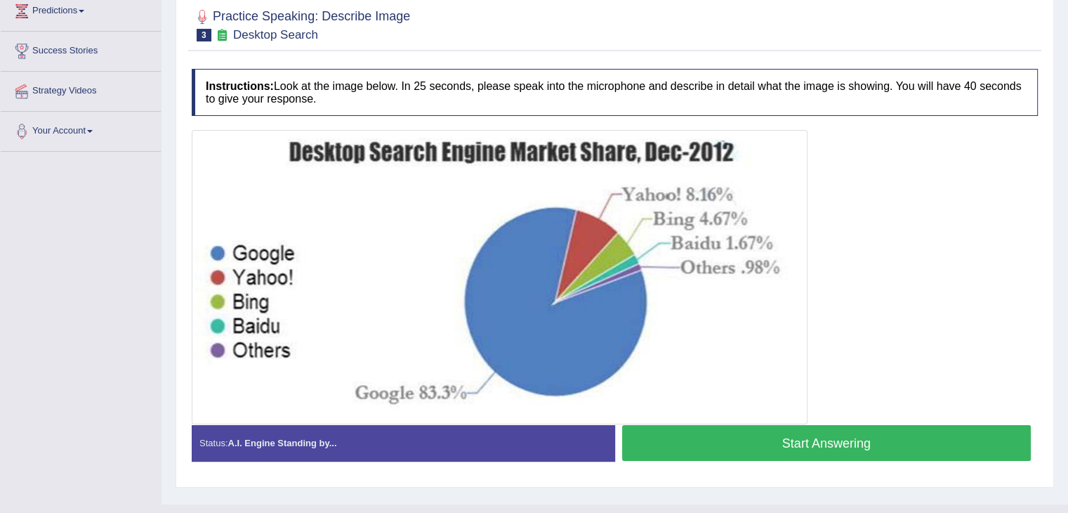
scroll to position [207, 0]
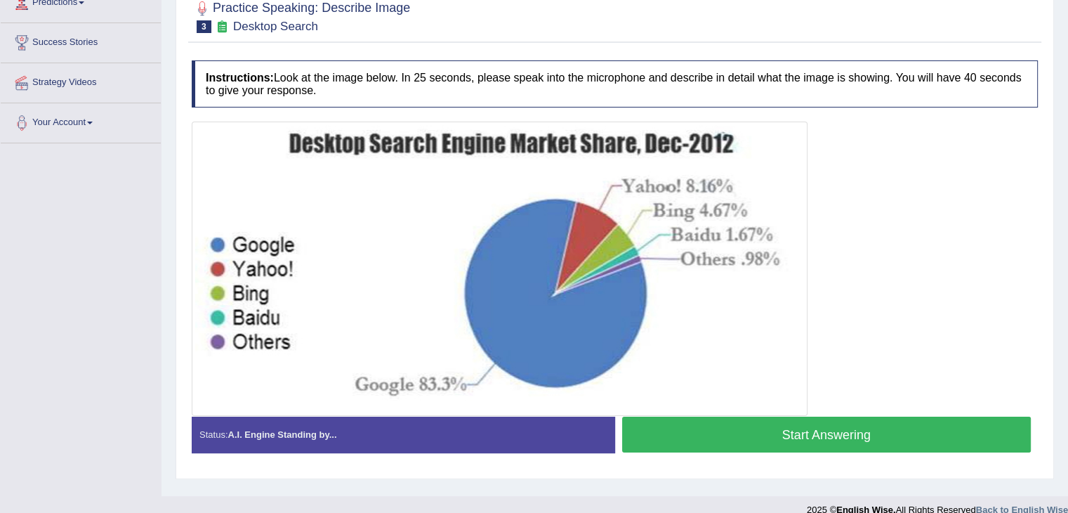
click at [806, 442] on button "Start Answering" at bounding box center [827, 435] width 410 height 36
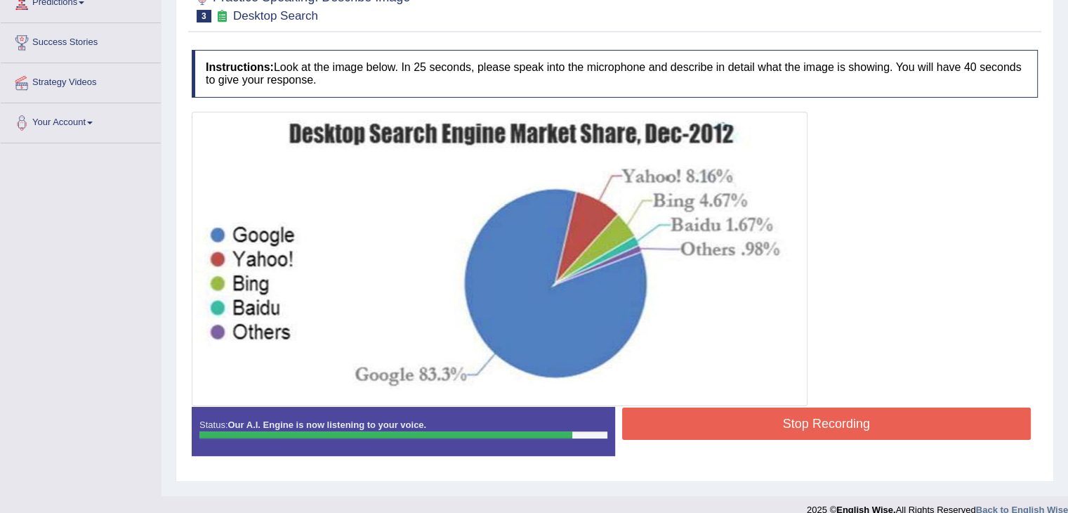
click at [828, 425] on button "Stop Recording" at bounding box center [827, 423] width 410 height 32
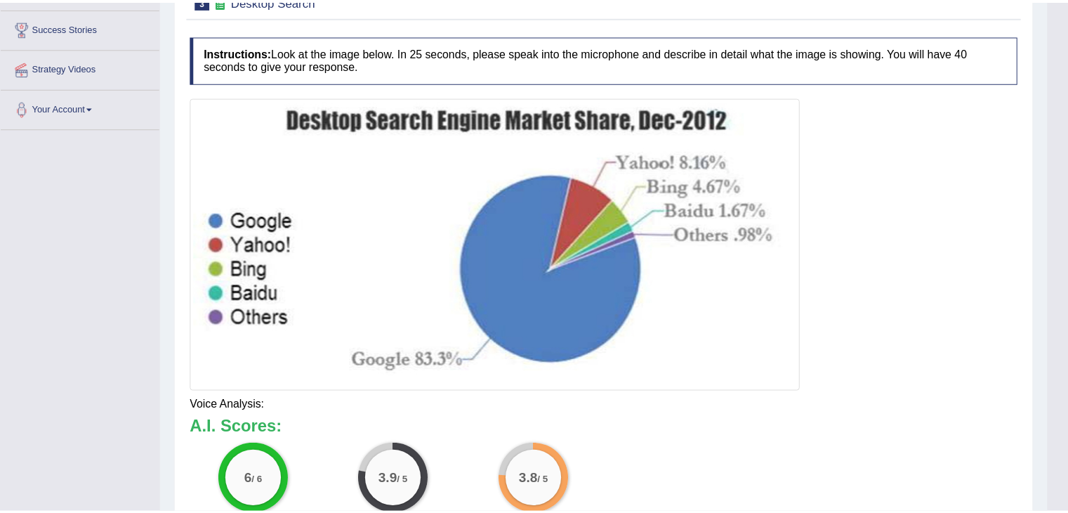
scroll to position [235, 0]
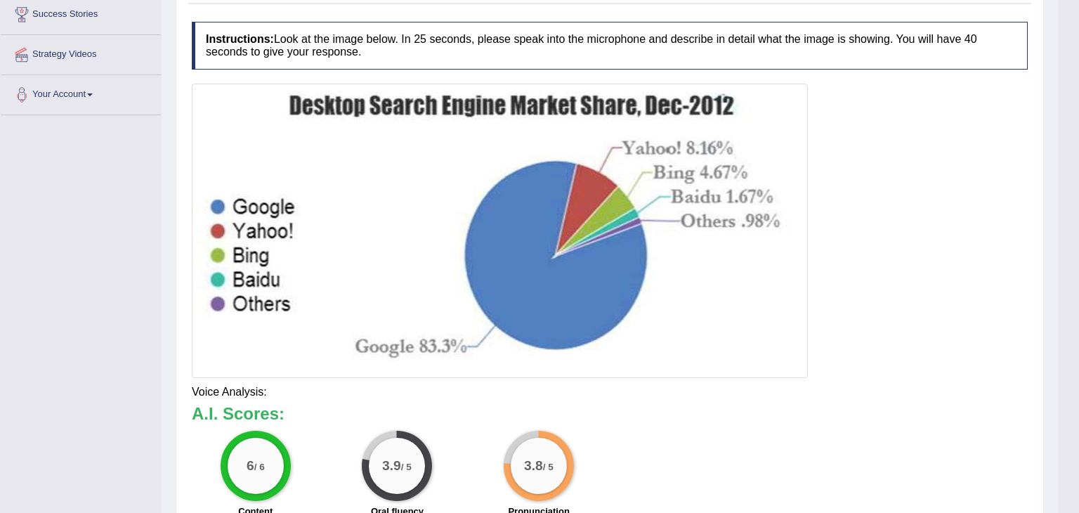
click at [1068, 278] on html "Toggle navigation Home Practice Questions Speaking Practice Read Aloud Repeat S…" at bounding box center [539, 21] width 1079 height 513
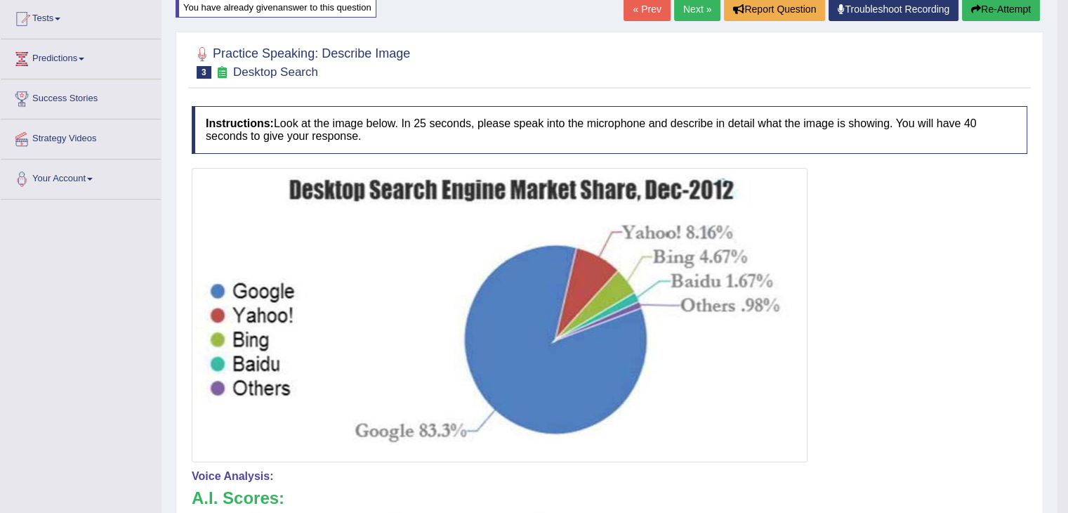
scroll to position [123, 0]
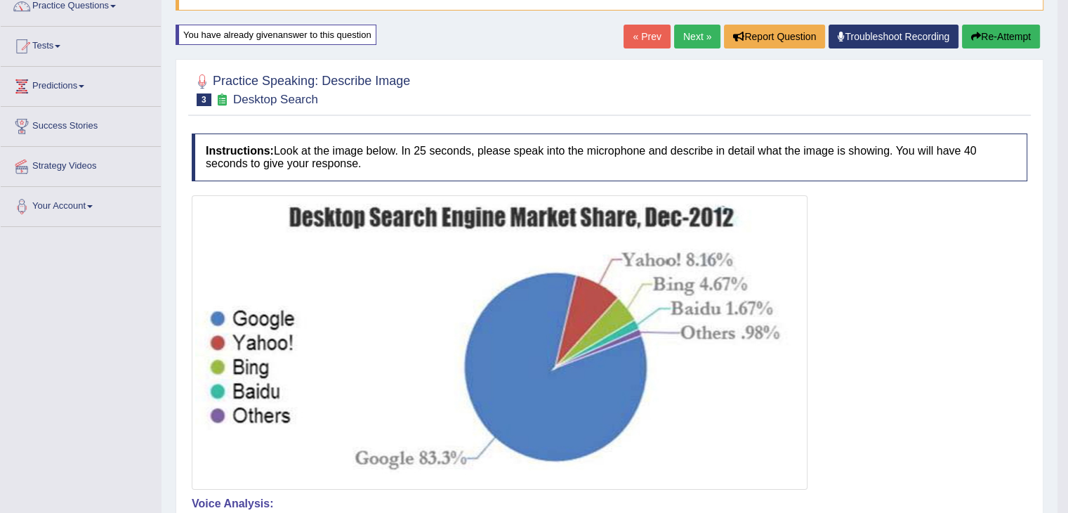
click at [1017, 30] on button "Re-Attempt" at bounding box center [1001, 37] width 78 height 24
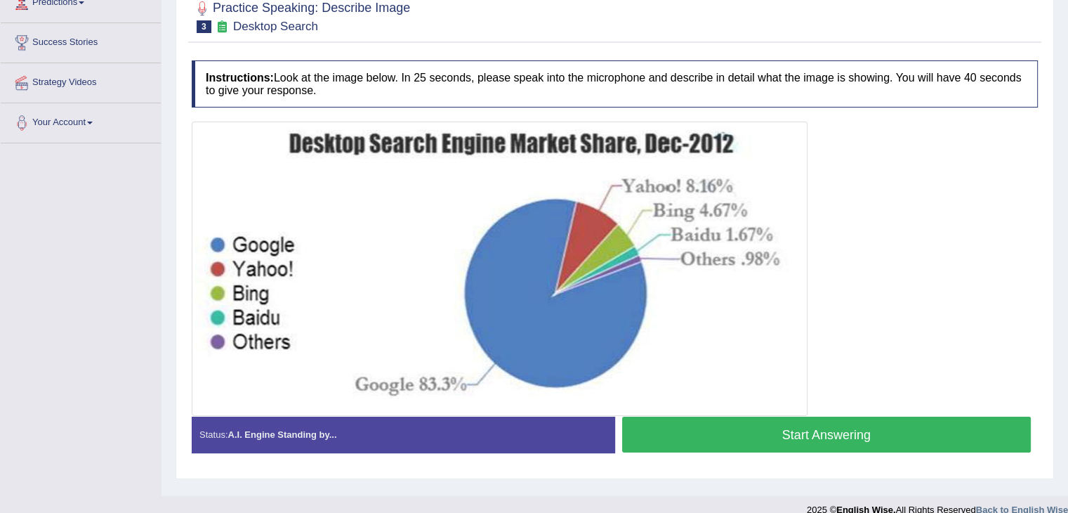
scroll to position [207, 0]
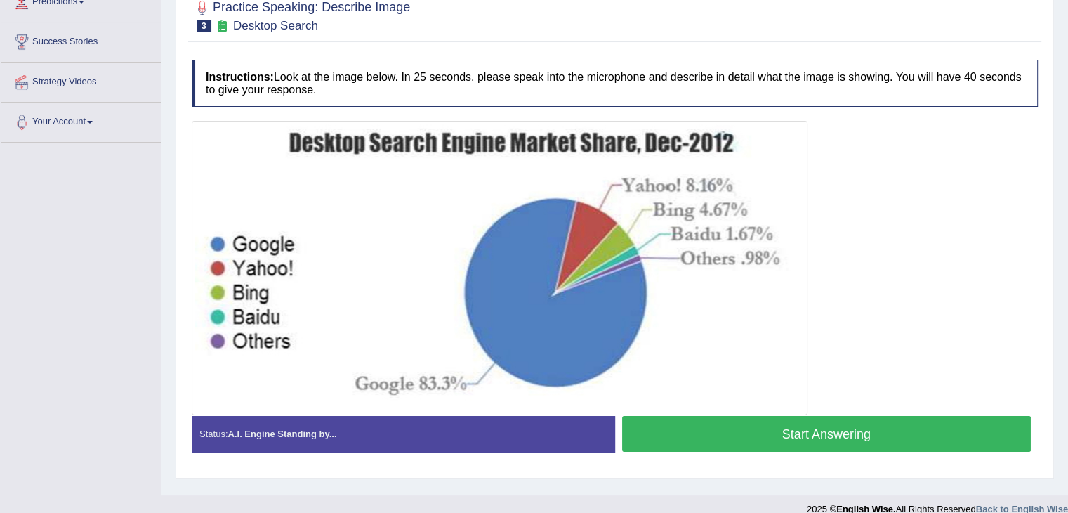
click at [914, 437] on button "Start Answering" at bounding box center [827, 434] width 410 height 36
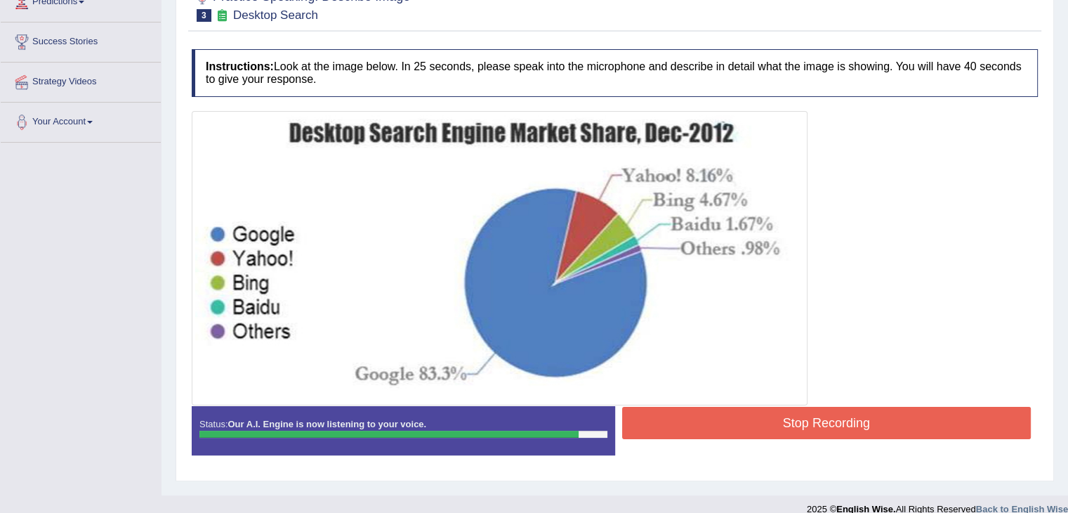
click at [902, 414] on button "Stop Recording" at bounding box center [827, 423] width 410 height 32
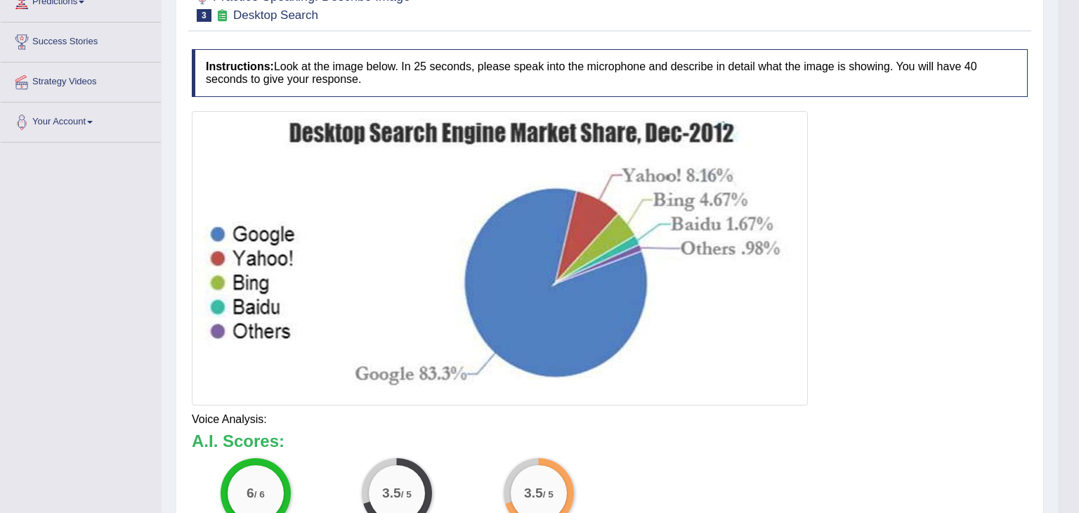
click at [1068, 306] on body "Toggle navigation Home Practice Questions Speaking Practice Read Aloud Repeat S…" at bounding box center [539, 49] width 1079 height 513
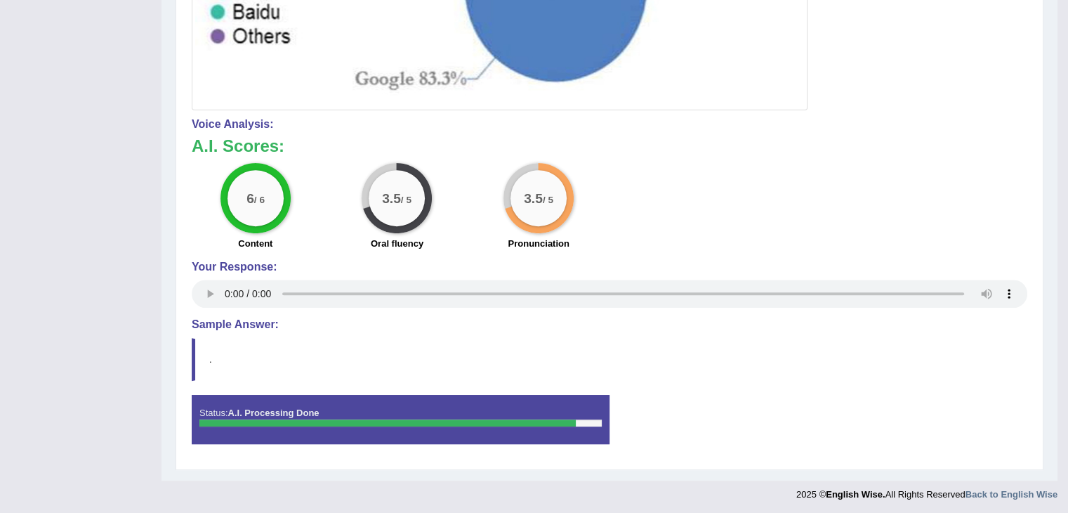
scroll to position [504, 0]
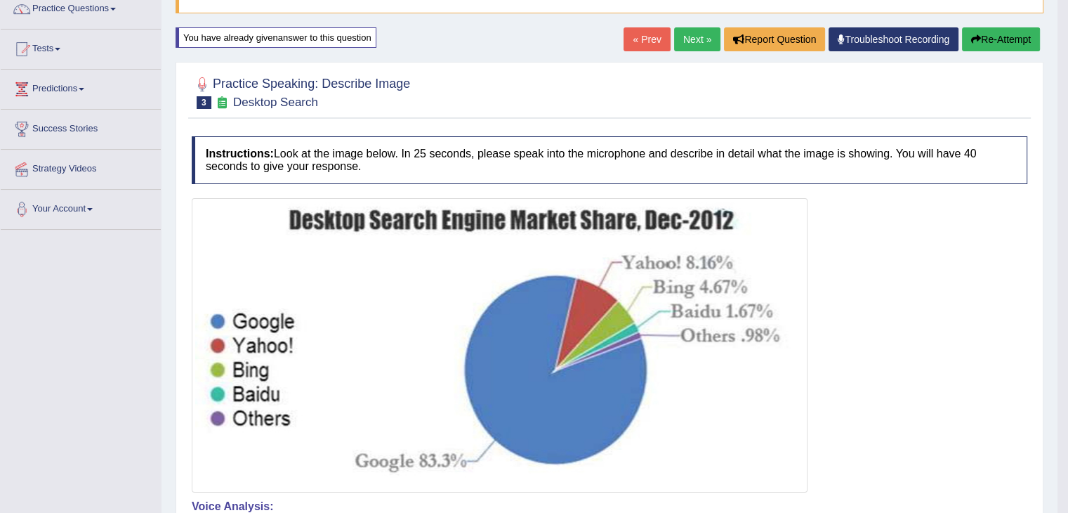
scroll to position [54, 0]
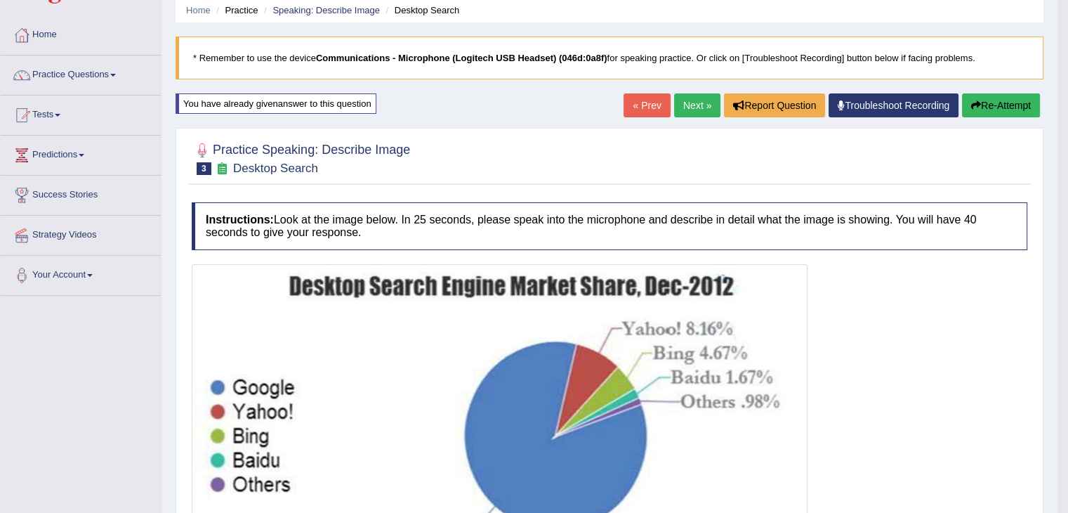
click at [1003, 99] on button "Re-Attempt" at bounding box center [1001, 105] width 78 height 24
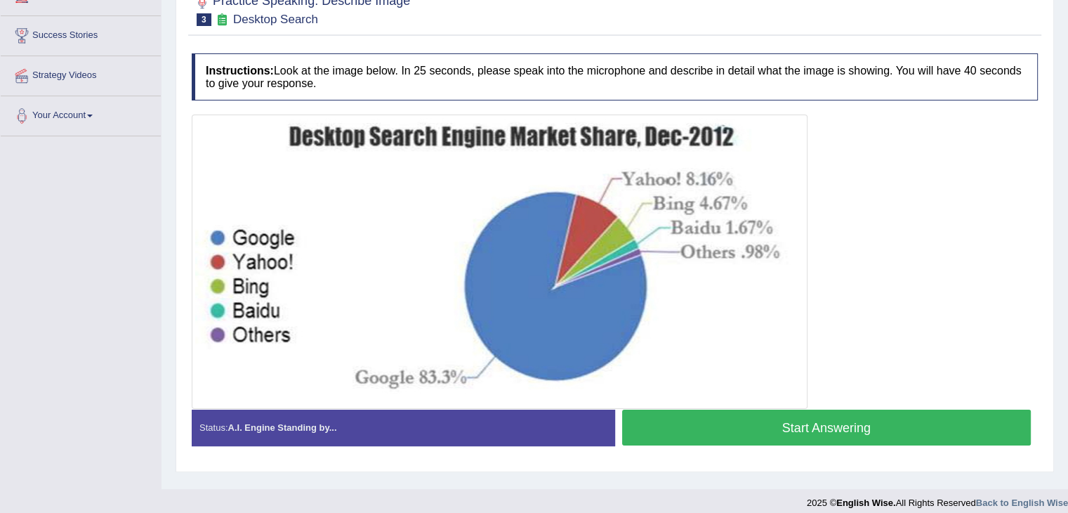
scroll to position [223, 0]
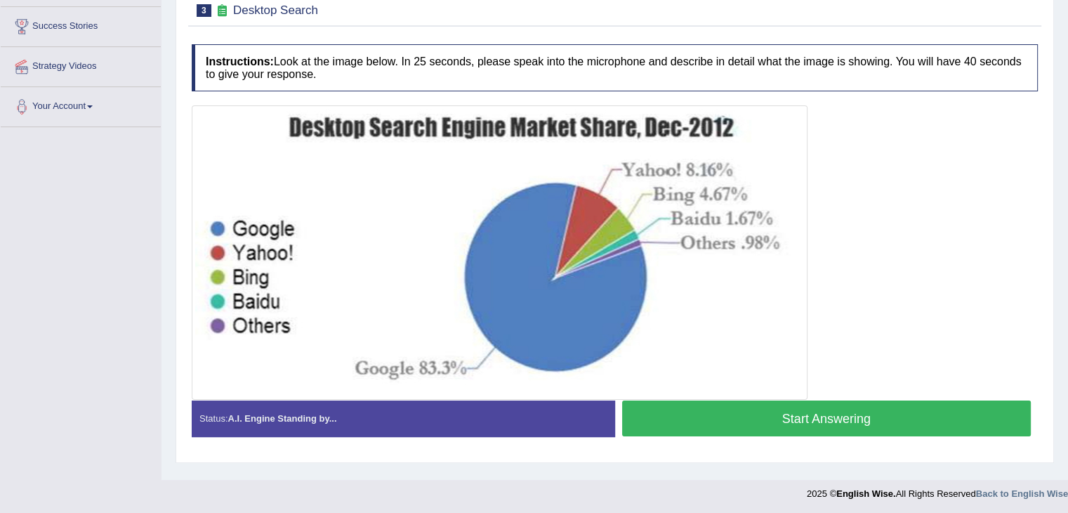
click at [922, 424] on button "Start Answering" at bounding box center [827, 418] width 410 height 36
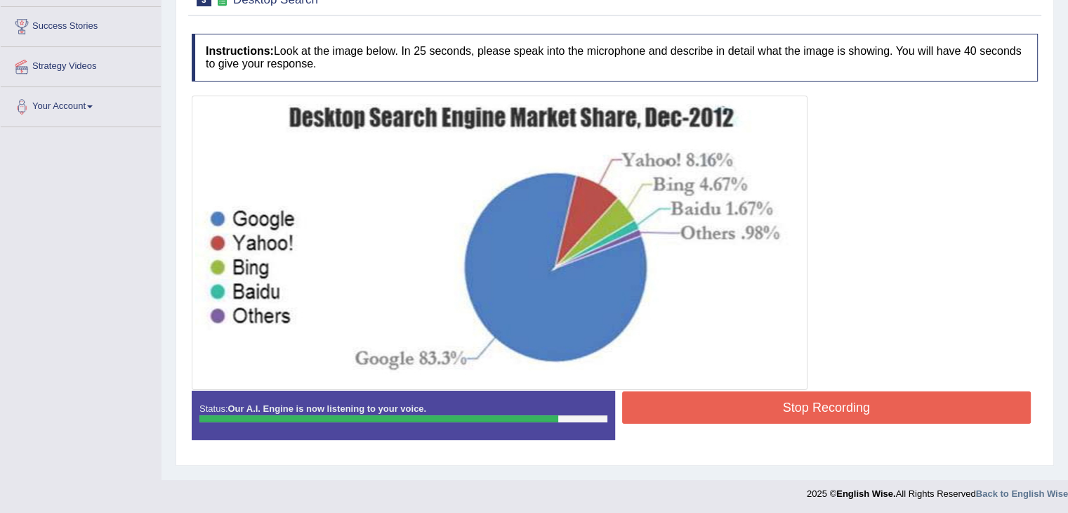
click at [903, 404] on button "Stop Recording" at bounding box center [827, 407] width 410 height 32
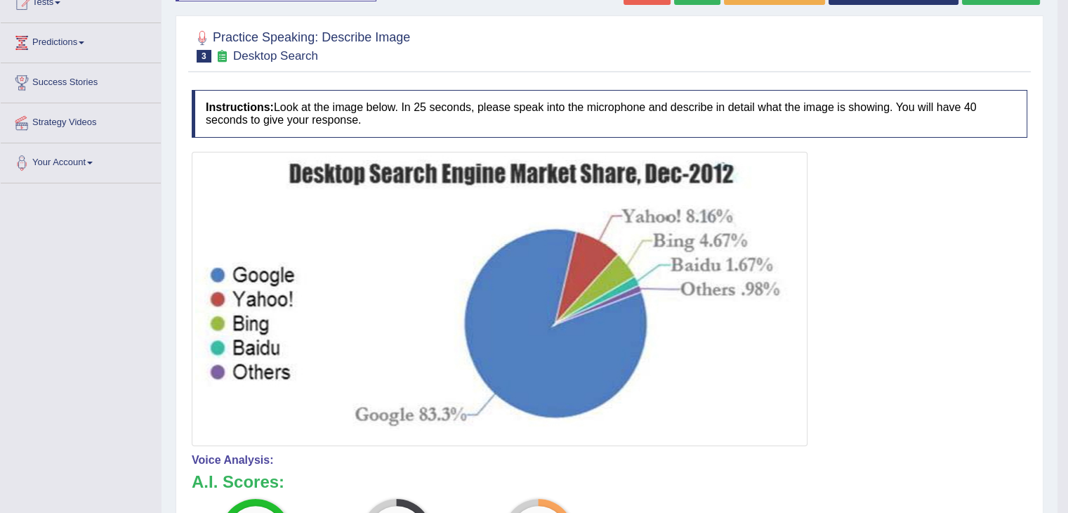
scroll to position [138, 0]
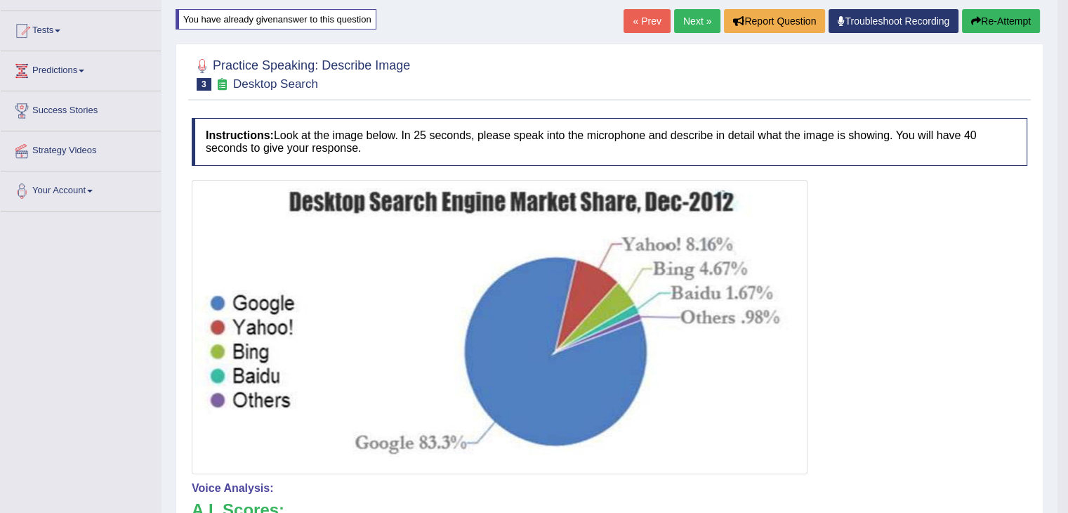
click at [1006, 29] on button "Re-Attempt" at bounding box center [1001, 21] width 78 height 24
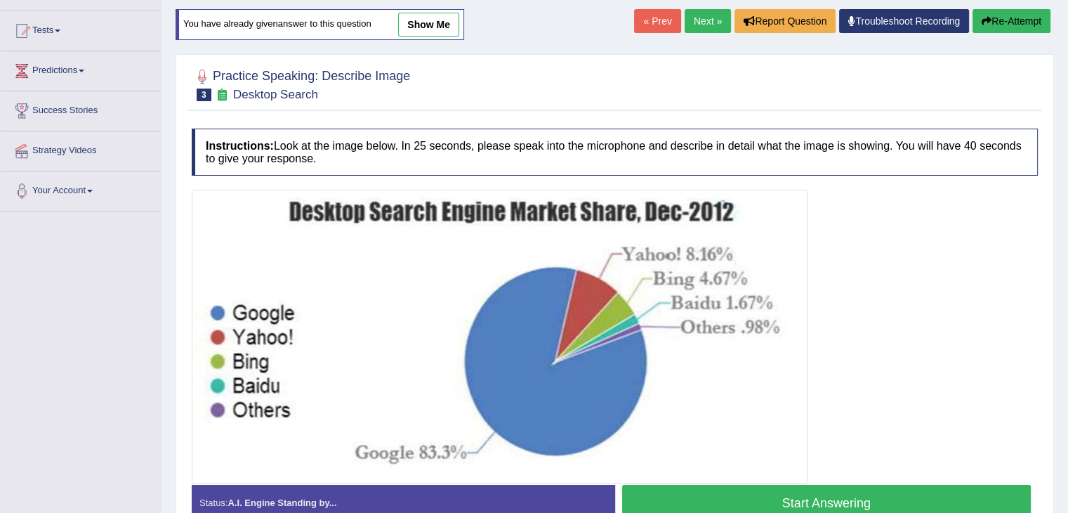
scroll to position [138, 0]
click at [821, 492] on button "Start Answering" at bounding box center [827, 503] width 410 height 36
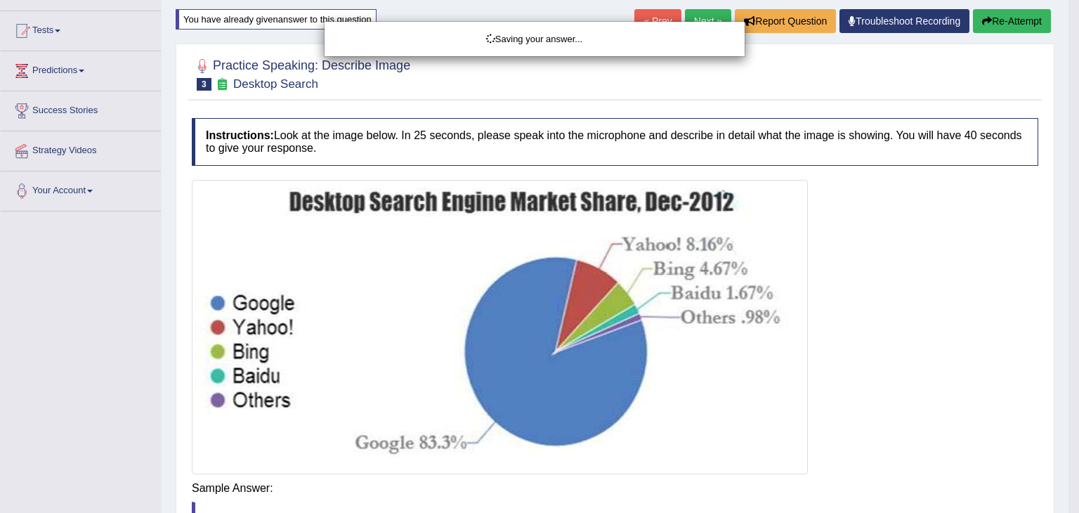
click at [860, 374] on body "Toggle navigation Home Practice Questions Speaking Practice Read Aloud Repeat S…" at bounding box center [539, 118] width 1079 height 513
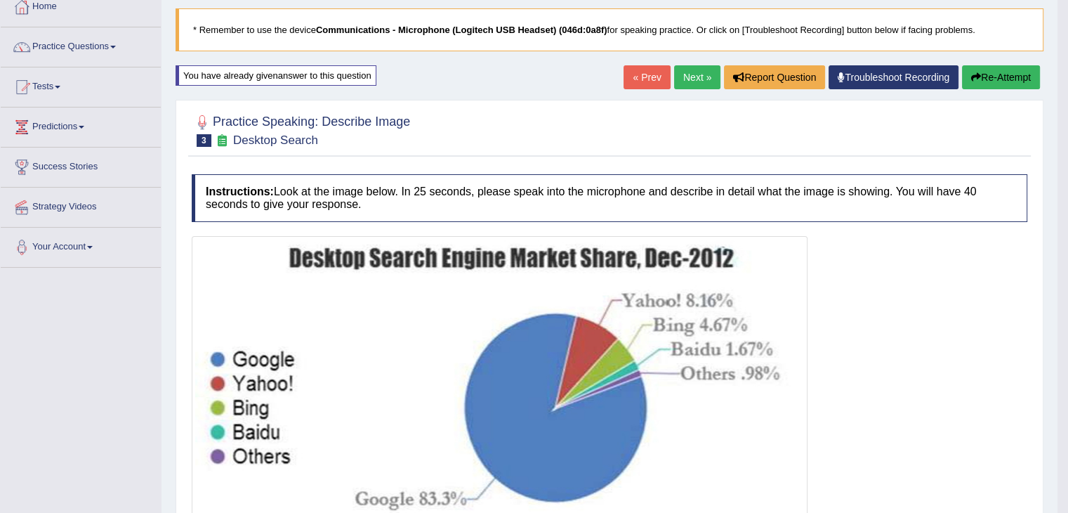
scroll to position [45, 0]
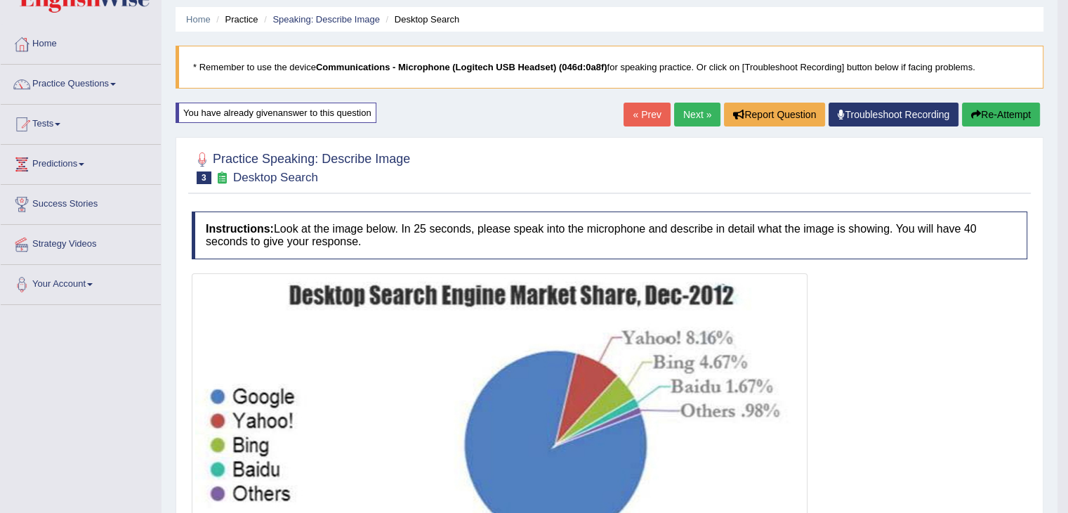
click at [989, 108] on button "Re-Attempt" at bounding box center [1001, 115] width 78 height 24
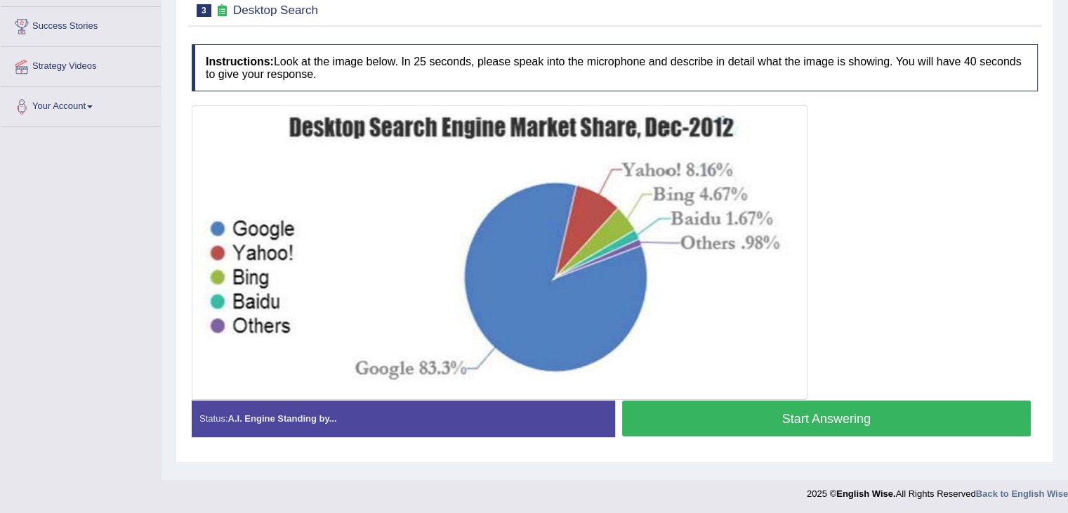
scroll to position [225, 0]
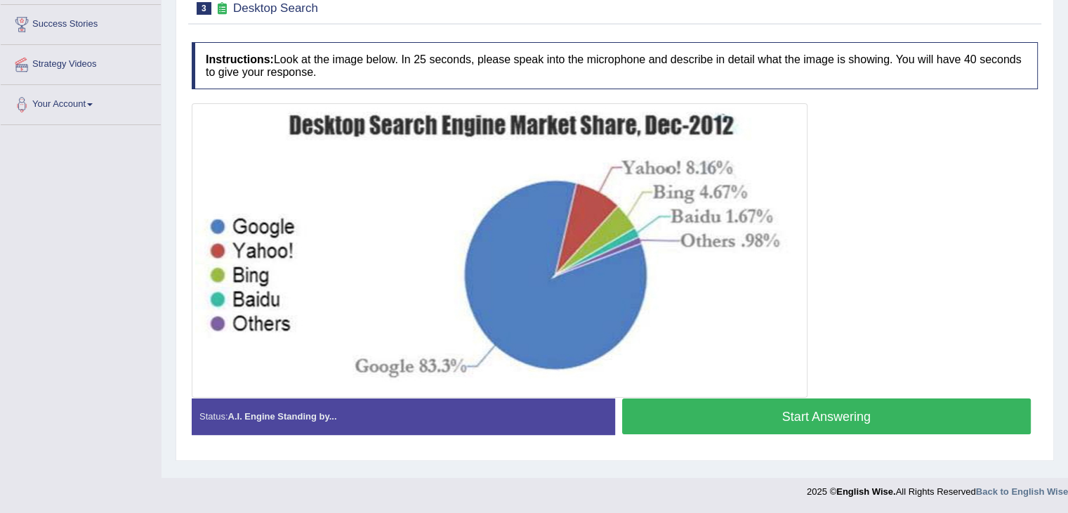
click at [913, 423] on button "Start Answering" at bounding box center [827, 416] width 410 height 36
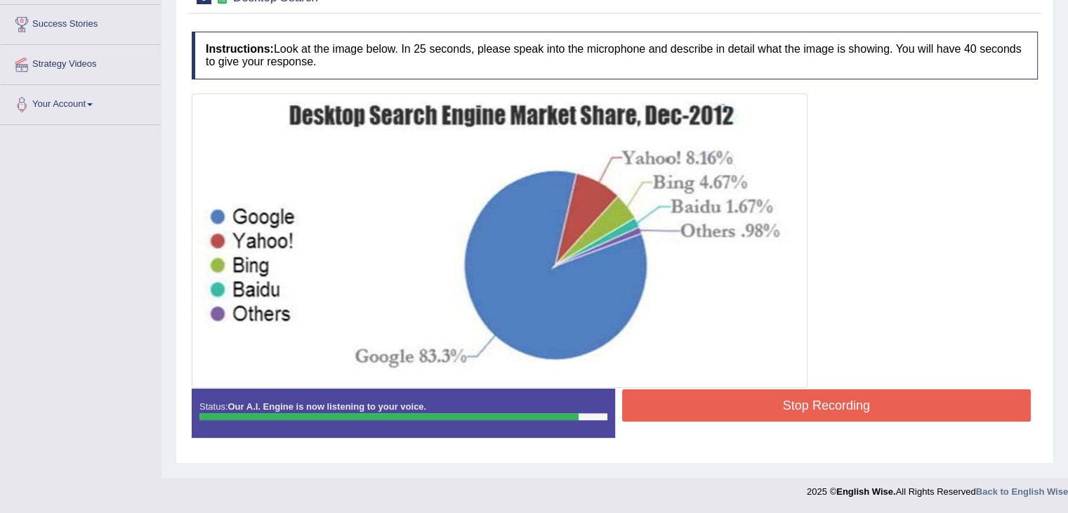
click at [964, 404] on button "Stop Recording" at bounding box center [827, 405] width 410 height 32
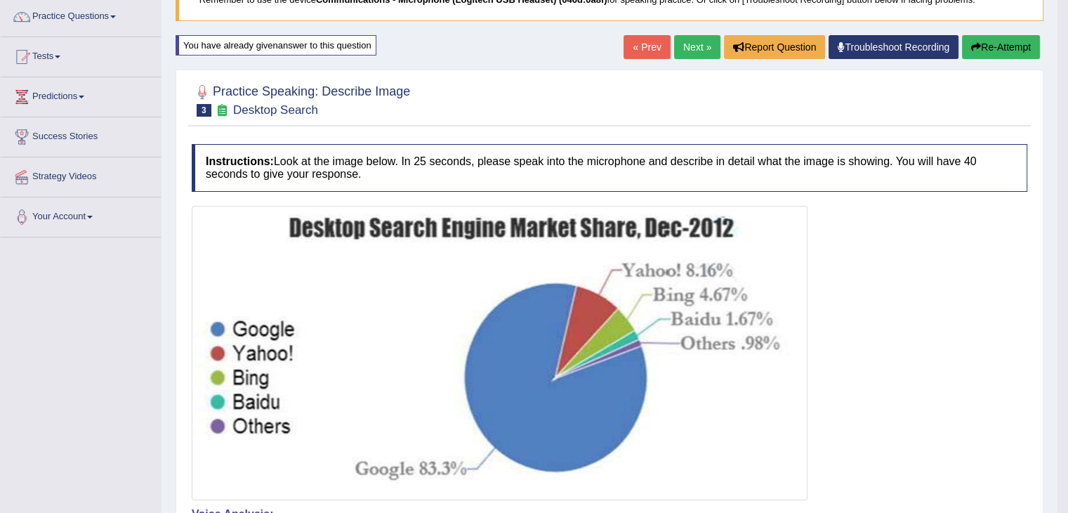
scroll to position [66, 0]
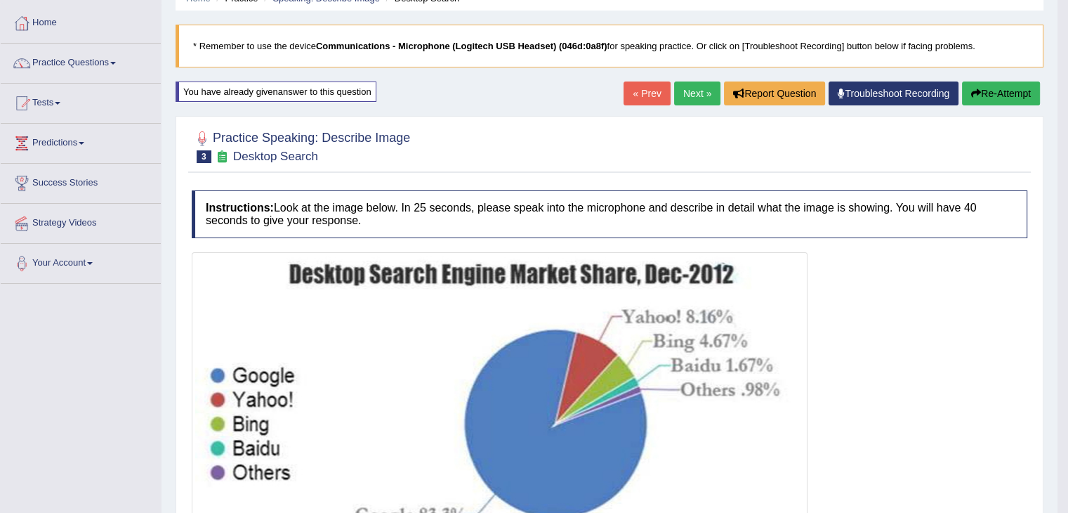
click at [997, 100] on button "Re-Attempt" at bounding box center [1001, 93] width 78 height 24
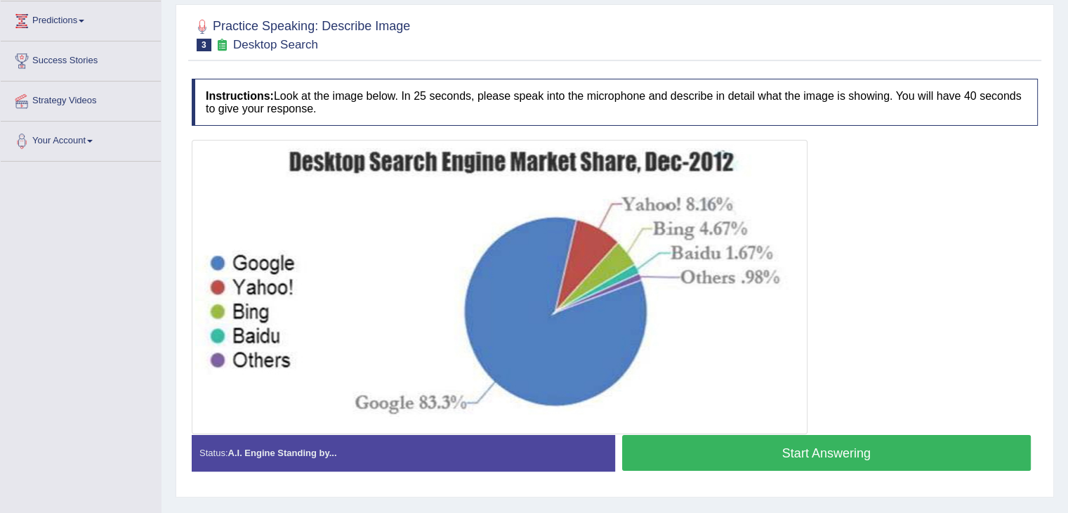
scroll to position [225, 0]
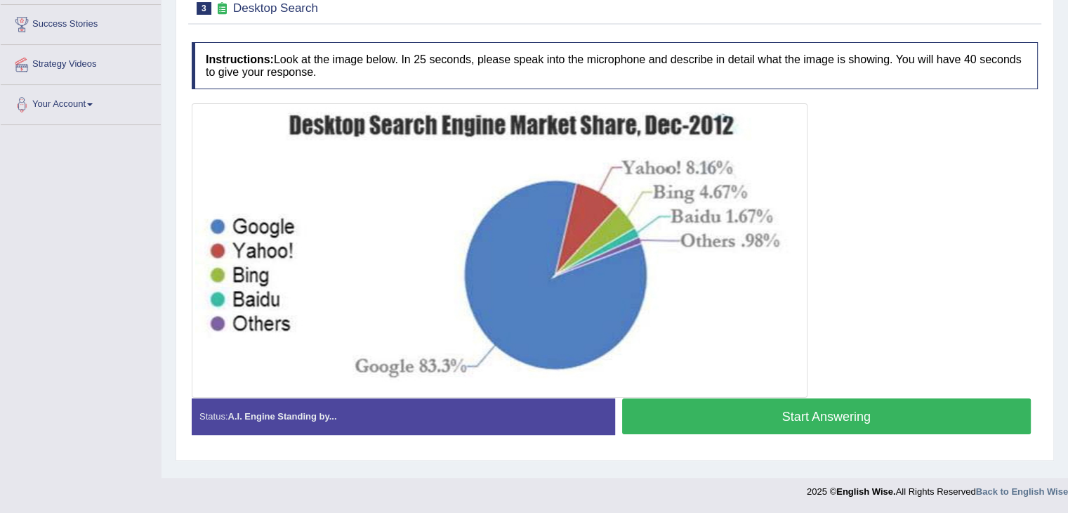
click at [799, 411] on button "Start Answering" at bounding box center [827, 416] width 410 height 36
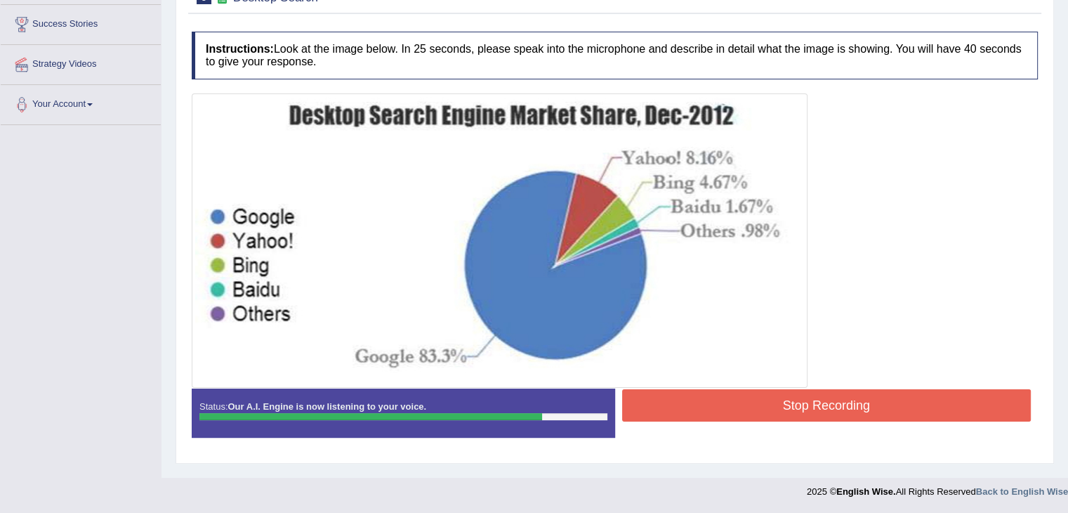
click at [799, 411] on button "Stop Recording" at bounding box center [827, 405] width 410 height 32
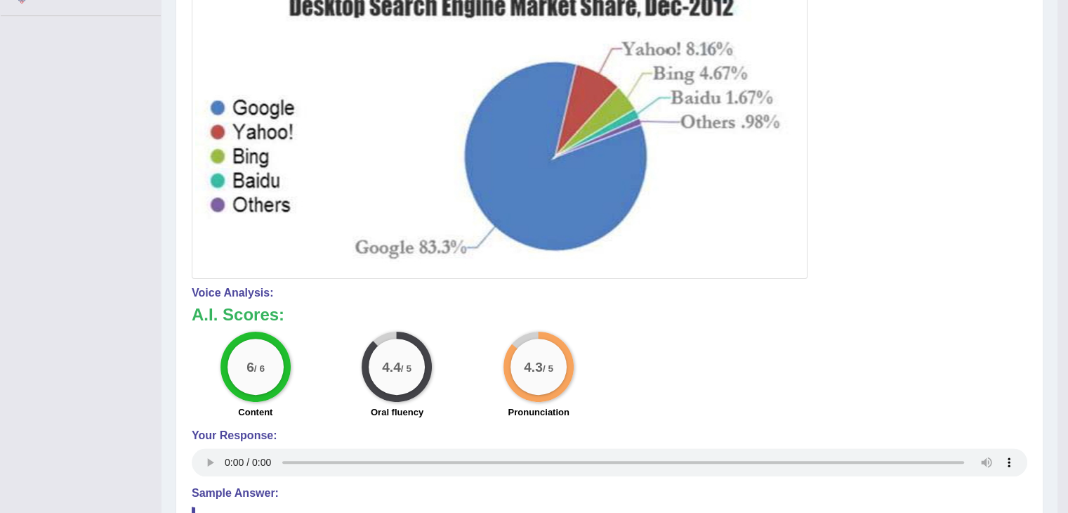
scroll to position [328, 0]
